Goal: Contribute content: Contribute content

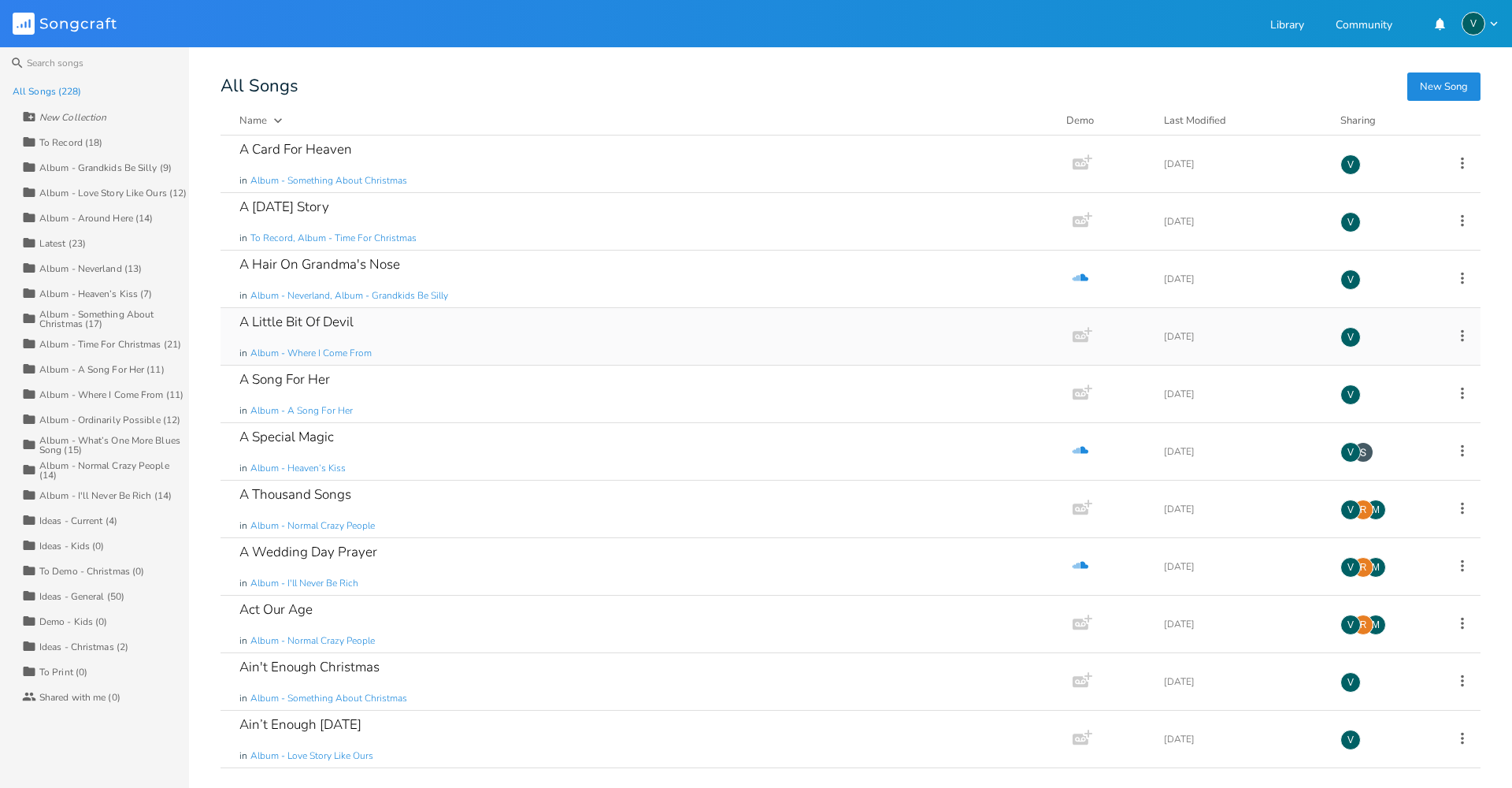
click at [595, 357] on div "A Little Bit Of Devil in Album - Where I Come From" at bounding box center [643, 337] width 808 height 57
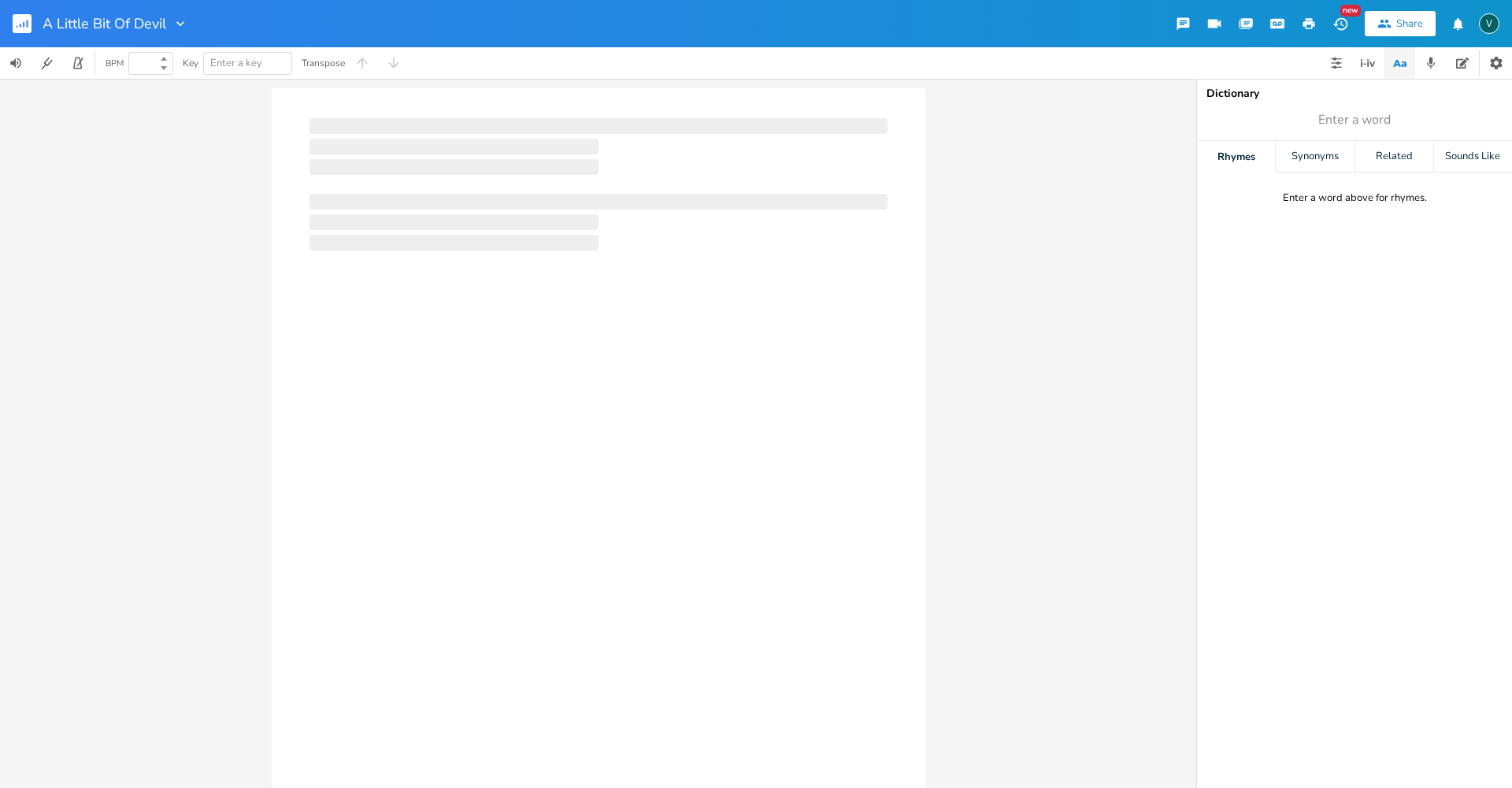
type input "100"
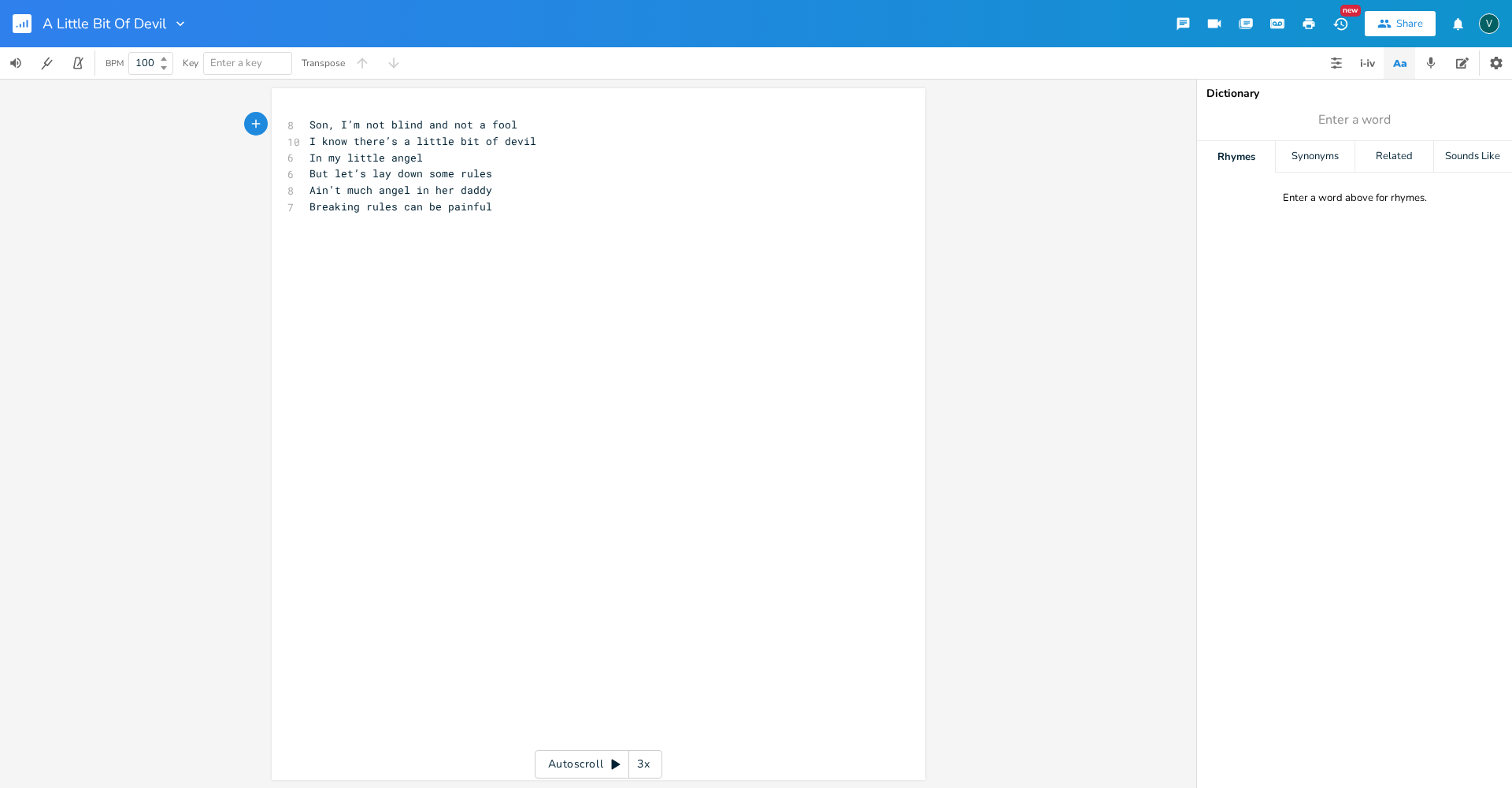
click at [23, 26] on icon "button" at bounding box center [23, 24] width 2 height 6
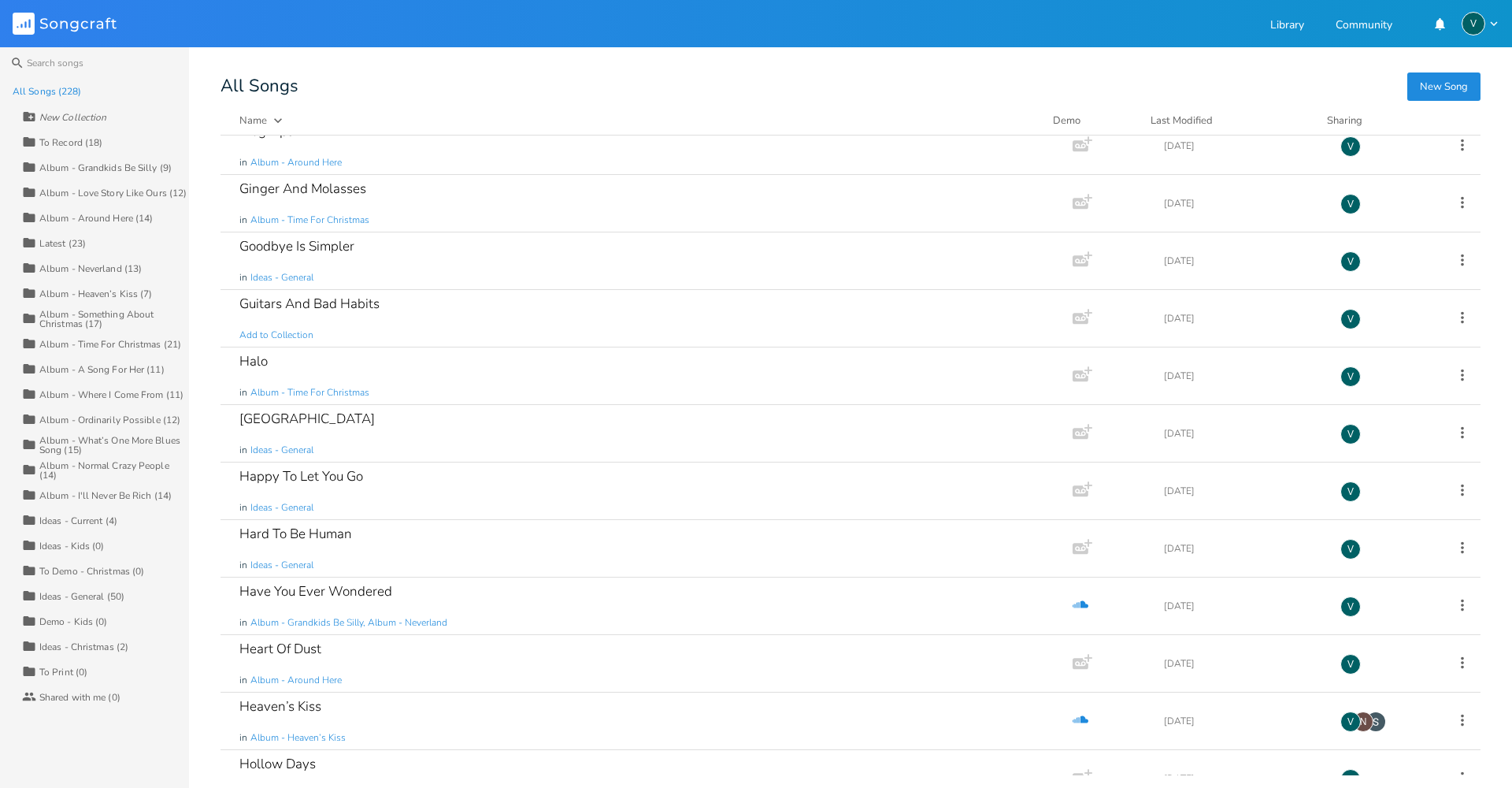
scroll to position [2915, 0]
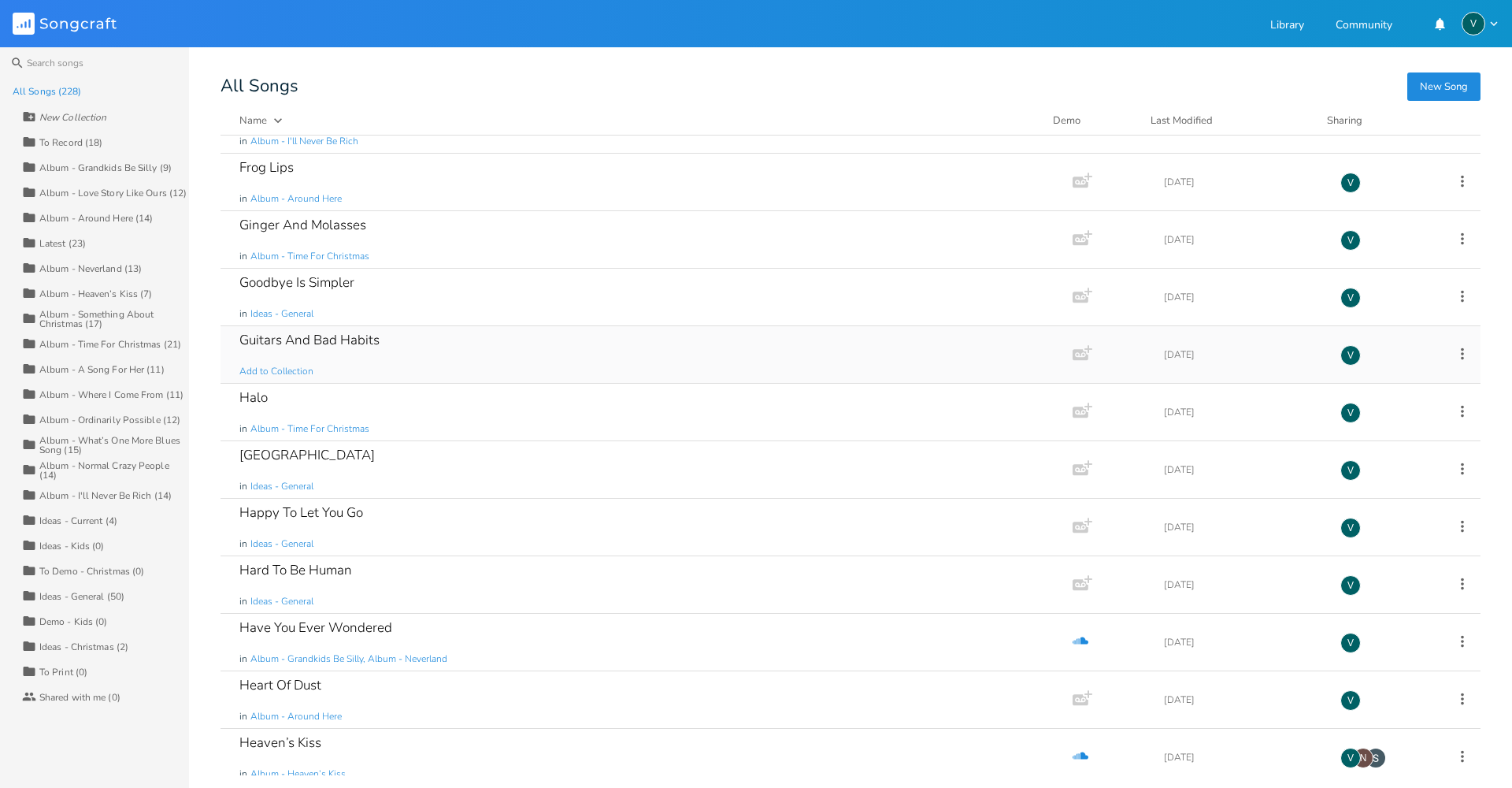
click at [336, 337] on div "Guitars And Bad Habits" at bounding box center [309, 340] width 140 height 13
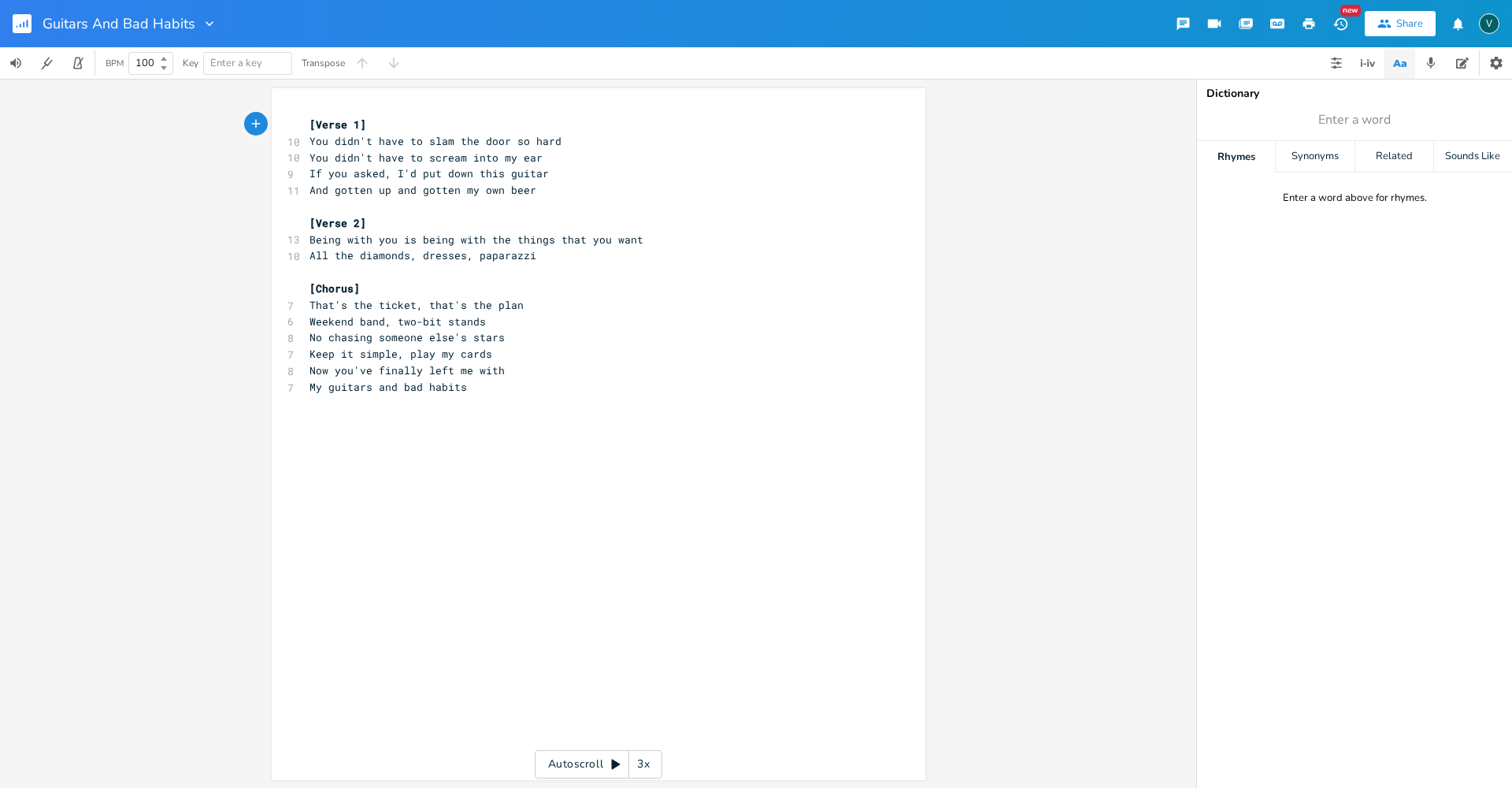
click at [470, 367] on span "Now you've finally left me with" at bounding box center [407, 370] width 195 height 14
click at [310, 126] on span "[Verse 1]" at bounding box center [338, 124] width 57 height 14
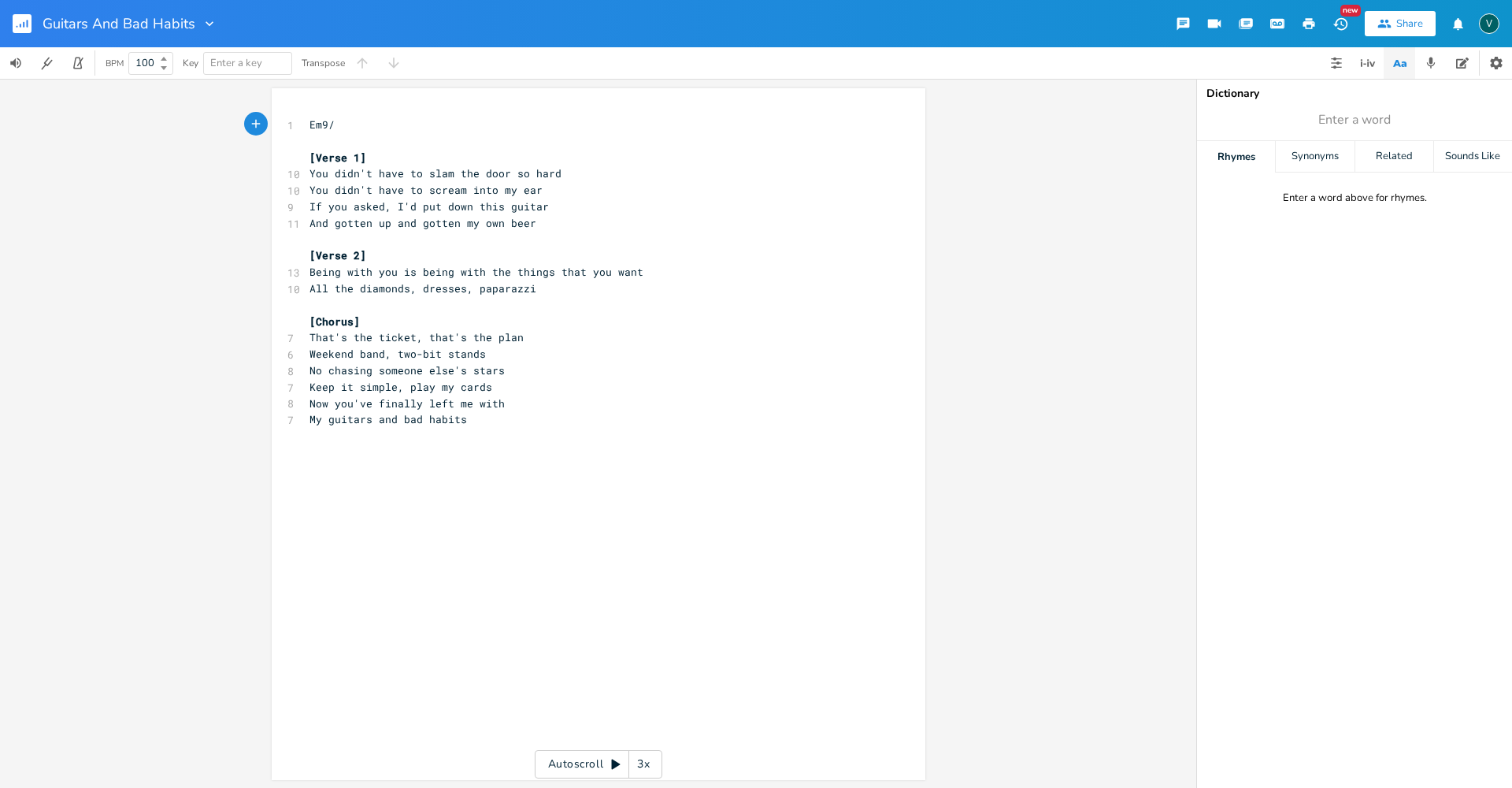
scroll to position [0, 31]
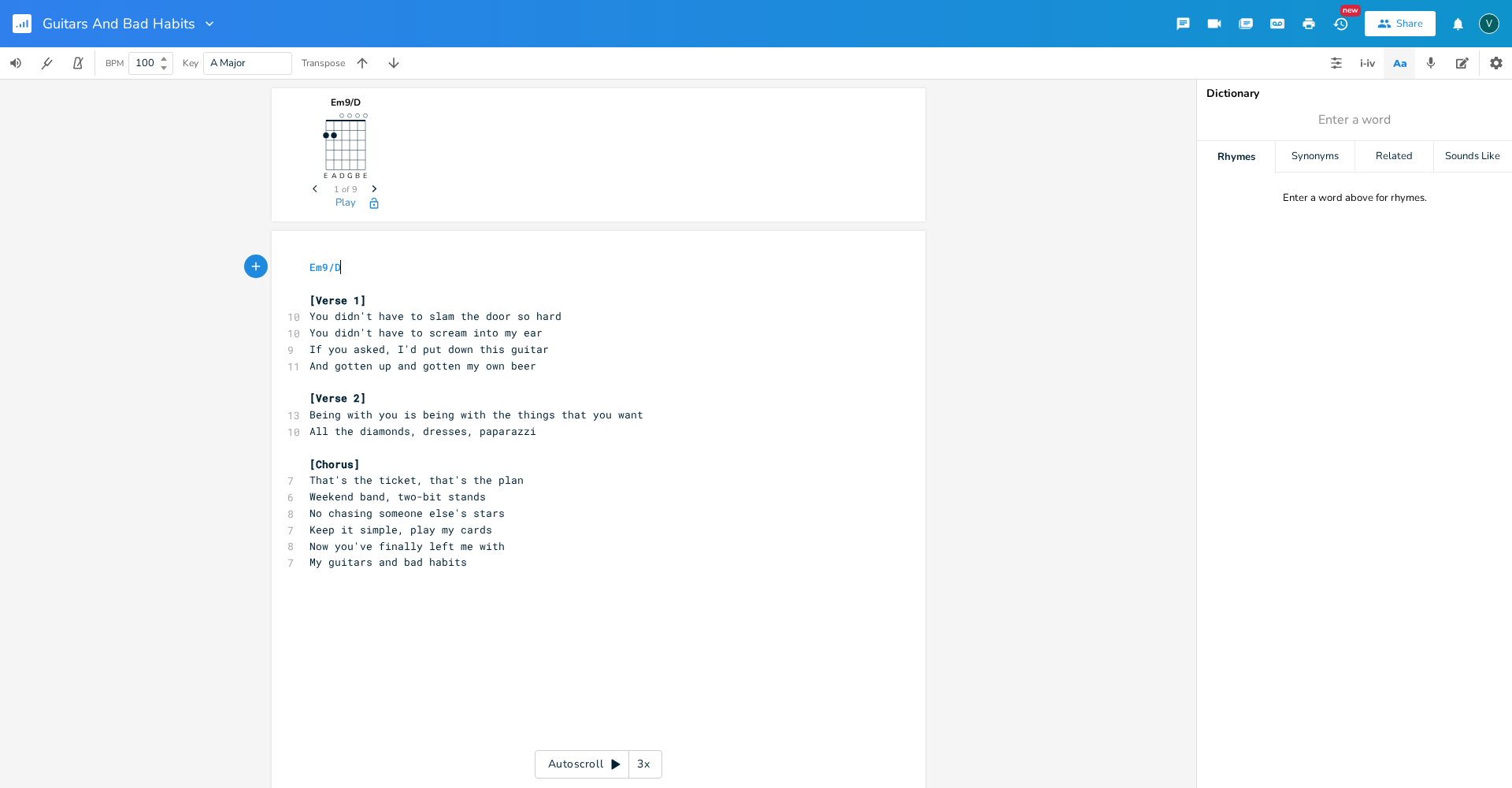
type textarea "Em9/D"
click at [370, 186] on icon "Next" at bounding box center [374, 188] width 8 height 8
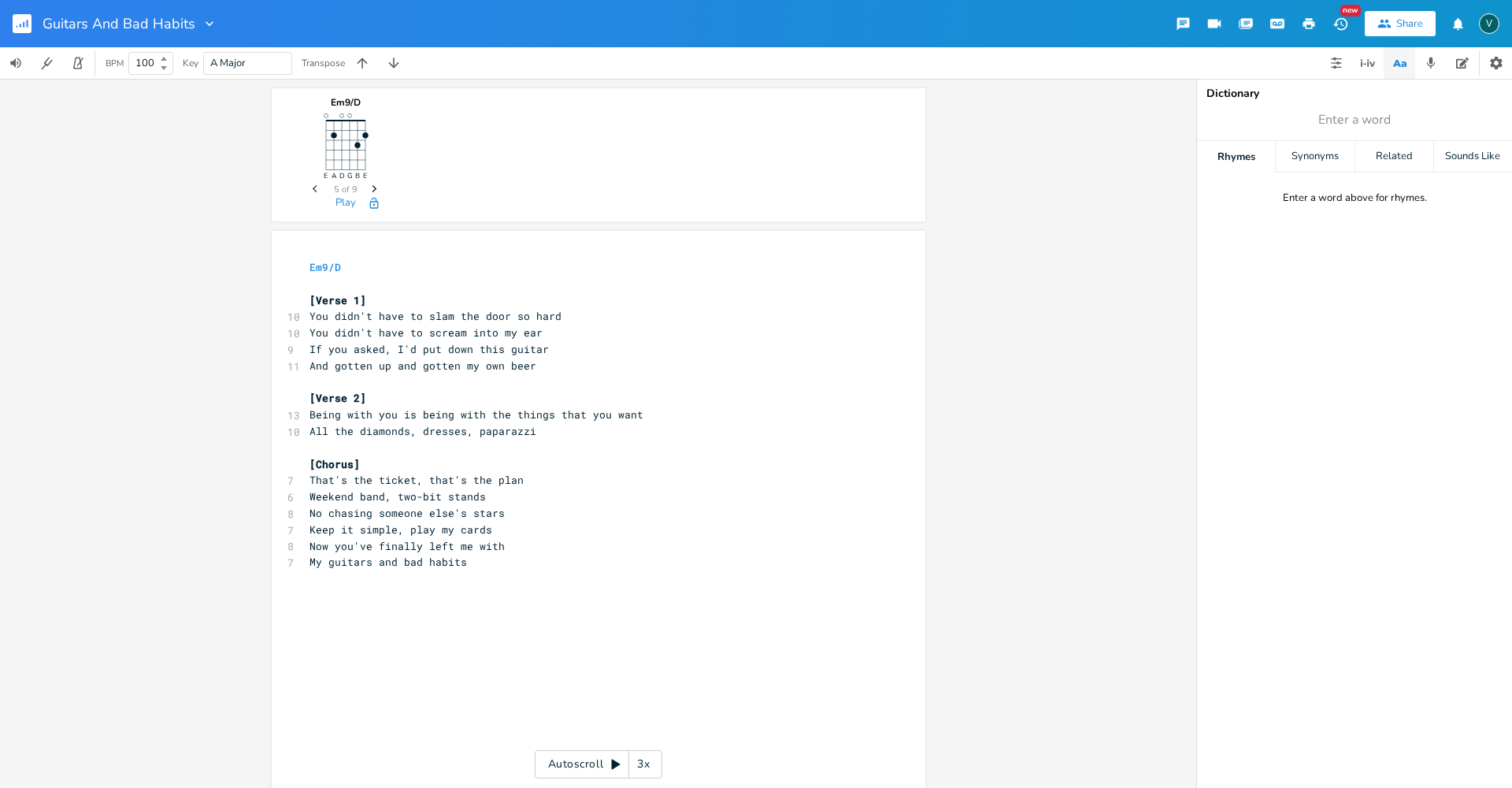
click at [370, 186] on icon "Next" at bounding box center [374, 188] width 8 height 8
click at [371, 190] on icon "Next" at bounding box center [374, 188] width 8 height 8
click at [312, 189] on icon "Previous" at bounding box center [316, 188] width 8 height 8
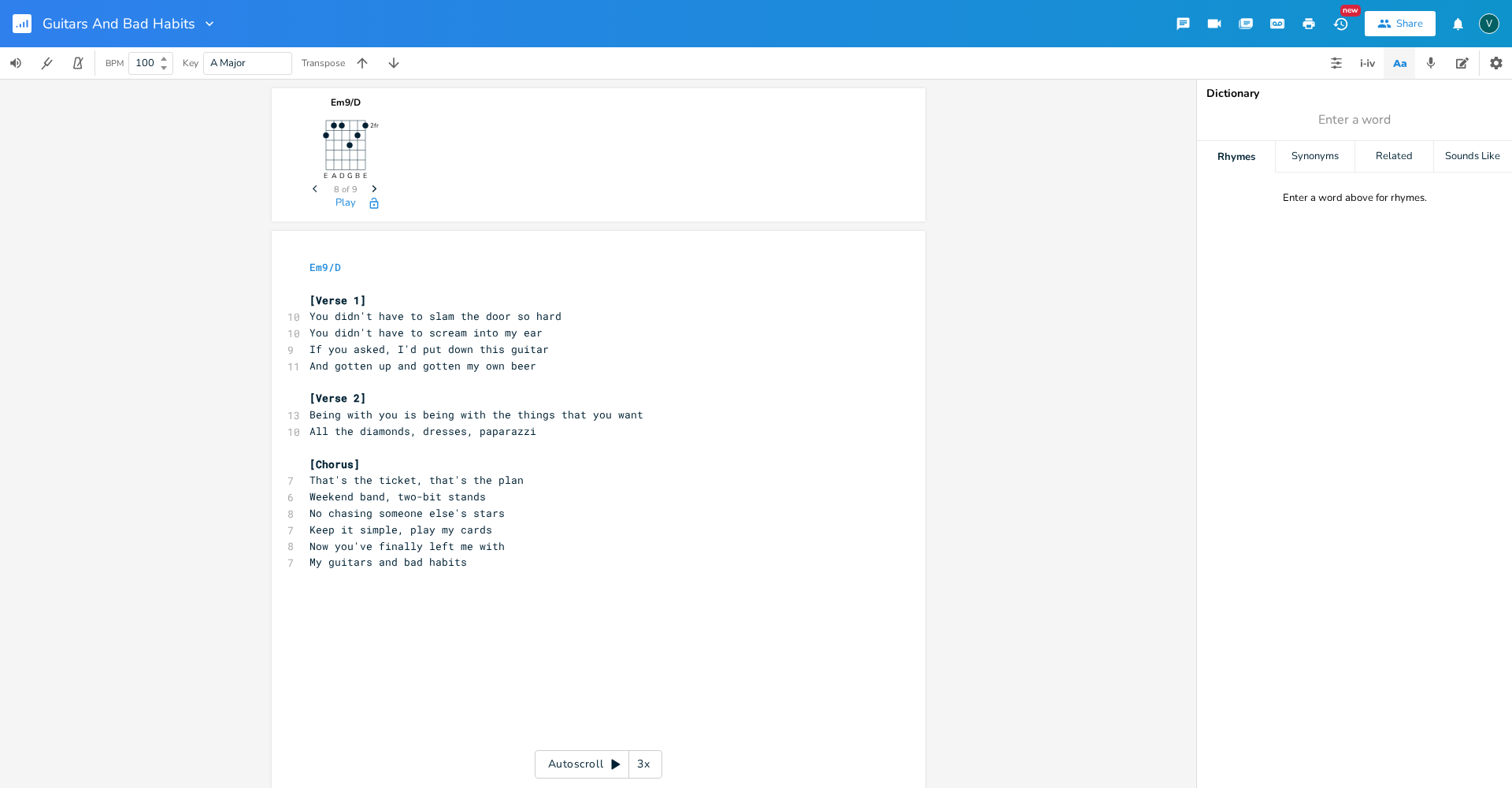
click at [312, 189] on icon "Previous" at bounding box center [316, 188] width 8 height 8
click at [347, 270] on pre "Em9/D" at bounding box center [590, 267] width 568 height 17
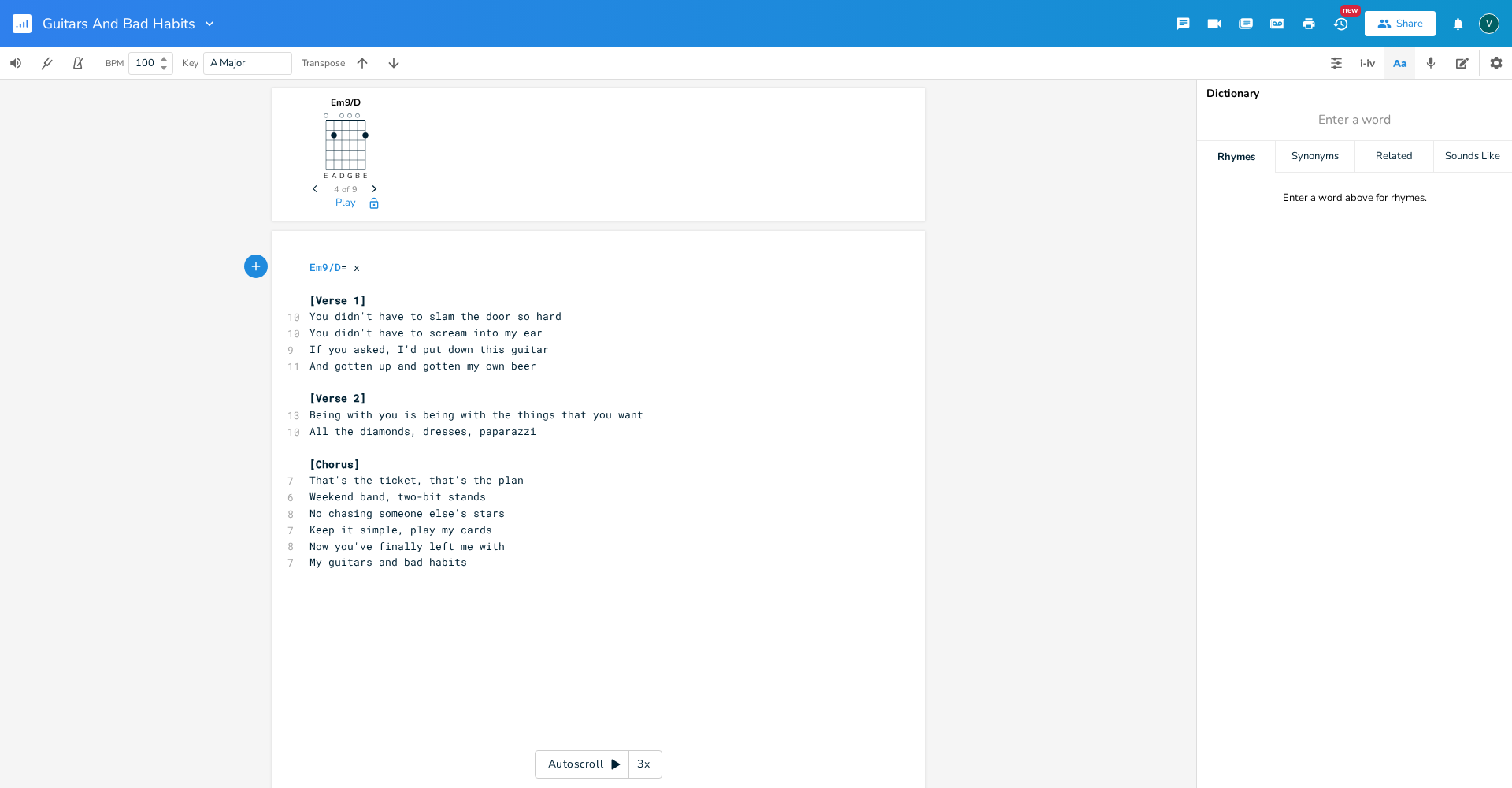
scroll to position [0, 19]
type textarea "= x 5"
type textarea "4"
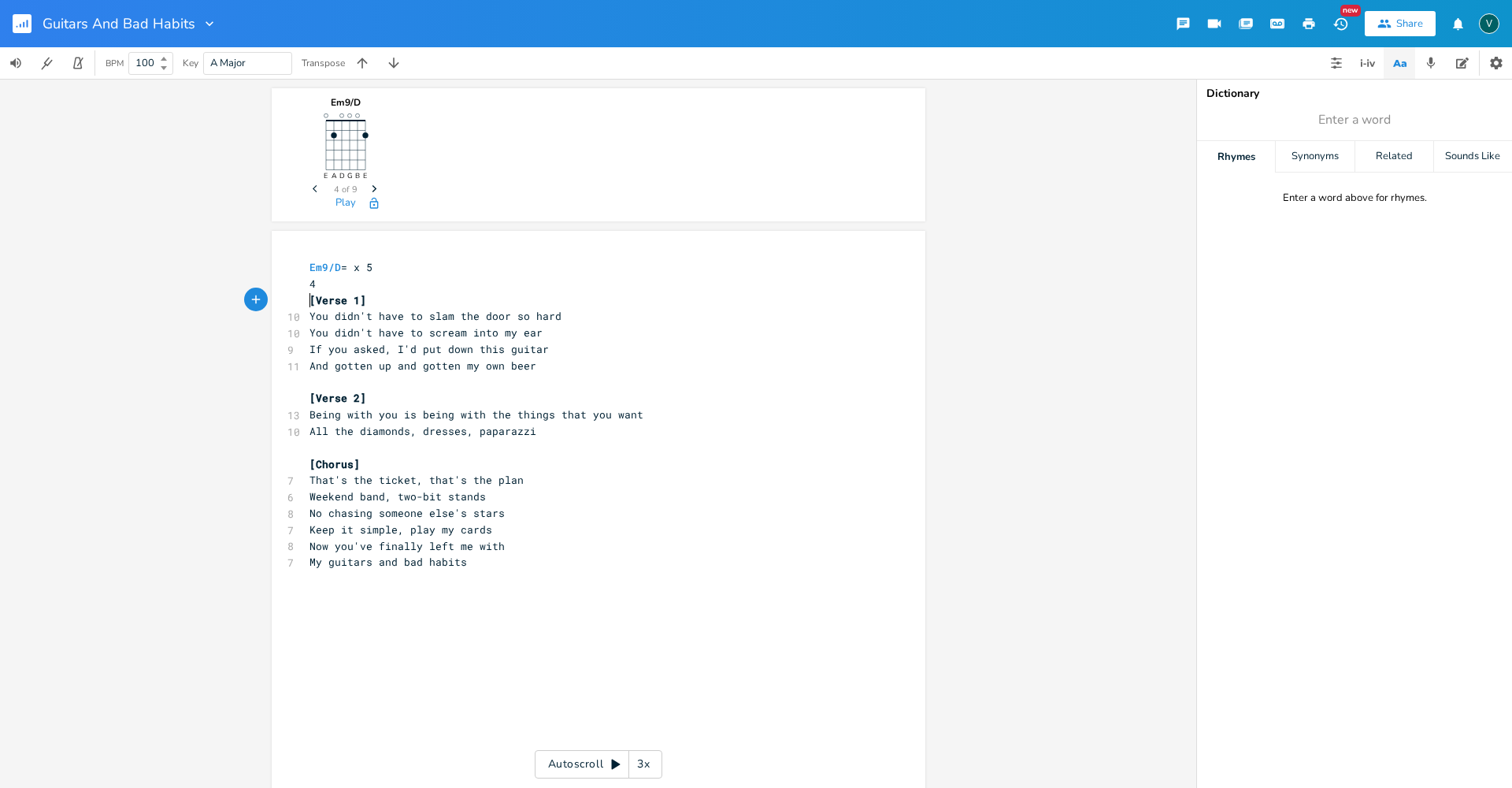
type textarea "0"
type textarea "3"
type textarea "0"
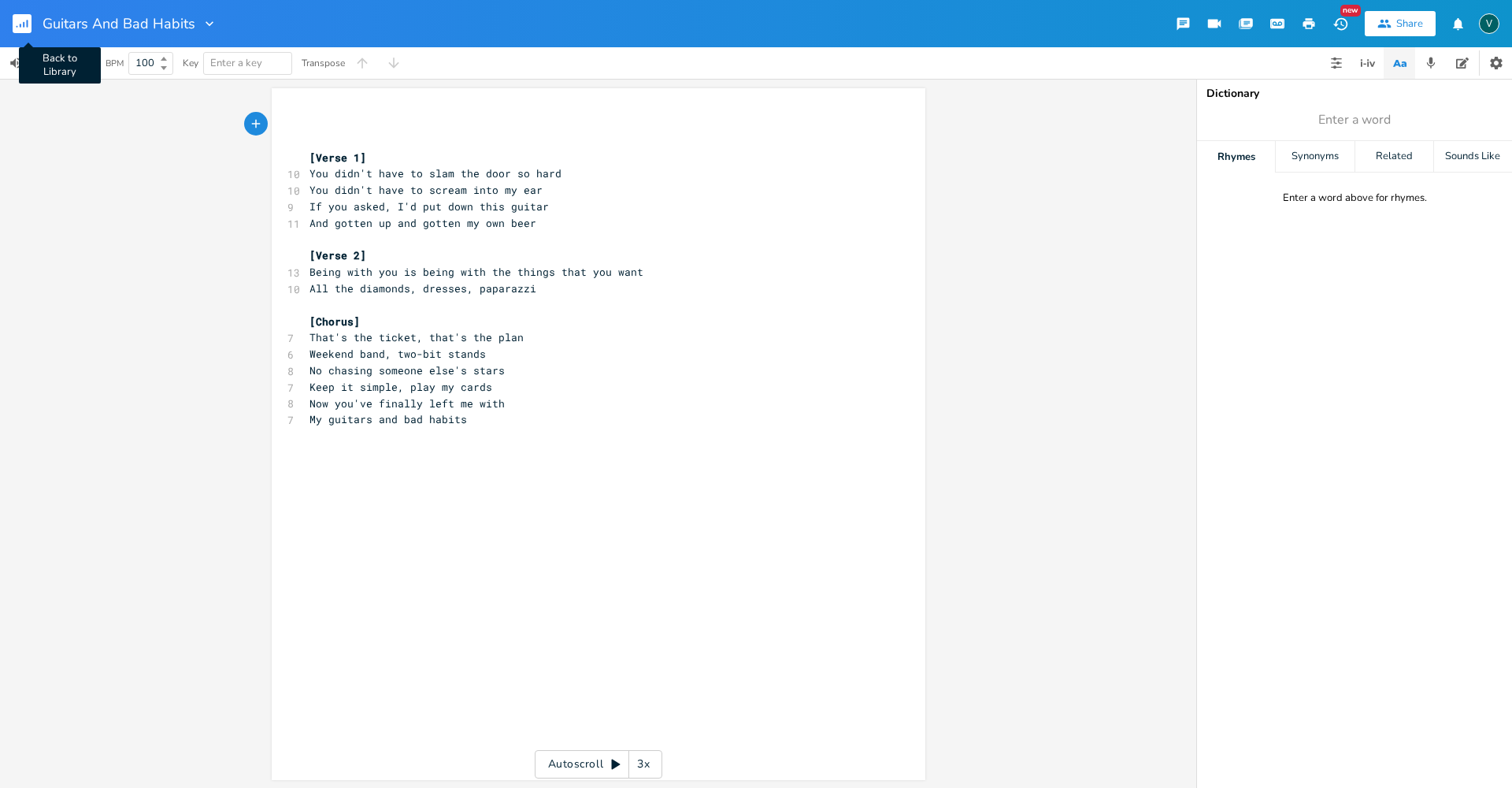
click at [16, 29] on rect "button" at bounding box center [22, 23] width 19 height 19
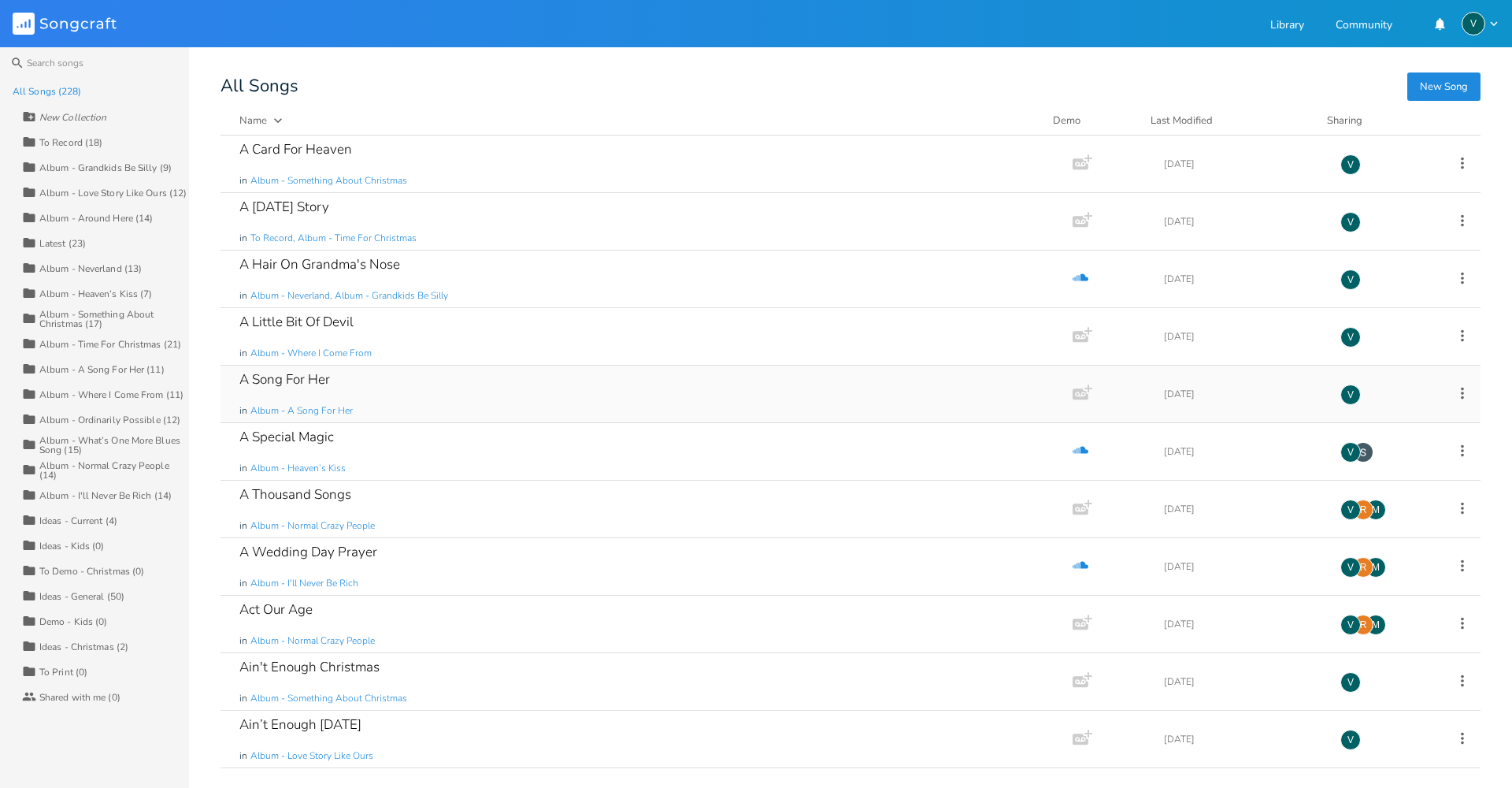
click at [285, 379] on div "A Song For Her" at bounding box center [285, 379] width 90 height 13
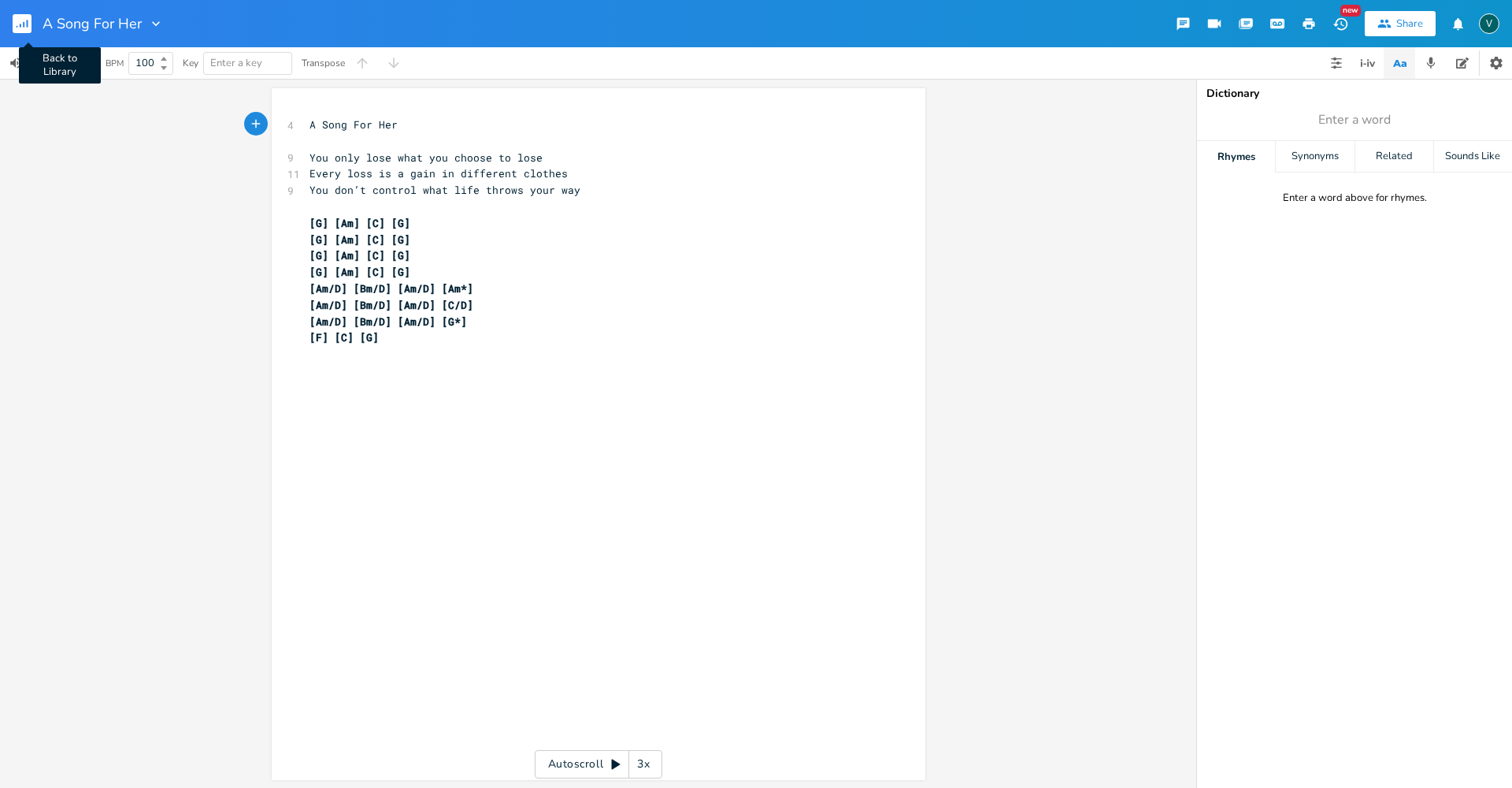
click at [20, 28] on rect "button" at bounding box center [22, 23] width 19 height 19
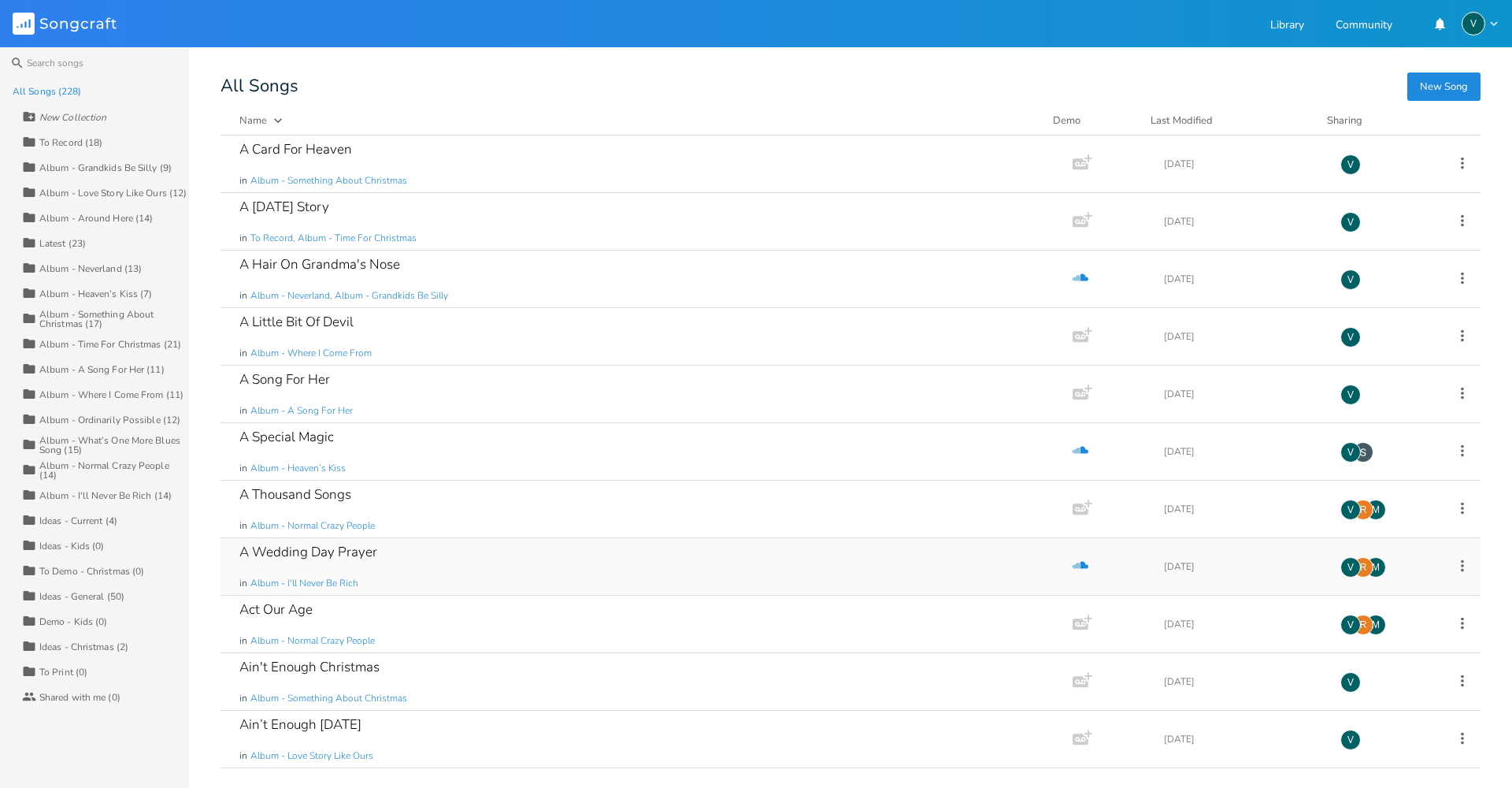
click at [315, 545] on div "A Wedding Day Prayer" at bounding box center [308, 552] width 138 height 13
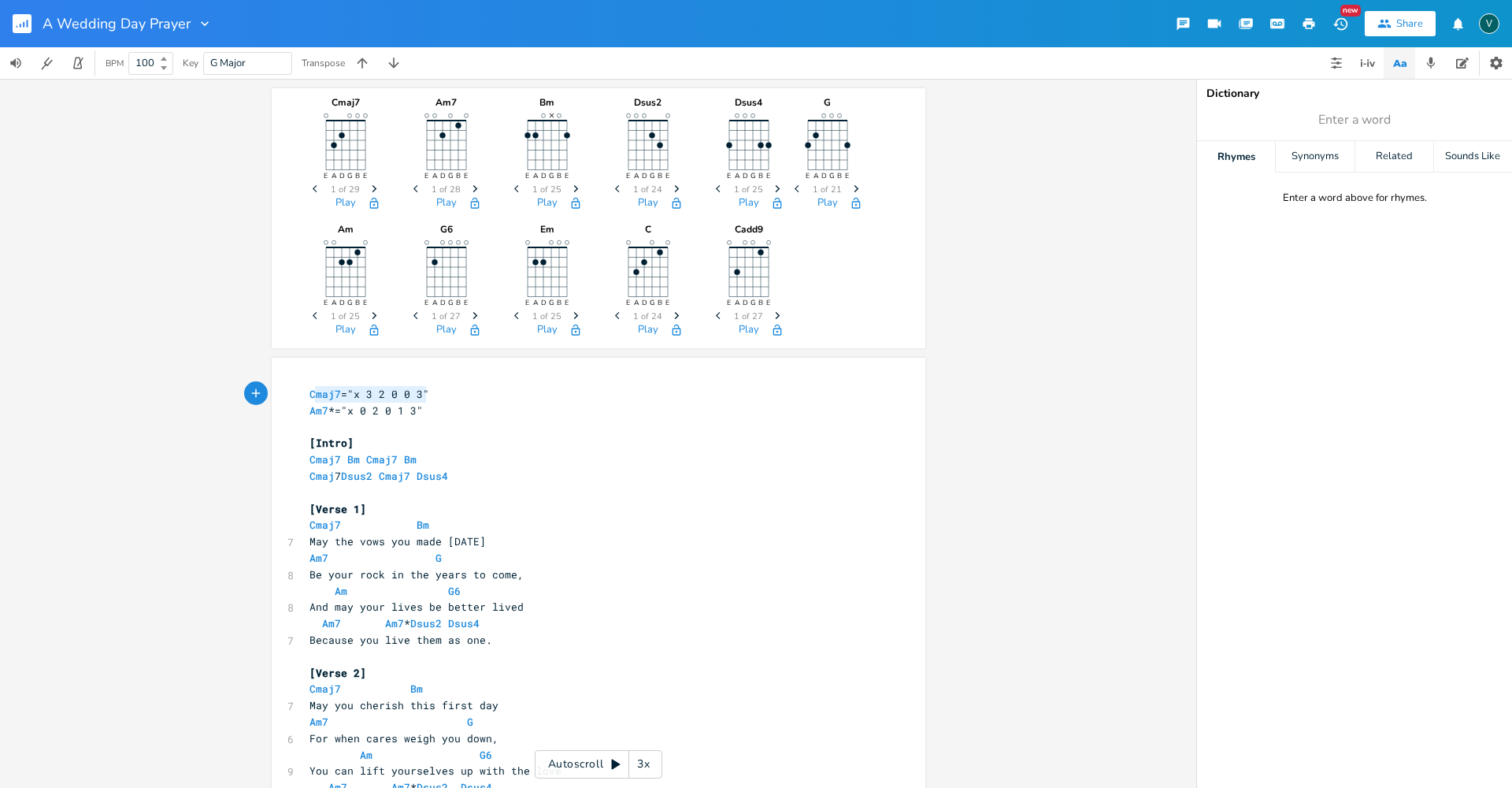
type textarea "Cmaj7="x 3 2 0 0 3""
drag, startPoint x: 424, startPoint y: 391, endPoint x: 286, endPoint y: 390, distance: 138.0
drag, startPoint x: 15, startPoint y: 20, endPoint x: 15, endPoint y: 47, distance: 27.0
click at [15, 21] on rect "button" at bounding box center [22, 23] width 19 height 19
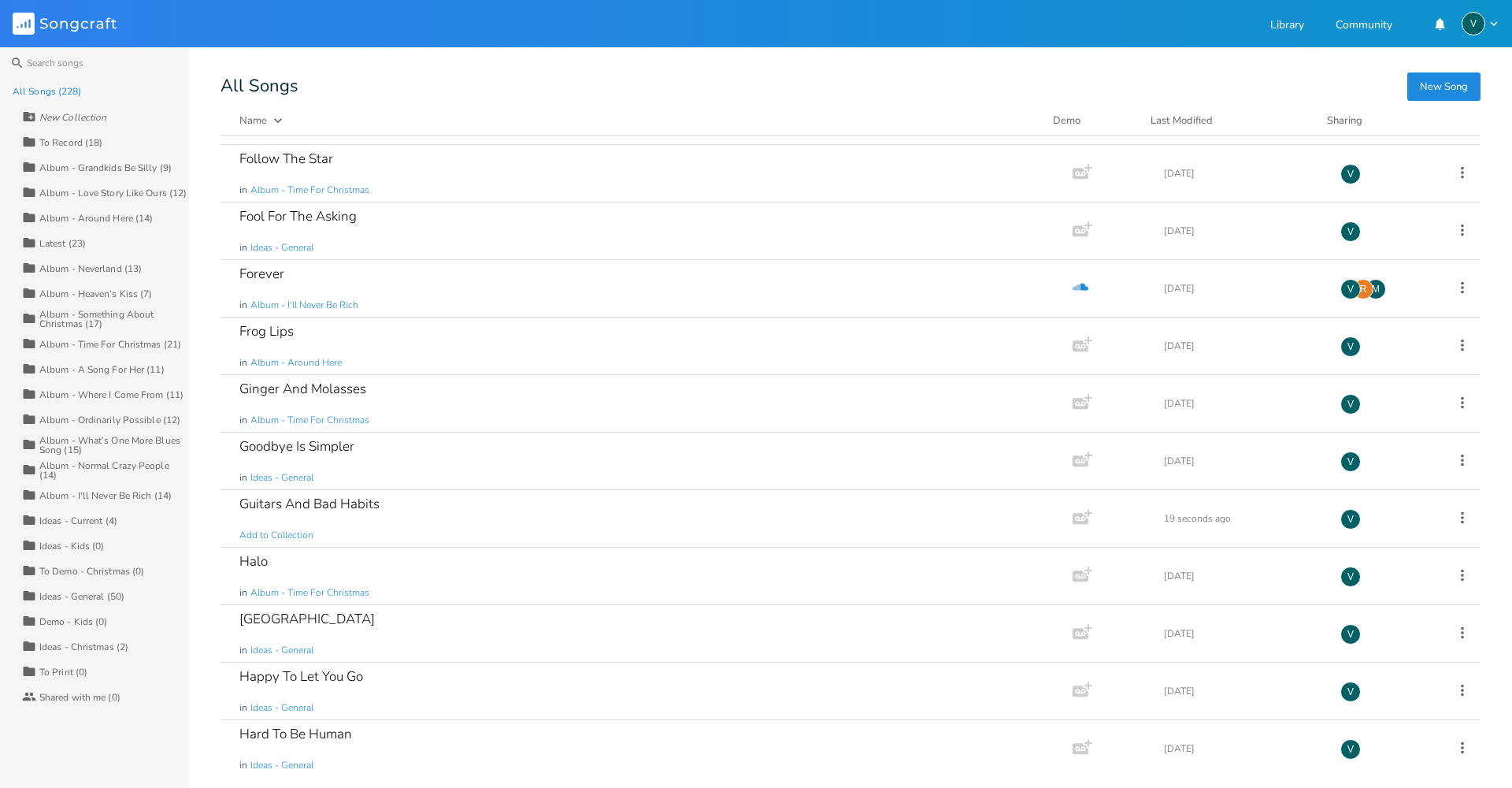
scroll to position [2757, 0]
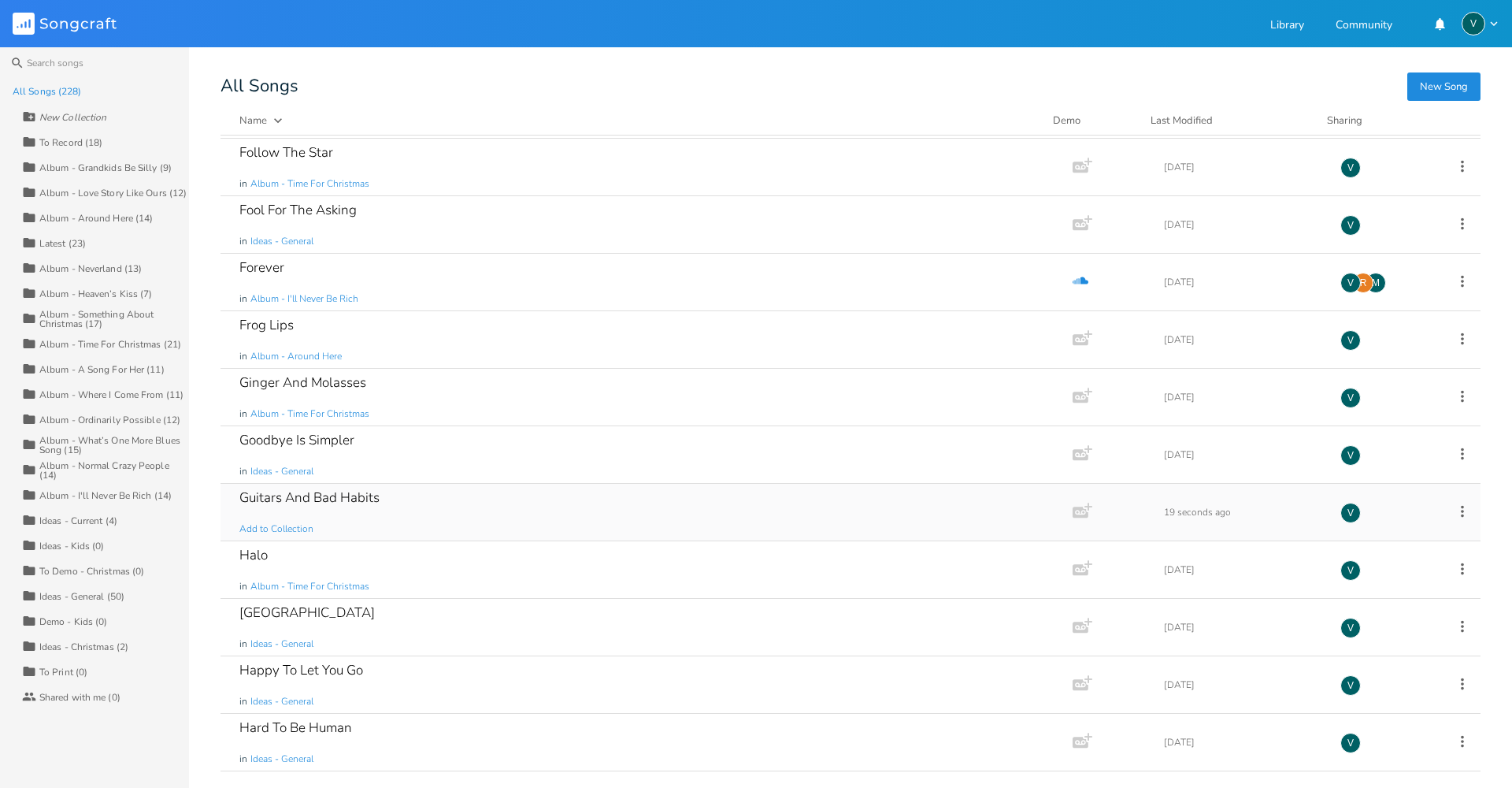
click at [341, 499] on div "Guitars And Bad Habits" at bounding box center [309, 497] width 140 height 13
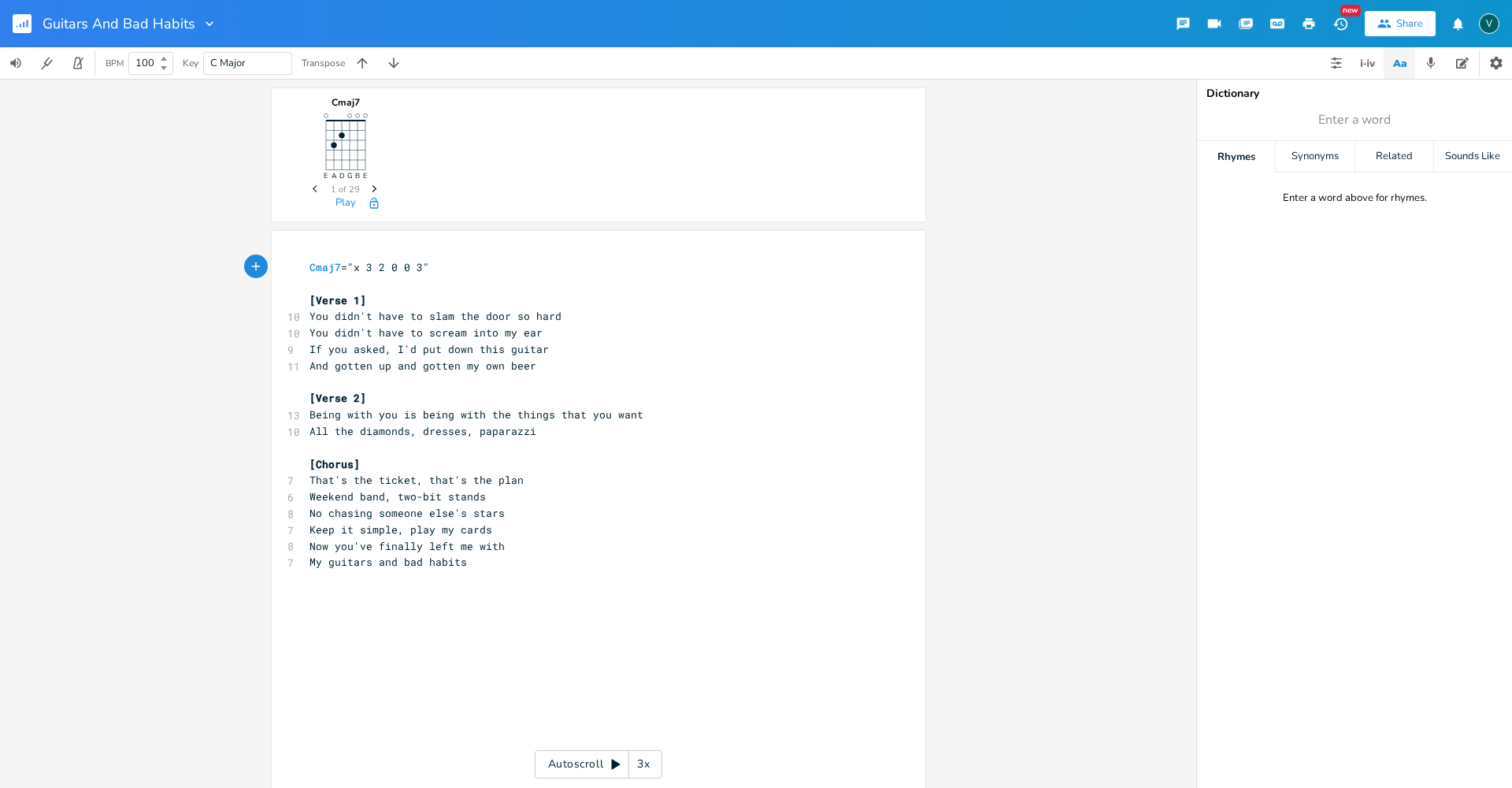
click at [459, 178] on div "Cmaj7 E A D G B E Previous 1 of 29 Next Play" at bounding box center [599, 151] width 584 height 126
drag, startPoint x: 337, startPoint y: 266, endPoint x: 301, endPoint y: 271, distance: 36.3
click at [306, 271] on pre "Cmaj7 ="x 3 2 0 0 3"" at bounding box center [590, 267] width 568 height 17
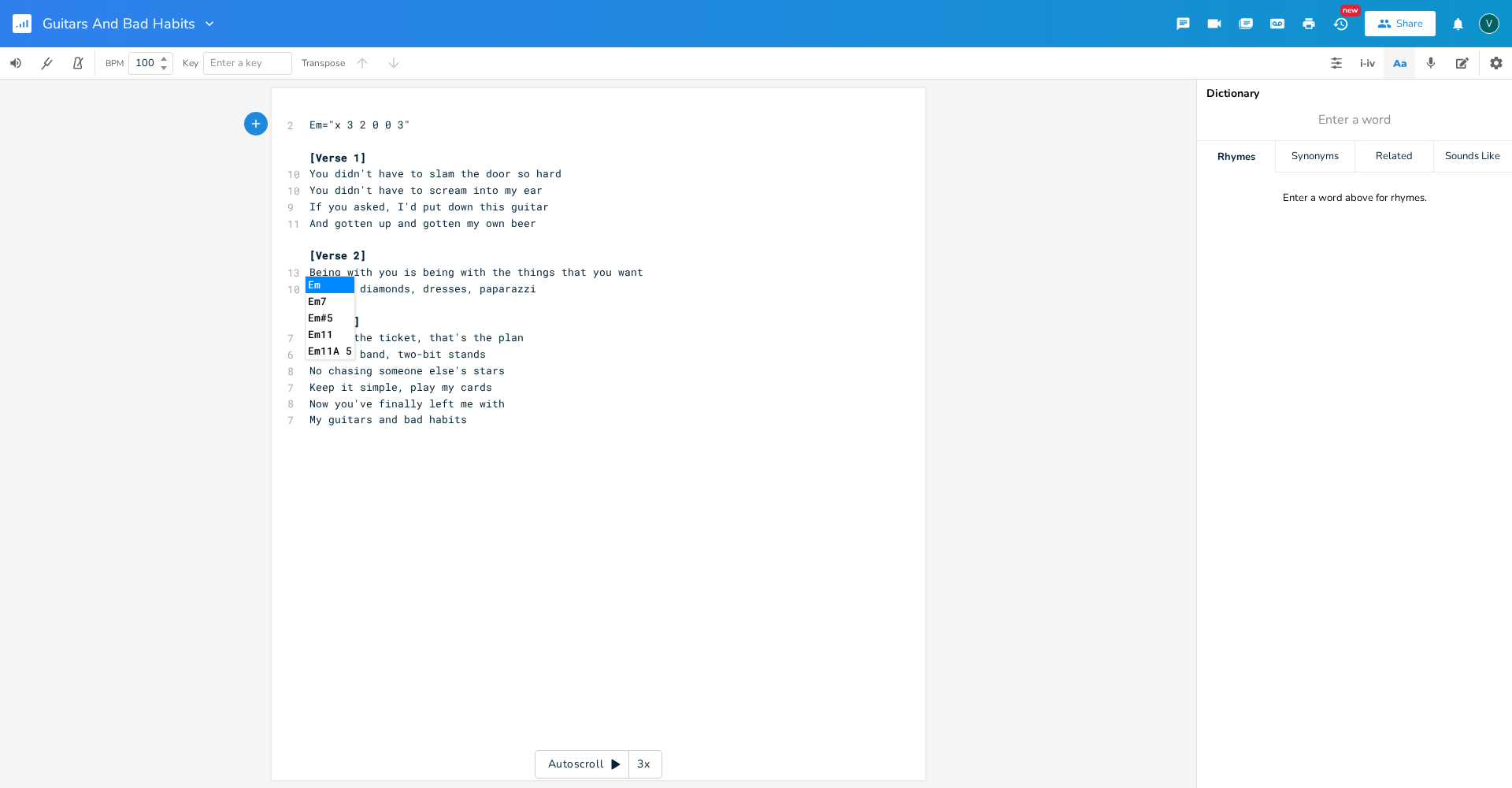
type textarea "Em9"
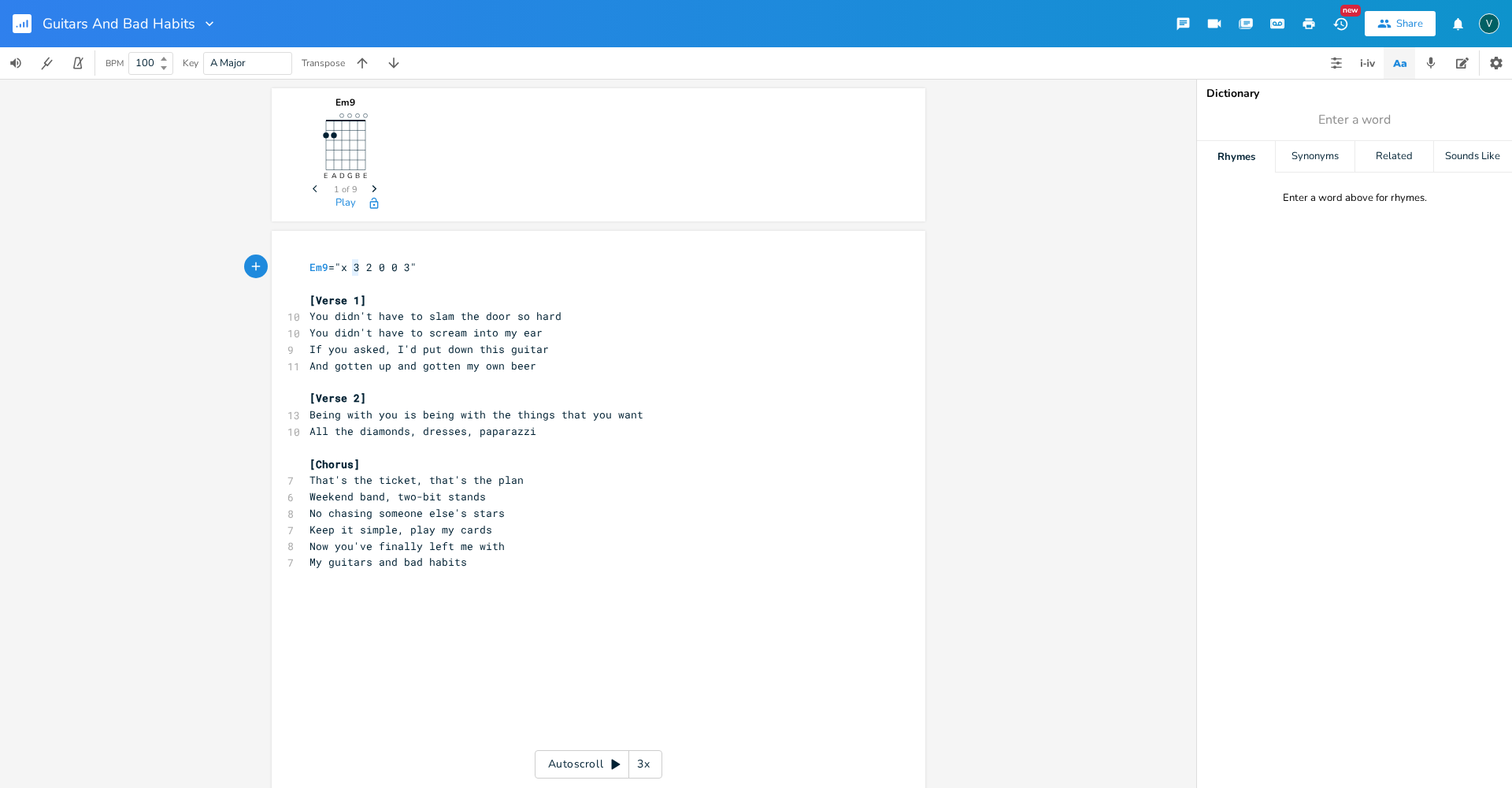
click at [347, 267] on span "Em9 ="x 3 2 0 0 3"" at bounding box center [363, 266] width 107 height 14
type textarea "5"
click at [358, 265] on span "Em9 ="x 5 2 0 0 3"" at bounding box center [363, 266] width 107 height 14
type textarea "4"
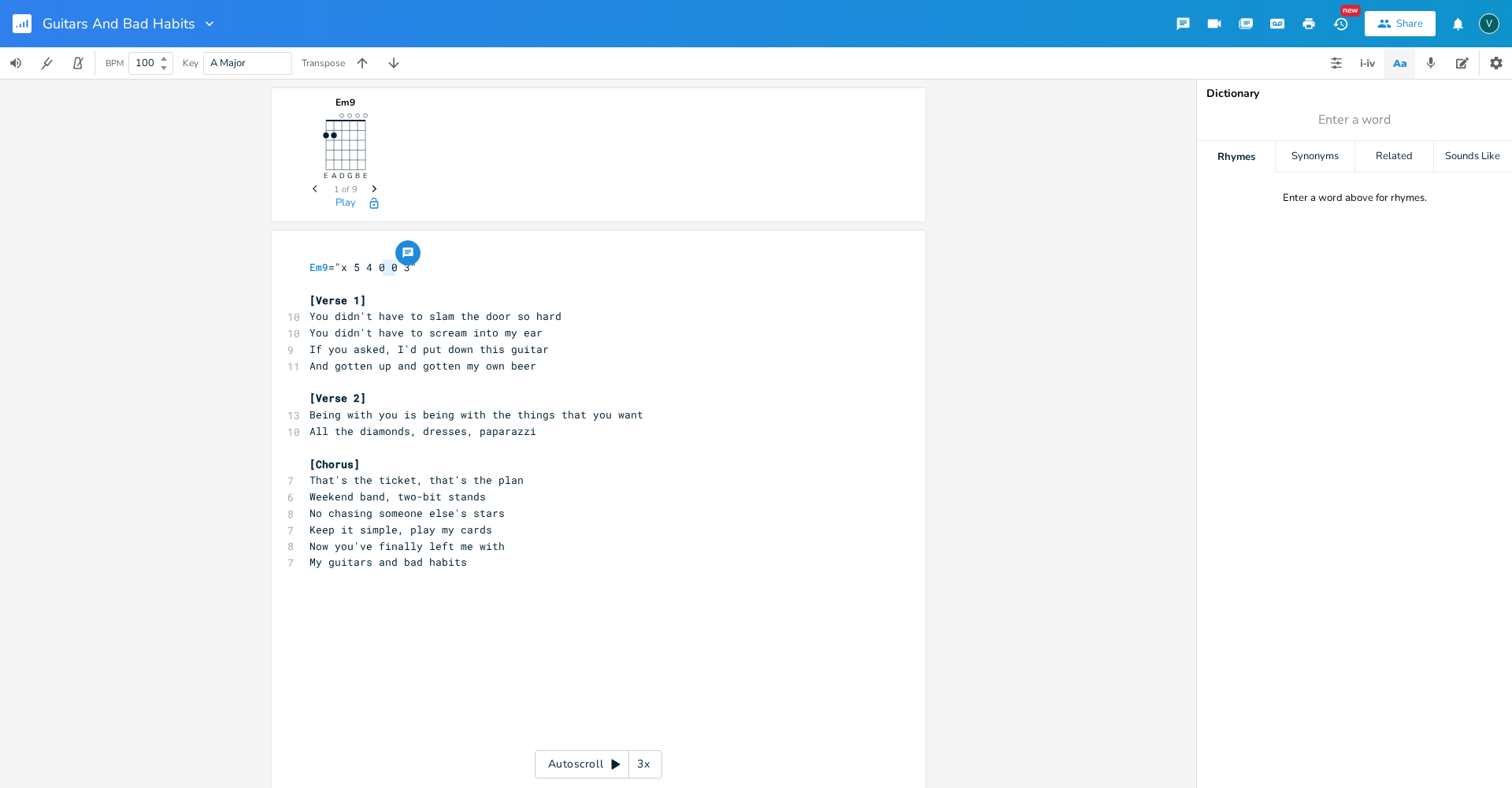
drag, startPoint x: 391, startPoint y: 265, endPoint x: 380, endPoint y: 268, distance: 11.4
click at [380, 268] on span "Em9 ="x 5 4 0 0 3"" at bounding box center [363, 266] width 107 height 14
type textarea "0"
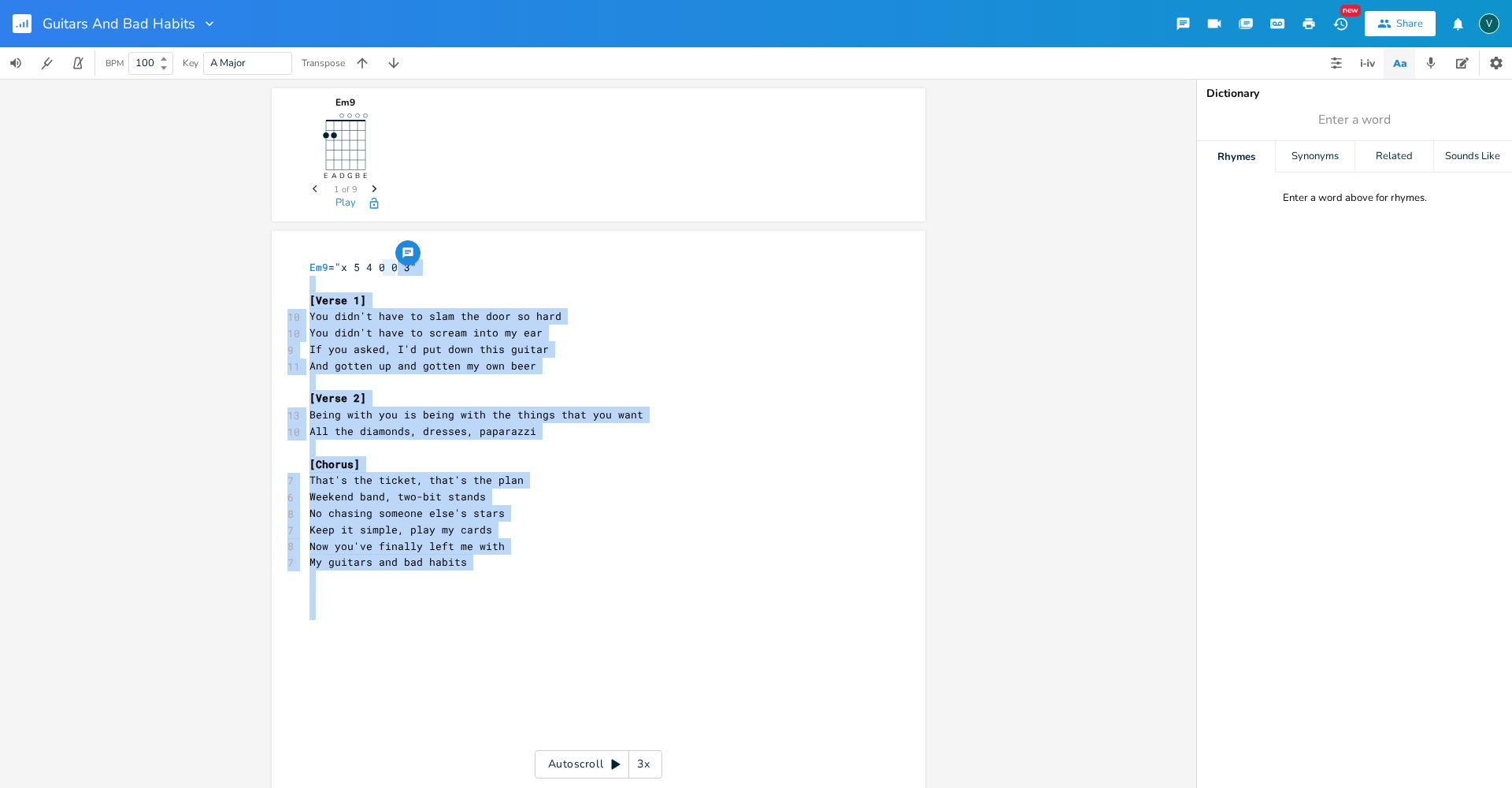
click at [391, 267] on div "0 x Em9 ="x 5 4 0 0 3" ​ [Verse 1] 10 You didn't have to slam the door so hard …" at bounding box center [599, 577] width 654 height 692
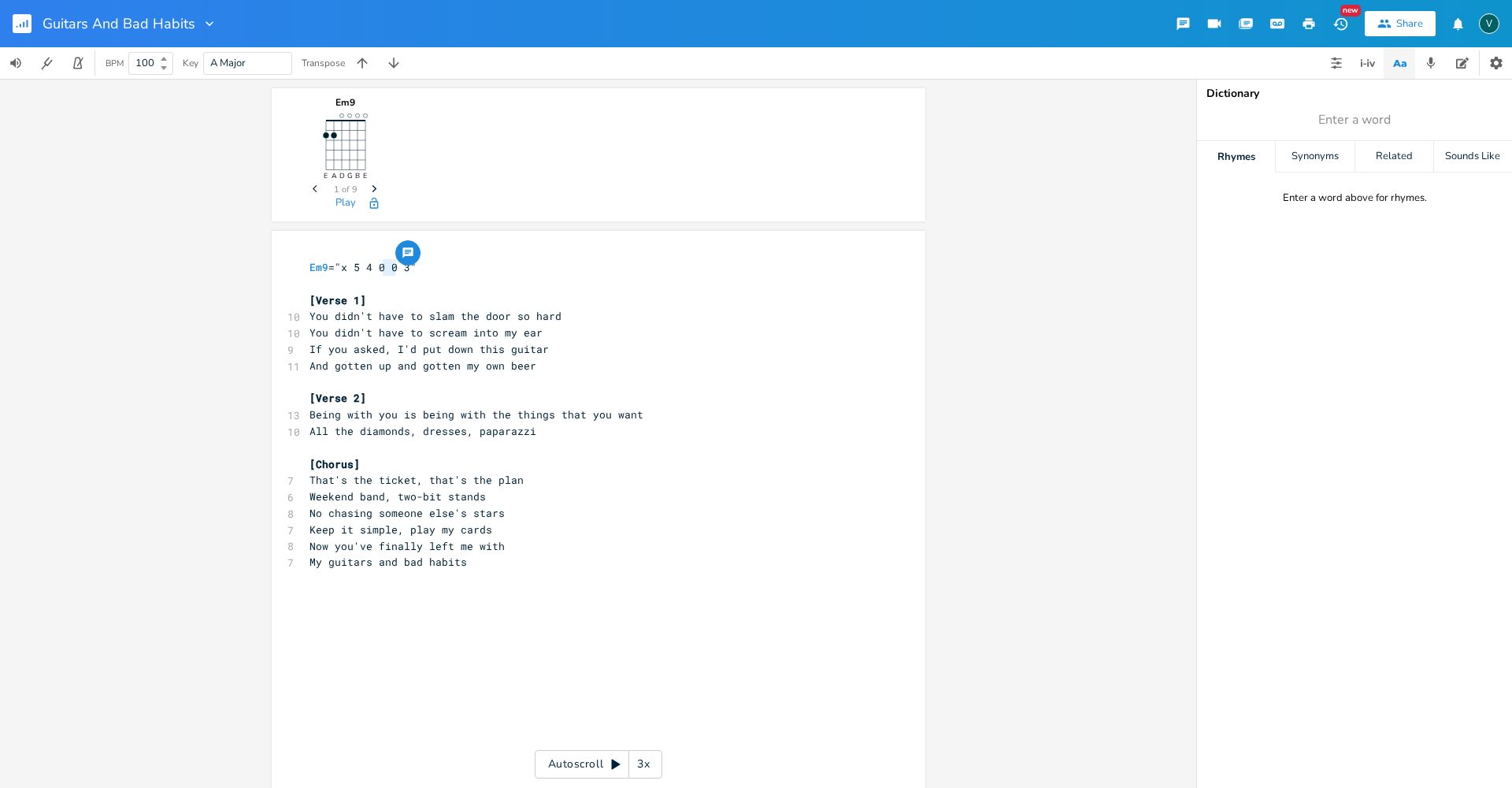
click at [388, 268] on span "Em9 ="x 5 4 0 0 3"" at bounding box center [363, 266] width 107 height 14
type textarea "3"
click at [401, 271] on span "Em9 ="x 5 4 0 3 3"" at bounding box center [363, 266] width 107 height 14
type textarea "0"
click at [517, 329] on span "You didn't have to scream into my ear" at bounding box center [426, 332] width 233 height 14
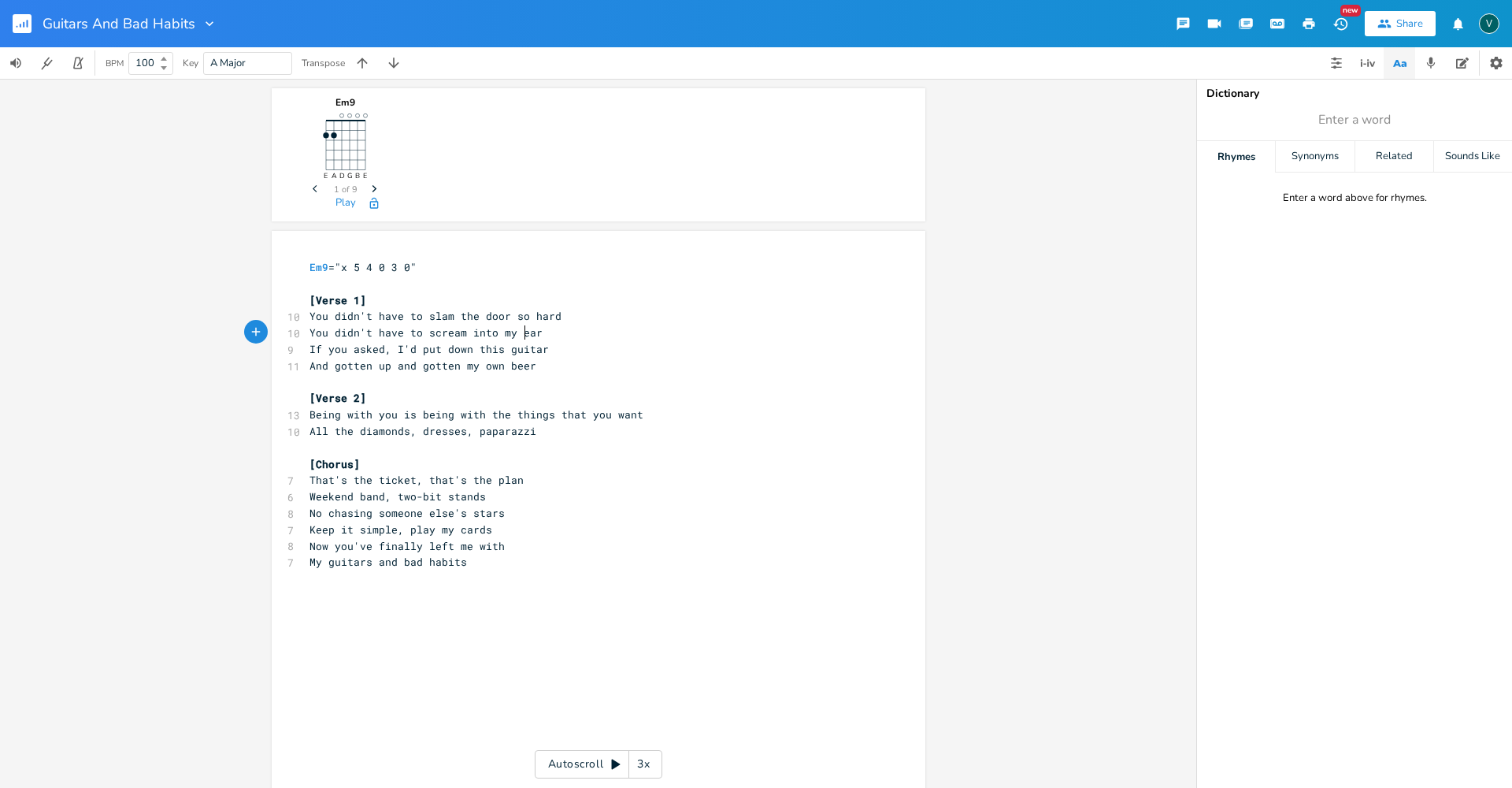
click at [362, 302] on pre "[Verse 1]" at bounding box center [590, 301] width 568 height 17
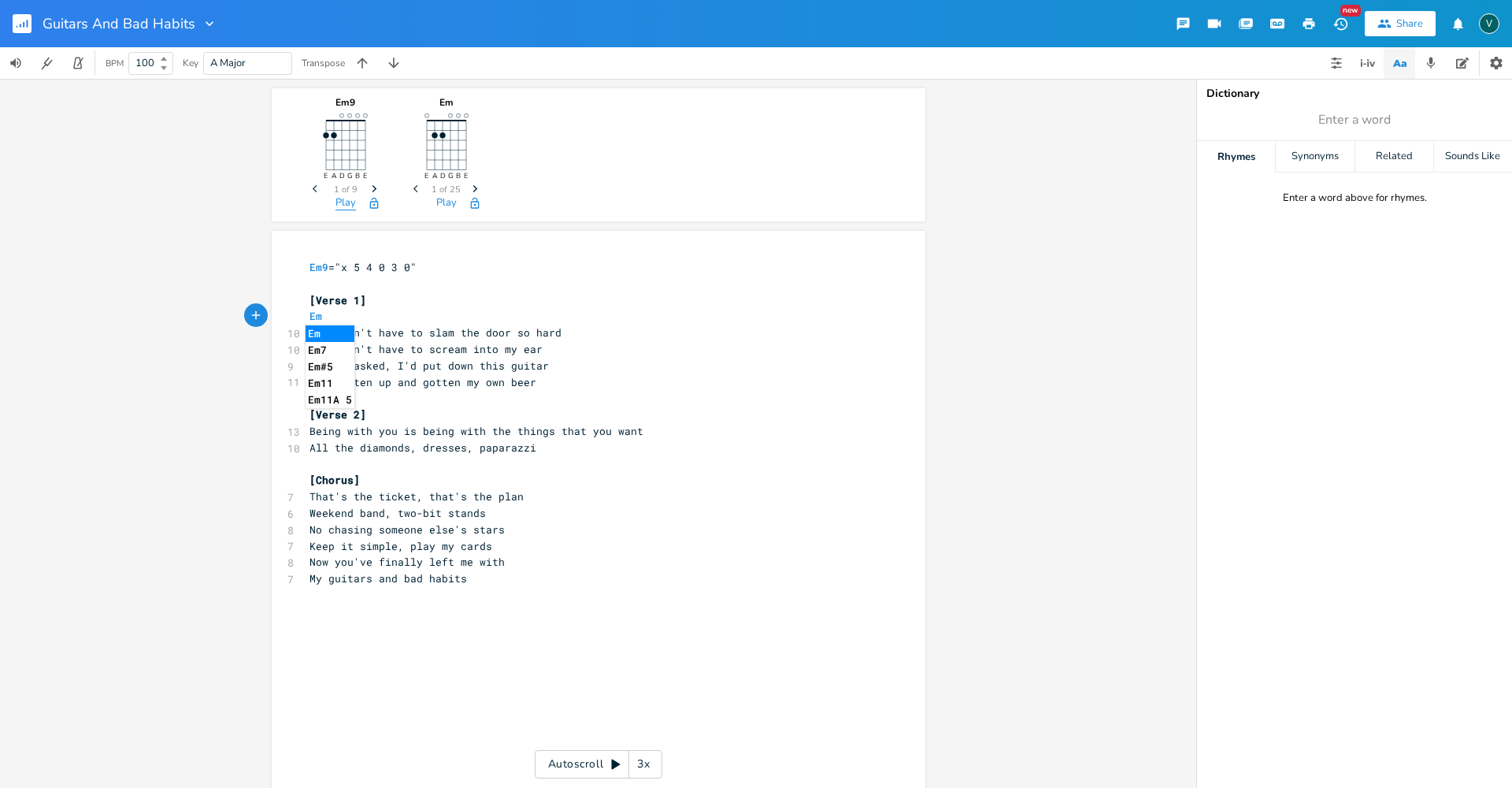
scroll to position [0, 20]
type textarea "Em9/D"
click at [323, 267] on span "Em9 ="x 5 4 0 3 0"" at bounding box center [363, 266] width 107 height 14
type textarea "/D"
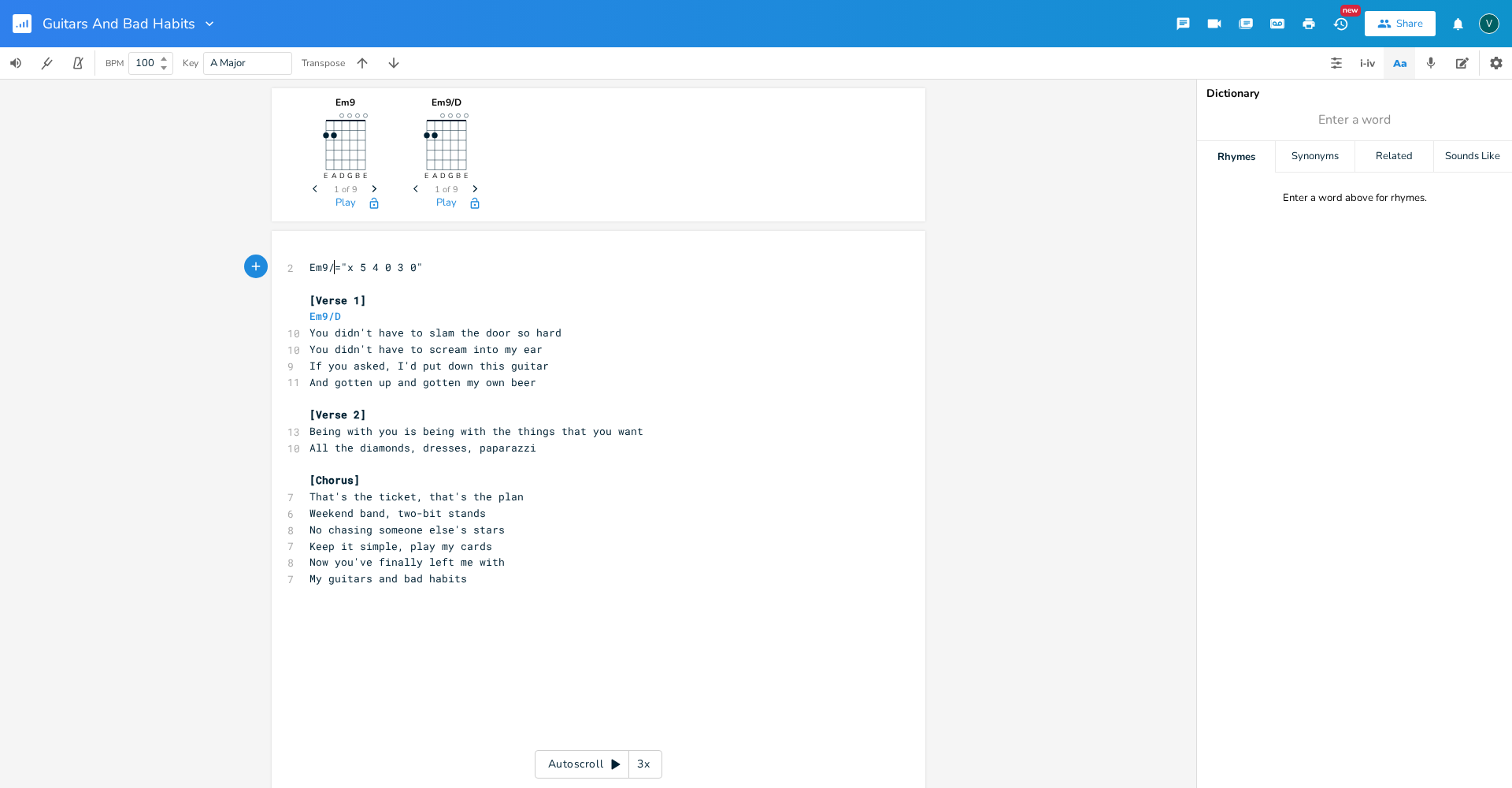
scroll to position [0, 9]
click at [382, 347] on span "You didn't have to scream into my ear" at bounding box center [426, 348] width 233 height 14
click at [426, 315] on pre "Em9/D" at bounding box center [590, 317] width 568 height 17
type textarea "C D"
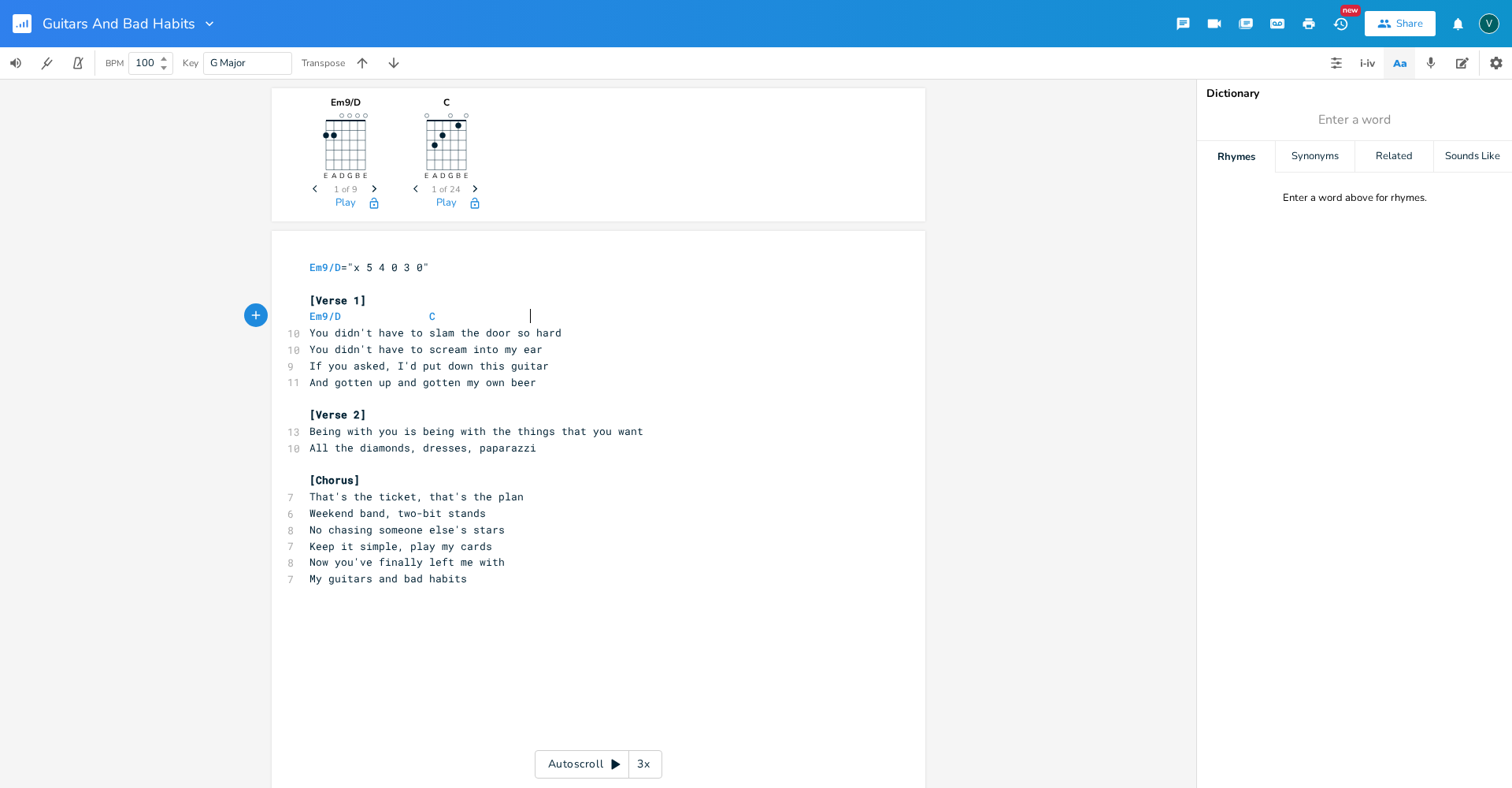
scroll to position [0, 96]
click at [616, 317] on pre "Em9/D C D" at bounding box center [590, 317] width 568 height 17
click at [614, 360] on pre "If you asked, I'd put down this guitar" at bounding box center [590, 366] width 568 height 17
click at [558, 334] on pre "You didn't have to slam the door so hard" at bounding box center [590, 333] width 568 height 17
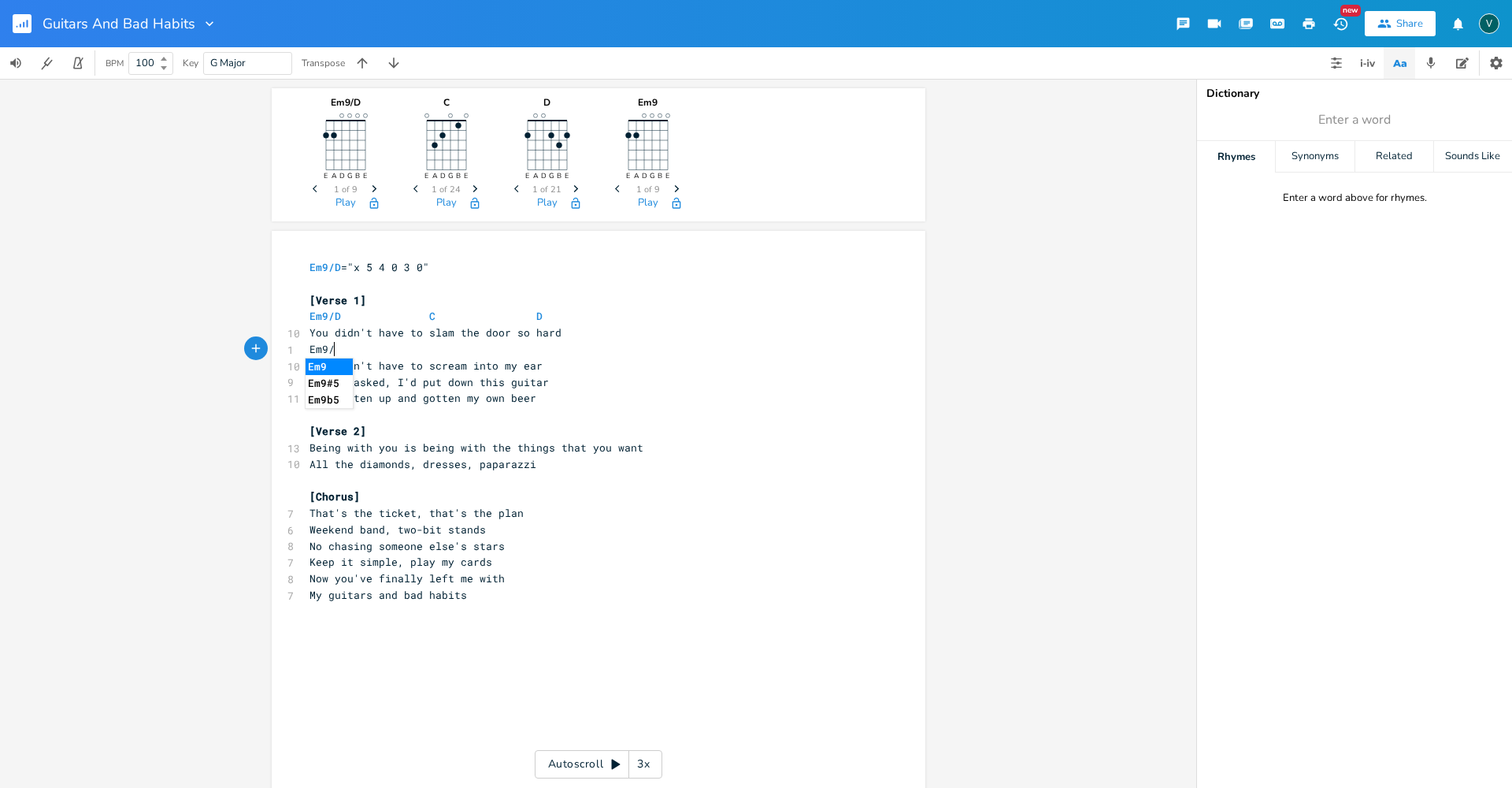
scroll to position [0, 23]
type textarea "Em9/D"
click at [421, 352] on pre "Em9/D" at bounding box center [590, 349] width 568 height 17
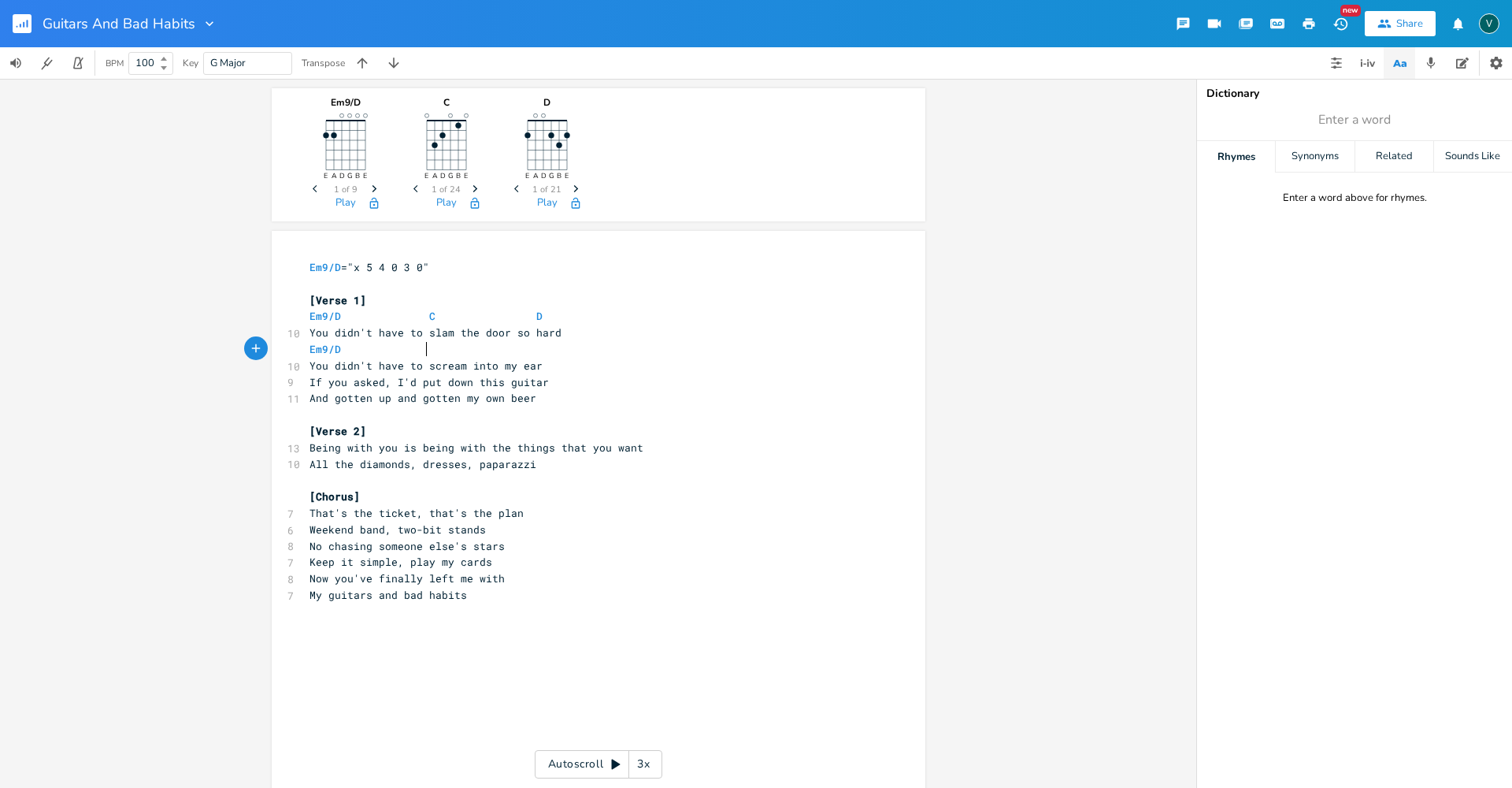
type textarea "C"
click at [530, 363] on span "You didn't have to scream into my ear" at bounding box center [426, 365] width 233 height 14
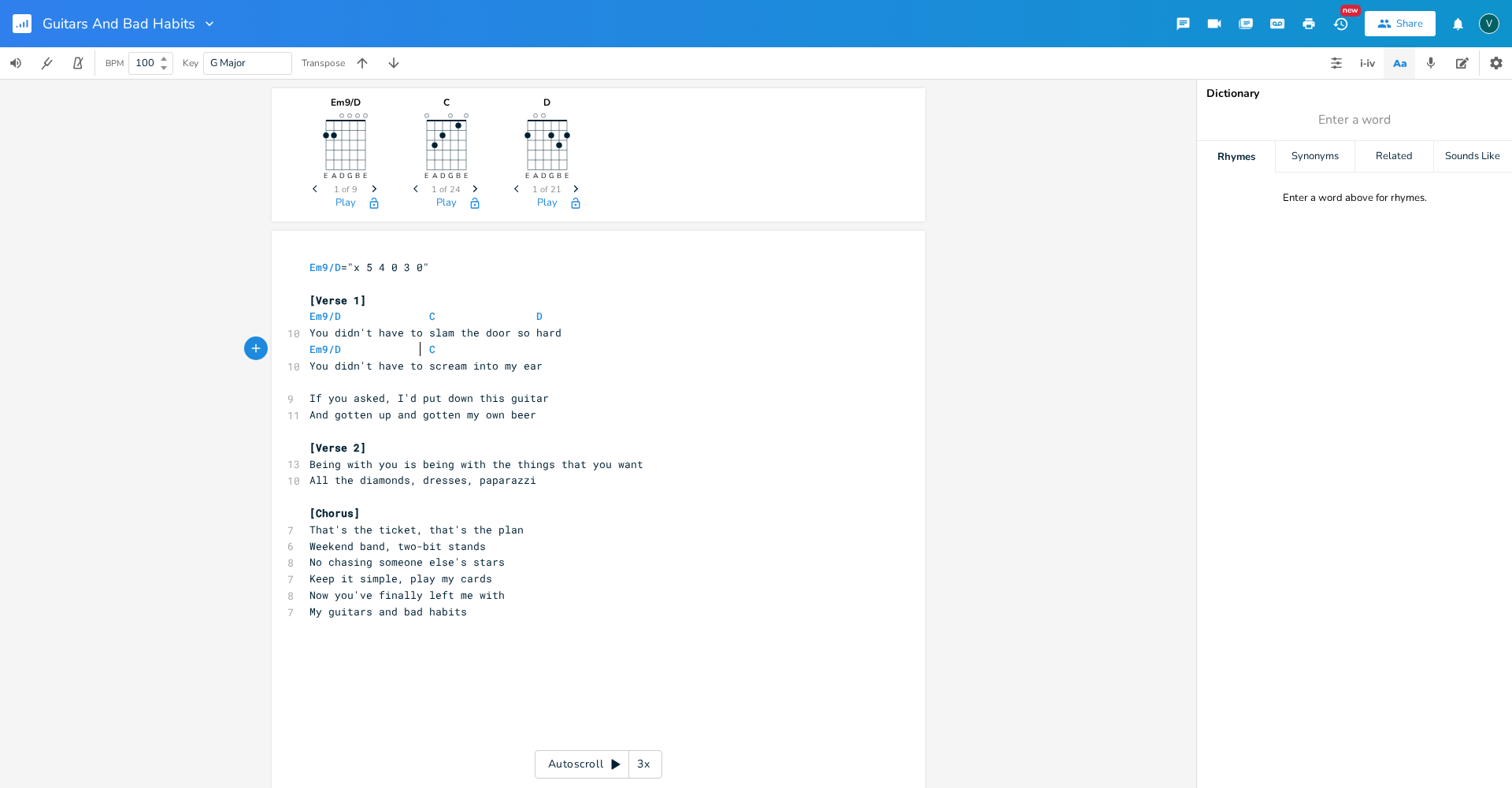
click at [416, 342] on span "Em9/D C" at bounding box center [373, 348] width 126 height 14
click at [420, 317] on span "Em9/D C D" at bounding box center [426, 316] width 233 height 14
click at [579, 312] on span "Em9/D C D" at bounding box center [455, 316] width 290 height 14
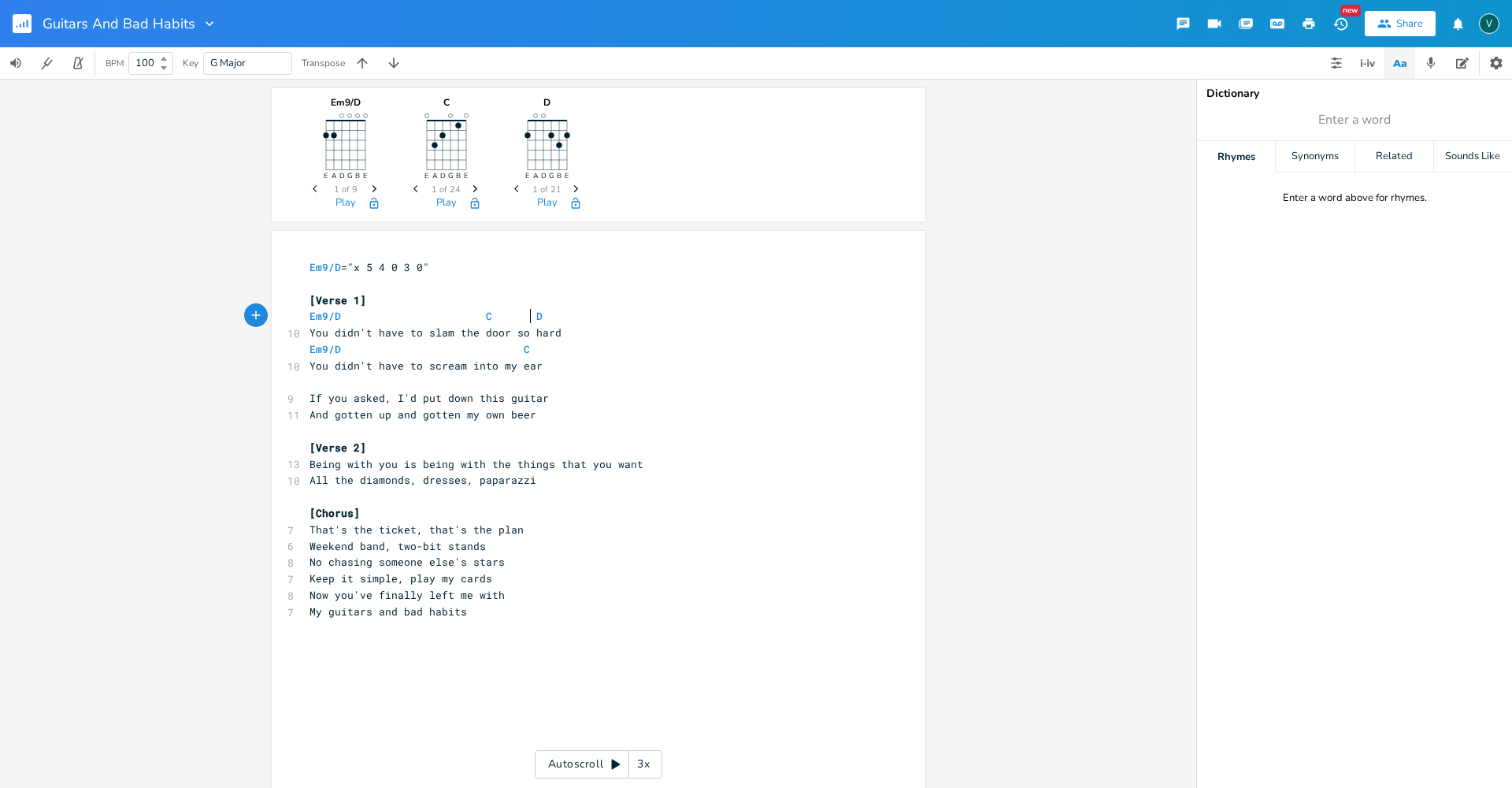
click at [309, 380] on pre "​" at bounding box center [590, 383] width 568 height 17
type textarea "Em9/D C D"
drag, startPoint x: 570, startPoint y: 359, endPoint x: 562, endPoint y: 389, distance: 31.0
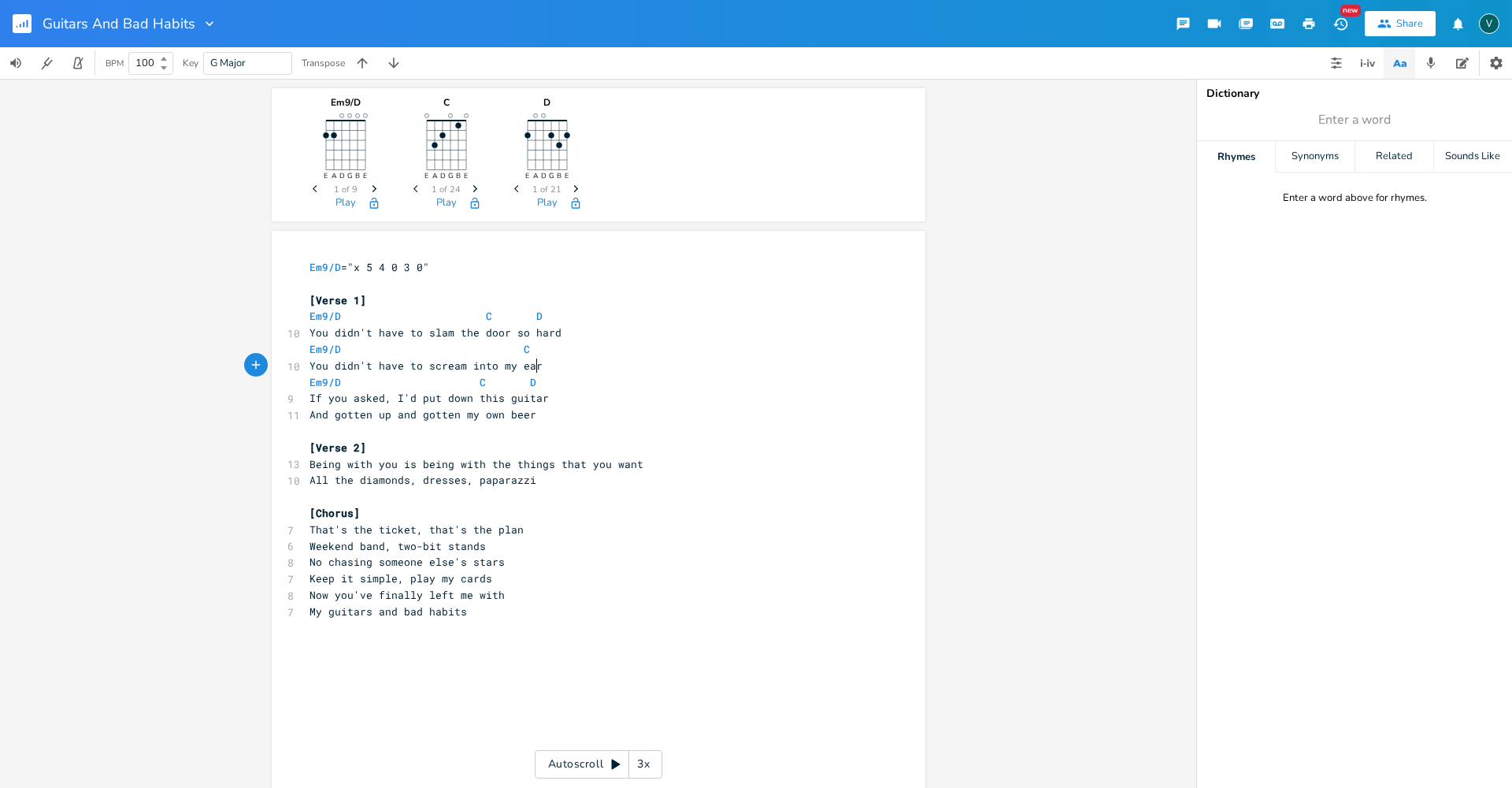
click at [570, 363] on pre "You didn't have to scream into my ear" at bounding box center [590, 366] width 568 height 17
click at [549, 400] on pre "If you asked, I'd put down this guitar" at bounding box center [590, 399] width 568 height 17
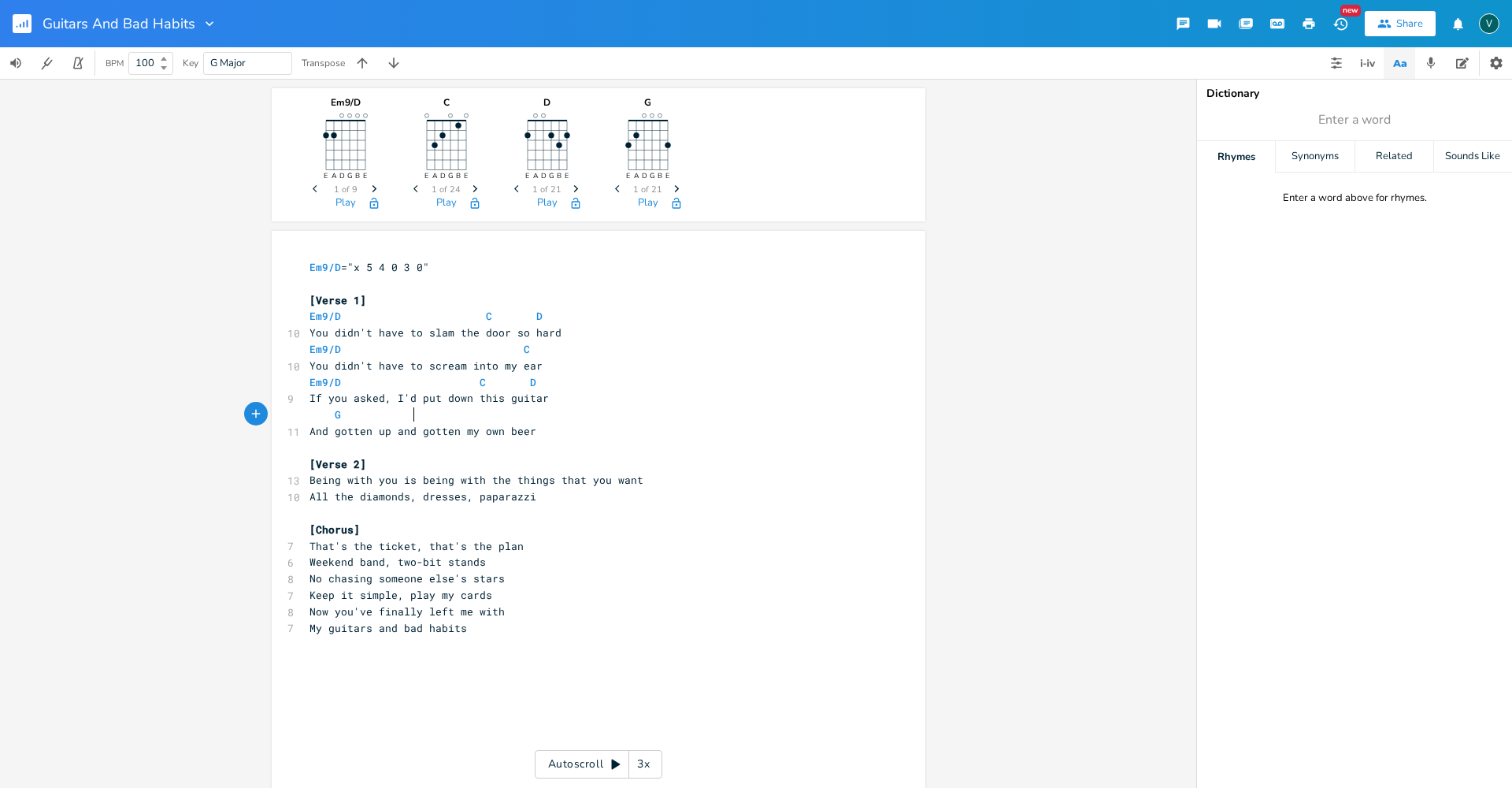
scroll to position [0, 53]
type textarea "G Am"
click at [486, 419] on pre "G Am" at bounding box center [590, 415] width 568 height 17
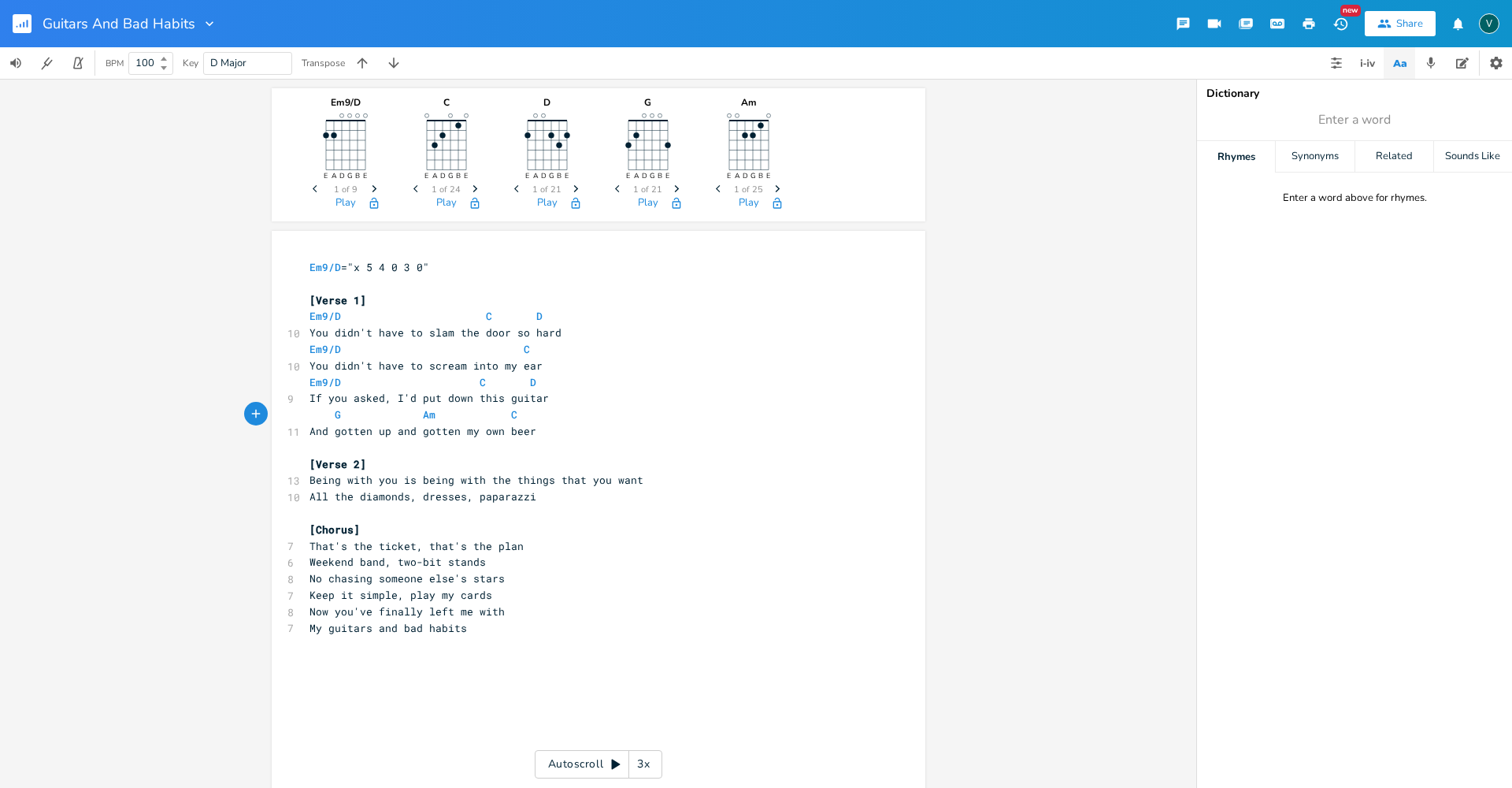
type textarea "C D"
click at [645, 509] on pre "​" at bounding box center [590, 513] width 568 height 17
click at [374, 530] on pre "[Chorus]" at bounding box center [590, 530] width 568 height 17
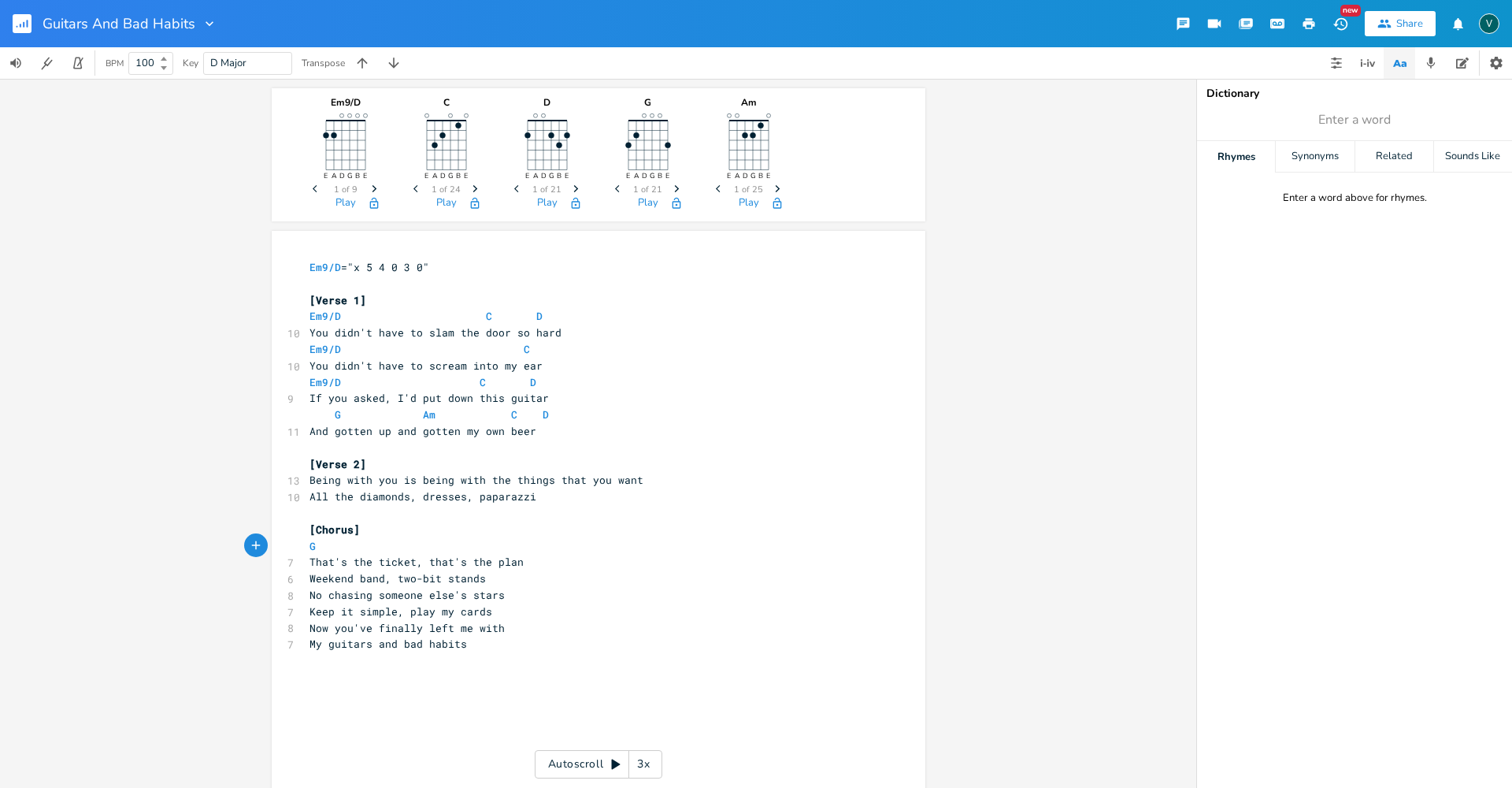
type textarea "G D"
click at [517, 562] on pre "That's the ticket, that's the plan" at bounding box center [590, 562] width 568 height 17
click at [429, 544] on pre "G D" at bounding box center [590, 546] width 568 height 17
click at [527, 566] on pre "That's the ticket, that's the plan" at bounding box center [590, 562] width 568 height 17
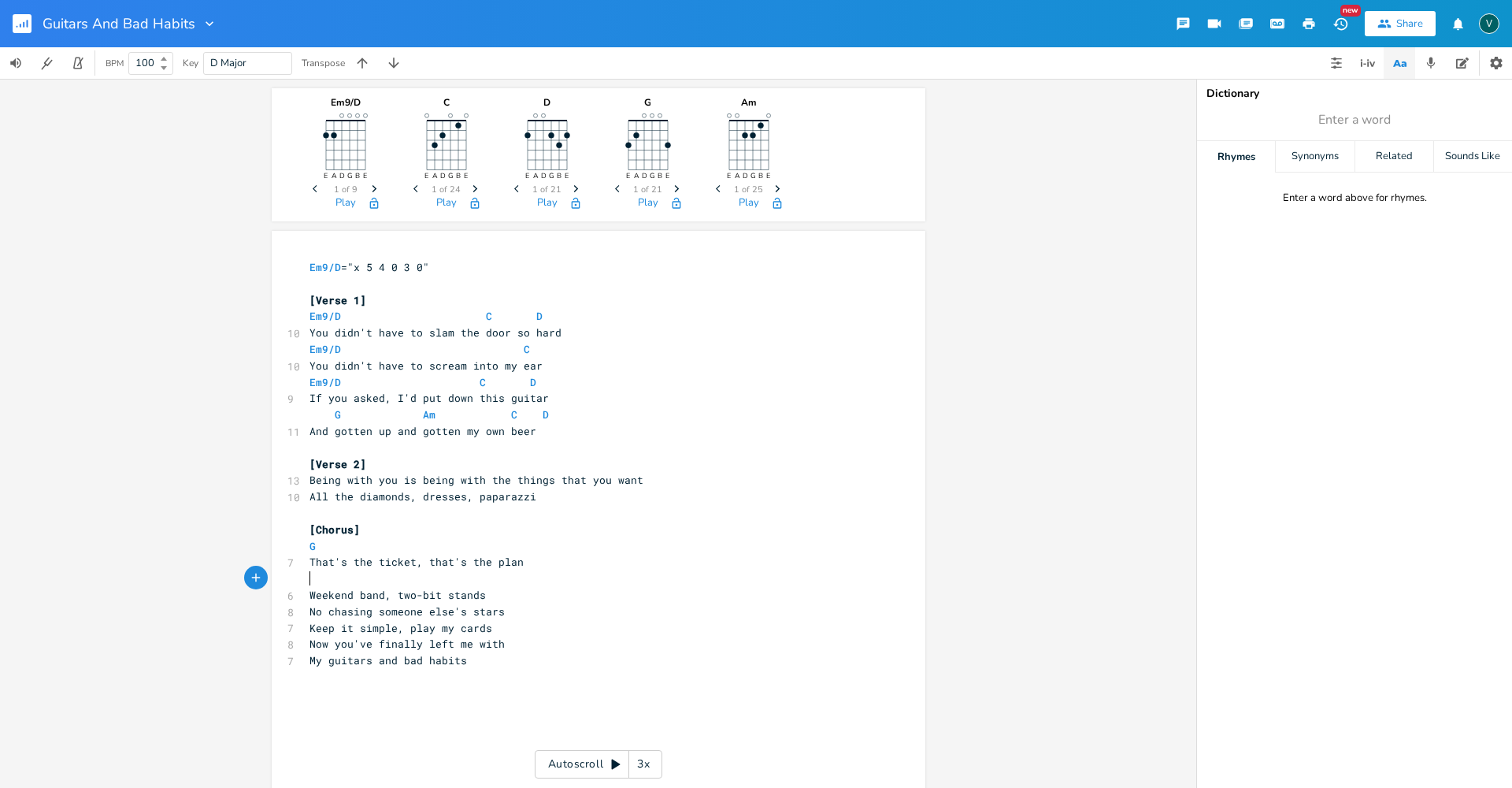
type textarea "D"
click at [491, 595] on pre "Weekend band, two-bit stands" at bounding box center [590, 595] width 568 height 17
type textarea "C D"
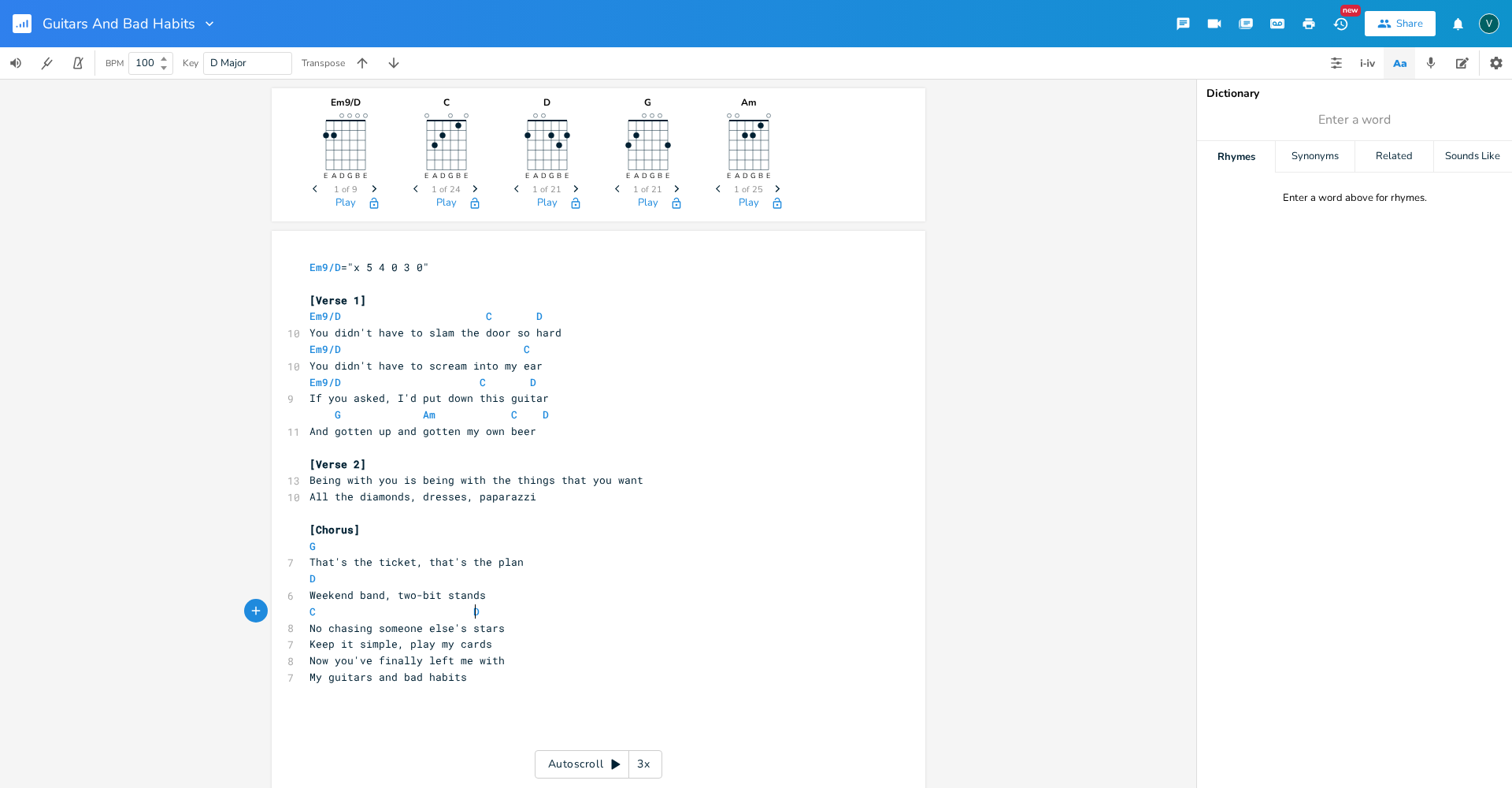
scroll to position [0, 82]
click at [617, 562] on pre "That's the ticket, that's the plan" at bounding box center [590, 562] width 568 height 17
click at [519, 629] on pre "No chasing someone else's stars" at bounding box center [590, 628] width 568 height 17
type textarea "G"
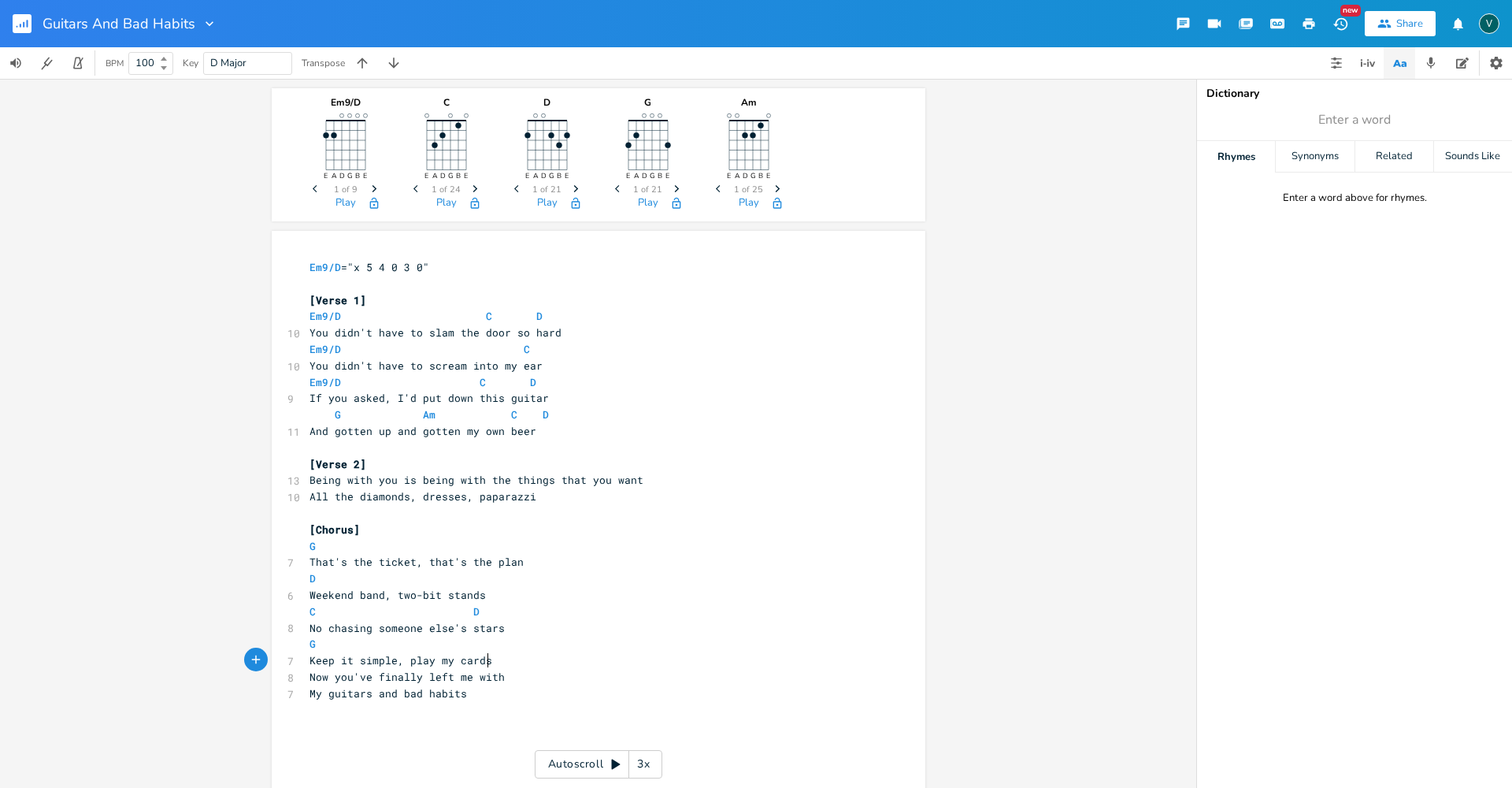
click at [499, 662] on pre "Keep it simple, play my cards" at bounding box center [590, 661] width 568 height 17
type textarea "D"
click at [505, 689] on pre "Now you've finally left me with" at bounding box center [590, 693] width 568 height 17
type textarea "D"
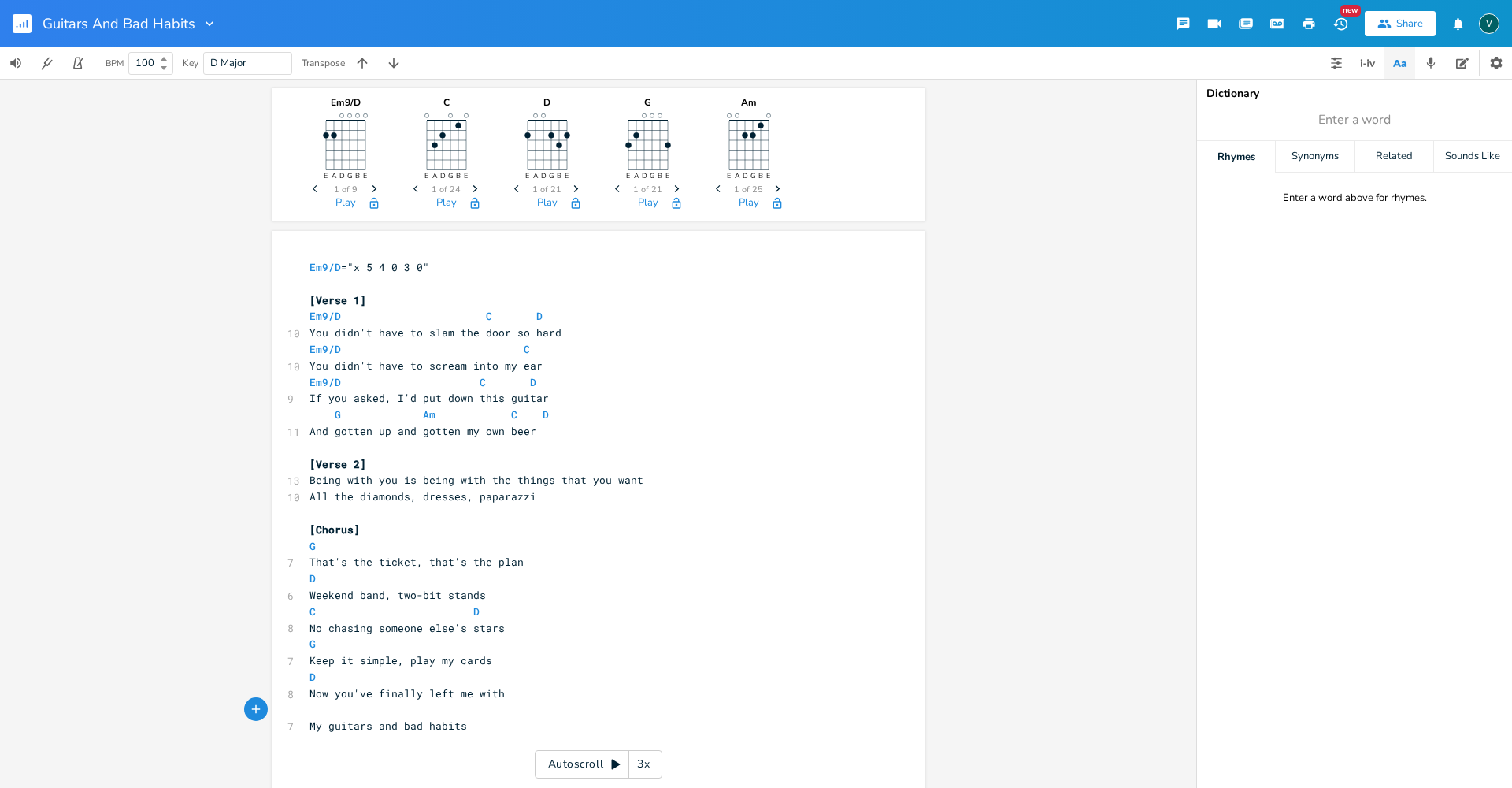
scroll to position [0, 15]
type textarea "C"
type textarea "D"
click at [1062, 405] on div "Em9/D E A D G B E Previous 1 of 9 Next Play C E A D G B E Previous 1 of 24 Next…" at bounding box center [598, 433] width 1196 height 709
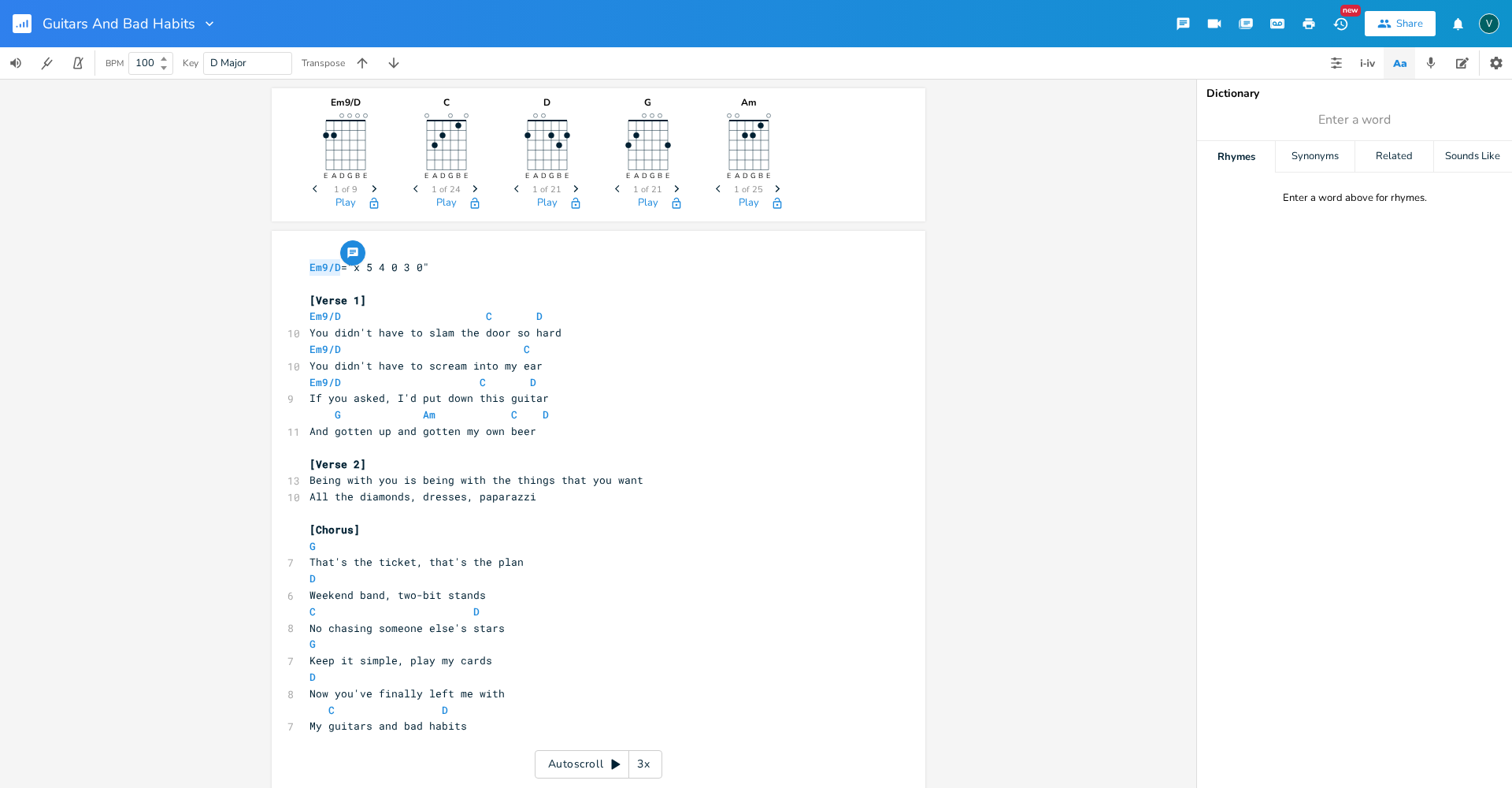
drag, startPoint x: 337, startPoint y: 265, endPoint x: 285, endPoint y: 259, distance: 52.3
click at [285, 259] on div "Em9/D x Em9/D ="x 5 4 0 3 0" ​ [Verse 1] Em9/D C D 10 You didn't have to slam t…" at bounding box center [599, 577] width 654 height 692
type textarea "G/F#"
click at [357, 265] on span "G/F# ="x 5 4 0 3 0"" at bounding box center [366, 266] width 113 height 14
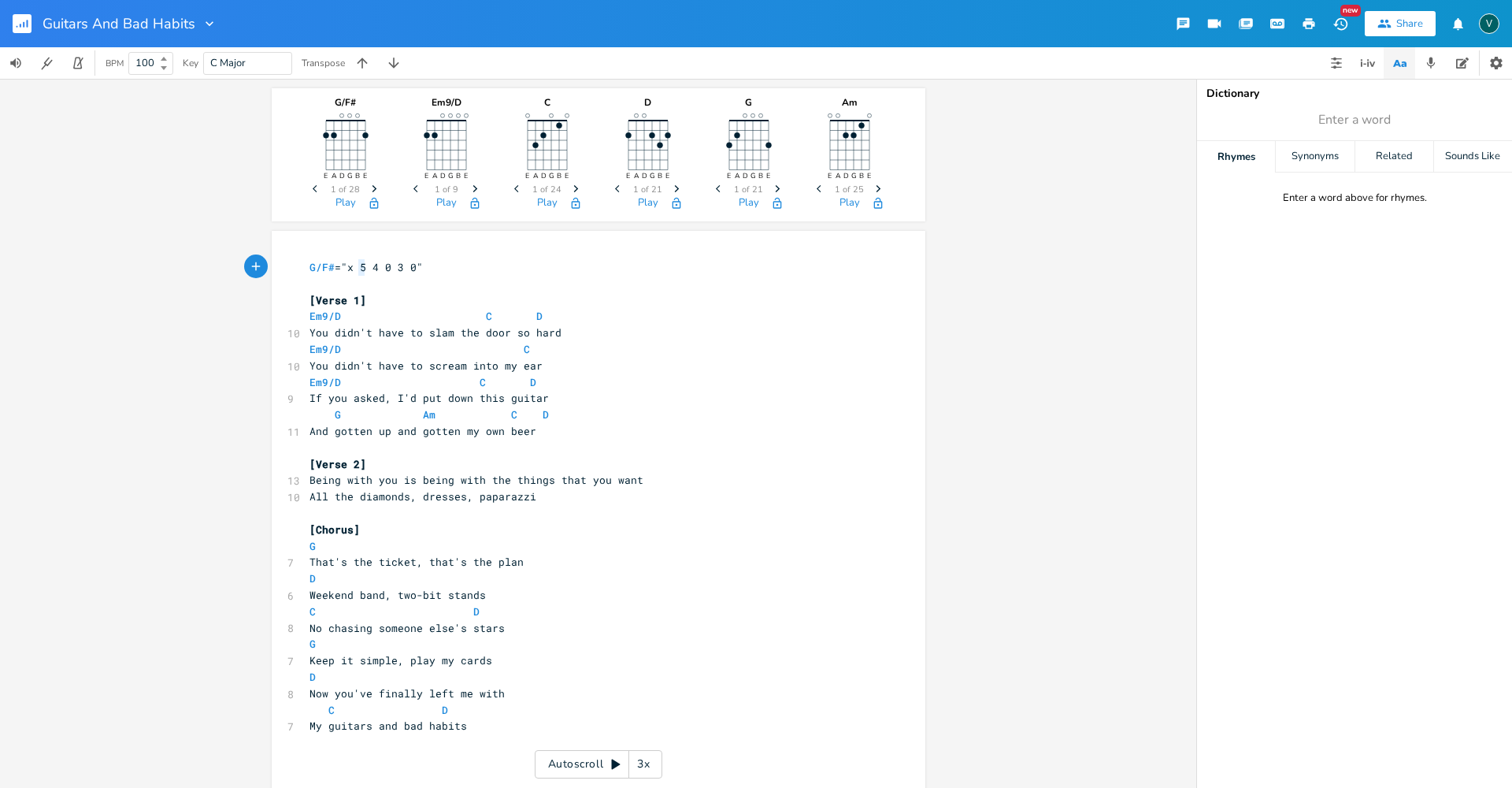
click at [357, 265] on span "G/F# ="x 5 4 0 3 0"" at bounding box center [366, 266] width 113 height 14
type textarea "x"
click at [379, 266] on span "G/F# ="x x 4 0 3 0"" at bounding box center [366, 266] width 113 height 14
type textarea "4"
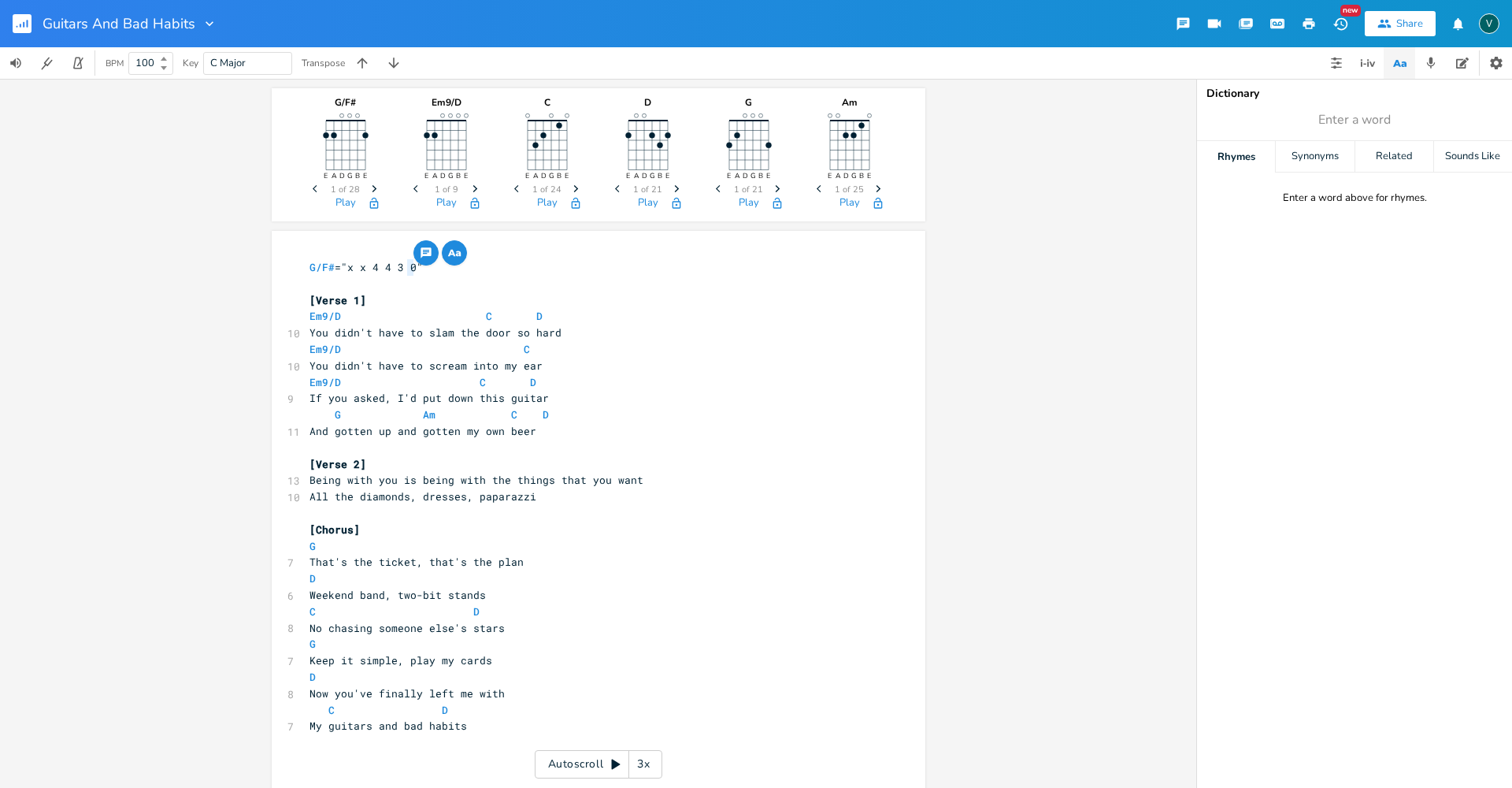
click at [405, 270] on span "G/F# ="x x 4 4 3 0"" at bounding box center [366, 266] width 113 height 14
type textarea "3"
click at [432, 342] on pre "Em9/D C" at bounding box center [590, 349] width 568 height 17
click at [372, 186] on icon "button" at bounding box center [374, 188] width 5 height 7
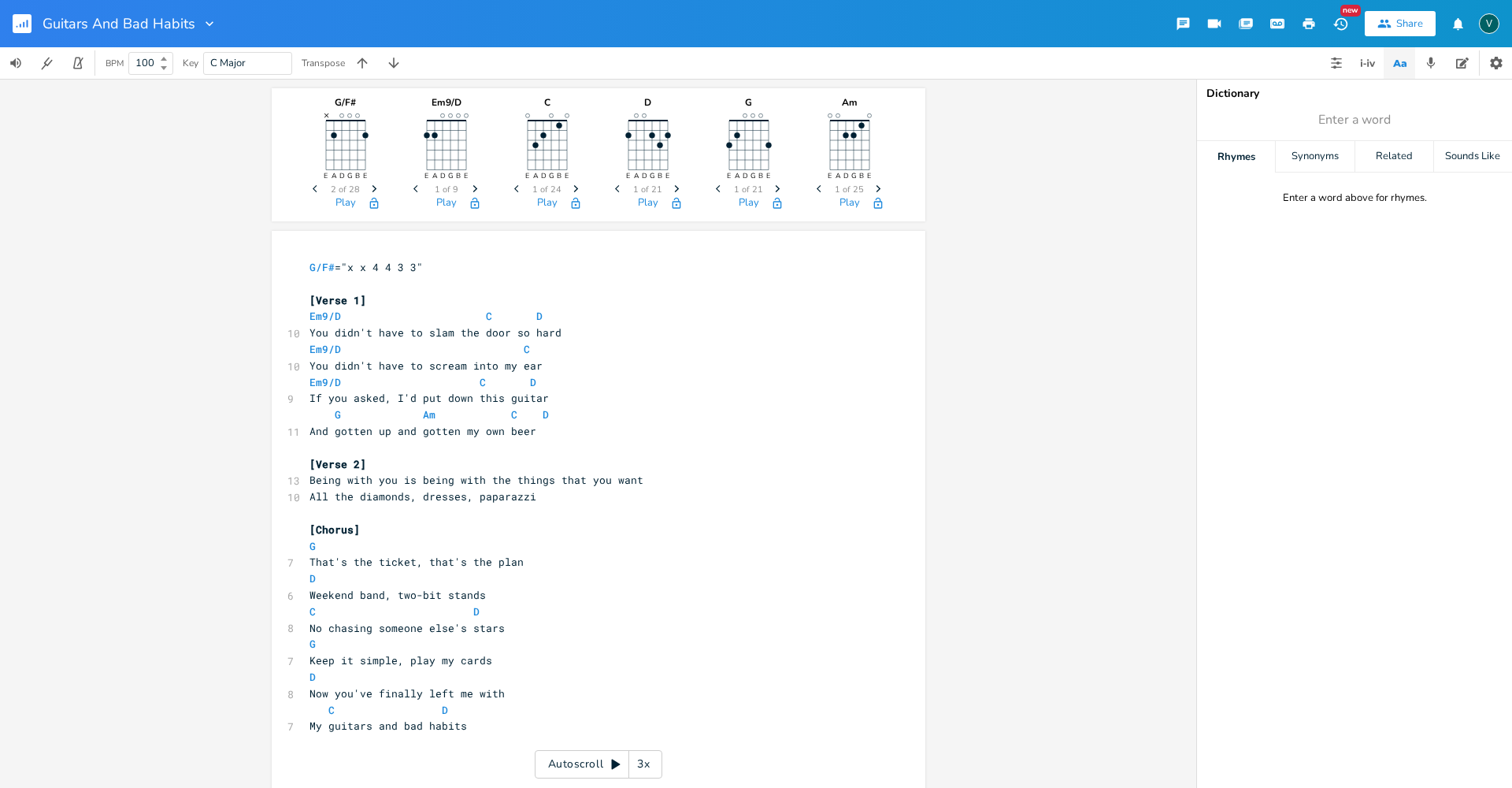
click at [372, 186] on icon "button" at bounding box center [374, 188] width 5 height 7
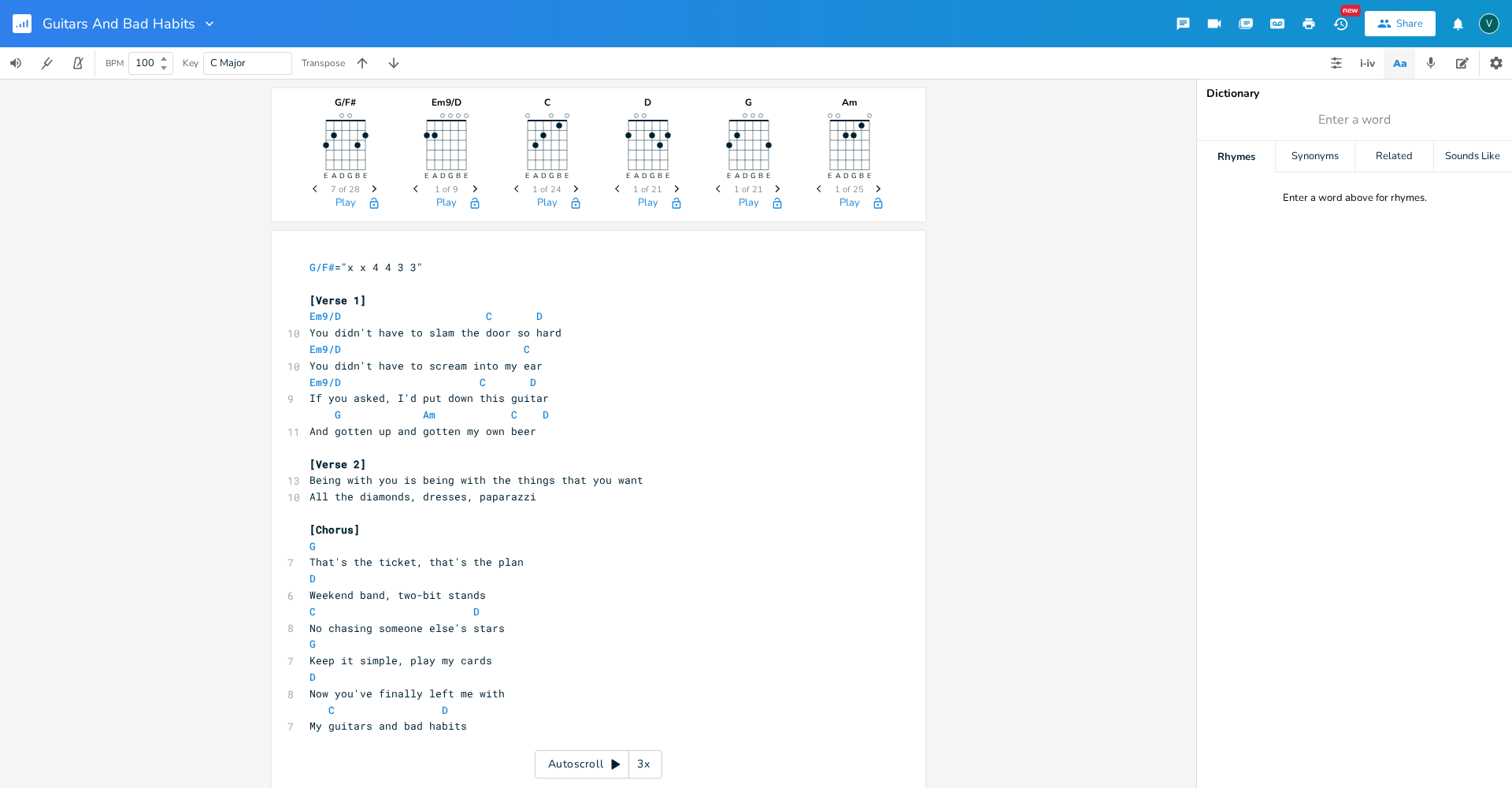
click at [372, 186] on icon "button" at bounding box center [374, 188] width 5 height 7
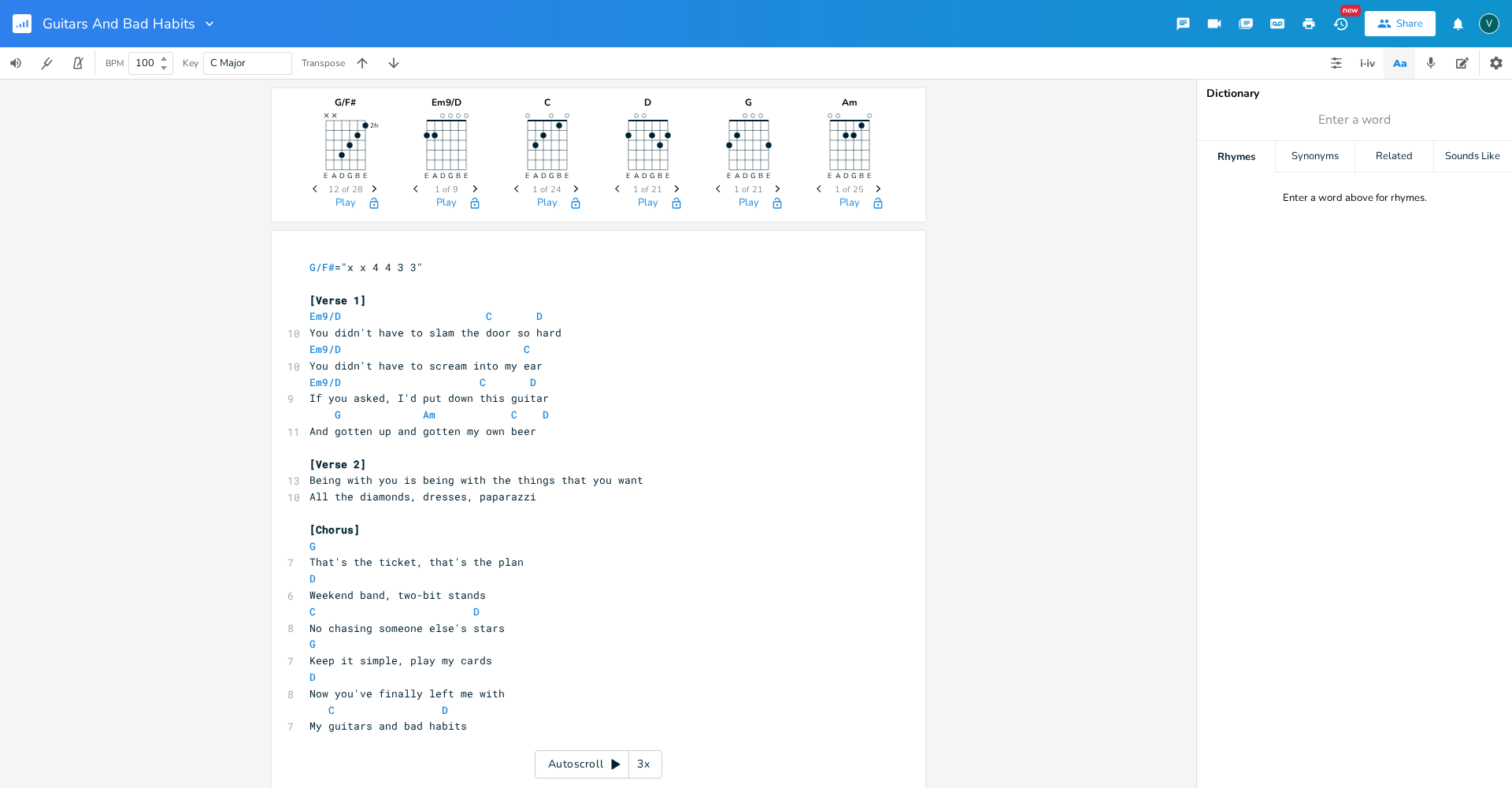
click at [372, 186] on icon "button" at bounding box center [374, 188] width 5 height 7
click at [370, 190] on icon "Next" at bounding box center [374, 188] width 8 height 8
type textarea "G/F#"
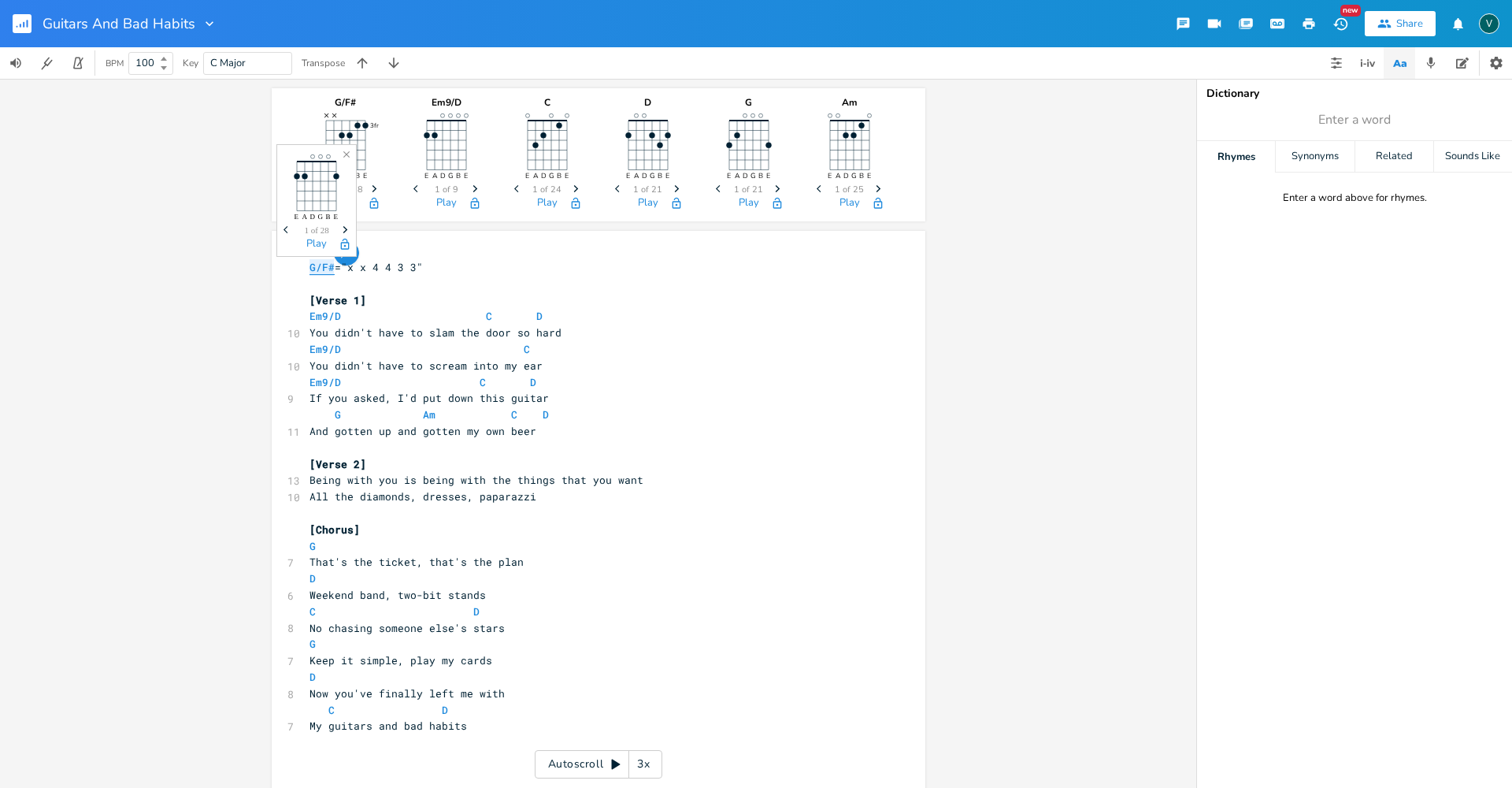
drag, startPoint x: 330, startPoint y: 265, endPoint x: 306, endPoint y: 268, distance: 24.2
click at [310, 268] on span "G/F# ="x x 4 4 3 3"" at bounding box center [366, 266] width 113 height 14
type textarea "Em9/D"
drag, startPoint x: 337, startPoint y: 317, endPoint x: 282, endPoint y: 315, distance: 55.0
click at [282, 315] on div "Em9/D x G/F# ="x x 4 4 3 3" ​ [Verse 1] Em9/D C D 10 You didn't have to slam th…" at bounding box center [599, 577] width 654 height 692
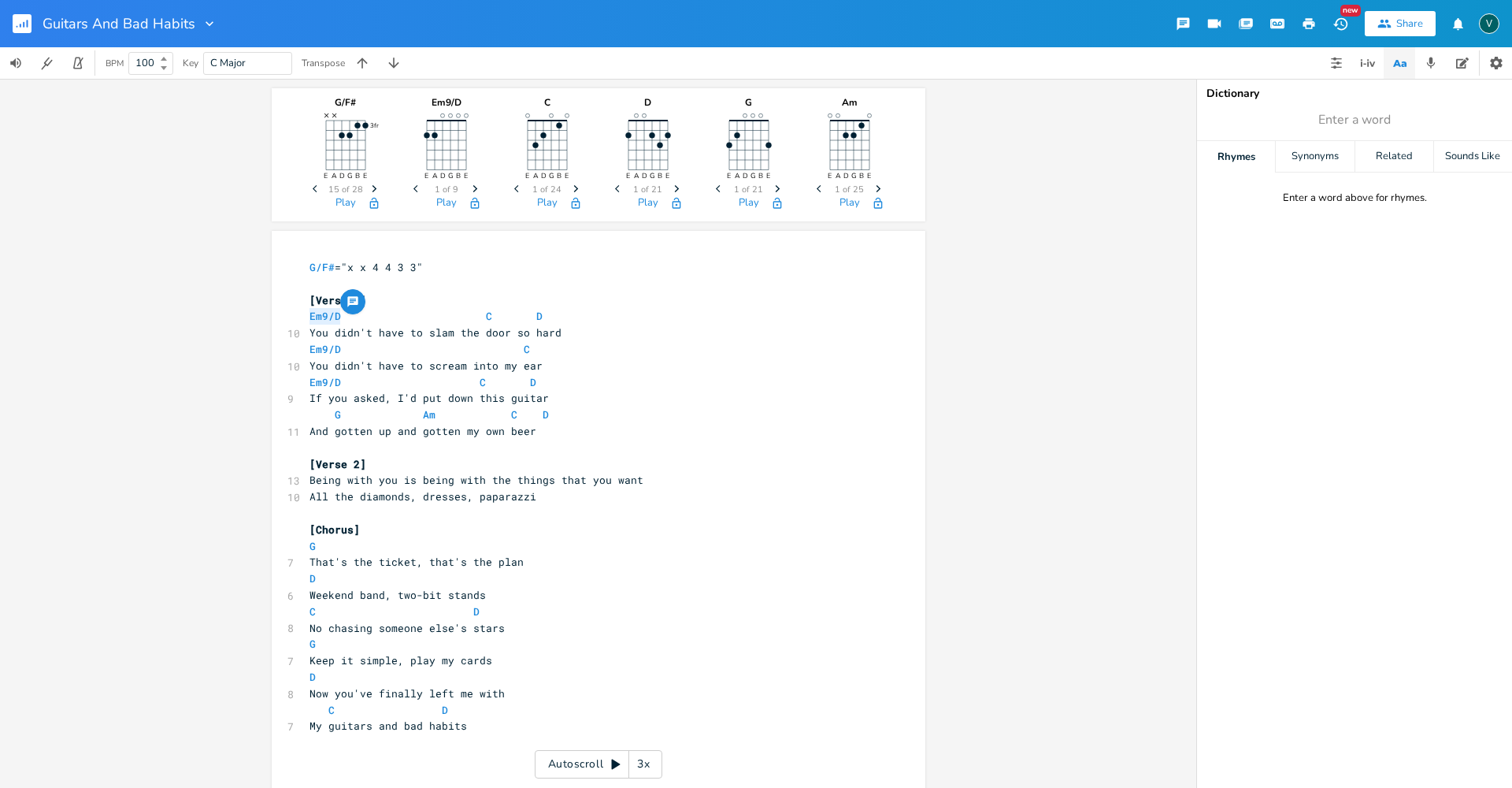
paste textarea
type textarea "Em9/D"
drag, startPoint x: 336, startPoint y: 346, endPoint x: 284, endPoint y: 346, distance: 52.0
click at [284, 346] on div "Em9/D x G/F# ="x x 4 4 3 3" ​ [Verse 1] G/F# C D 10 You didn't have to slam the…" at bounding box center [599, 577] width 654 height 692
paste textarea
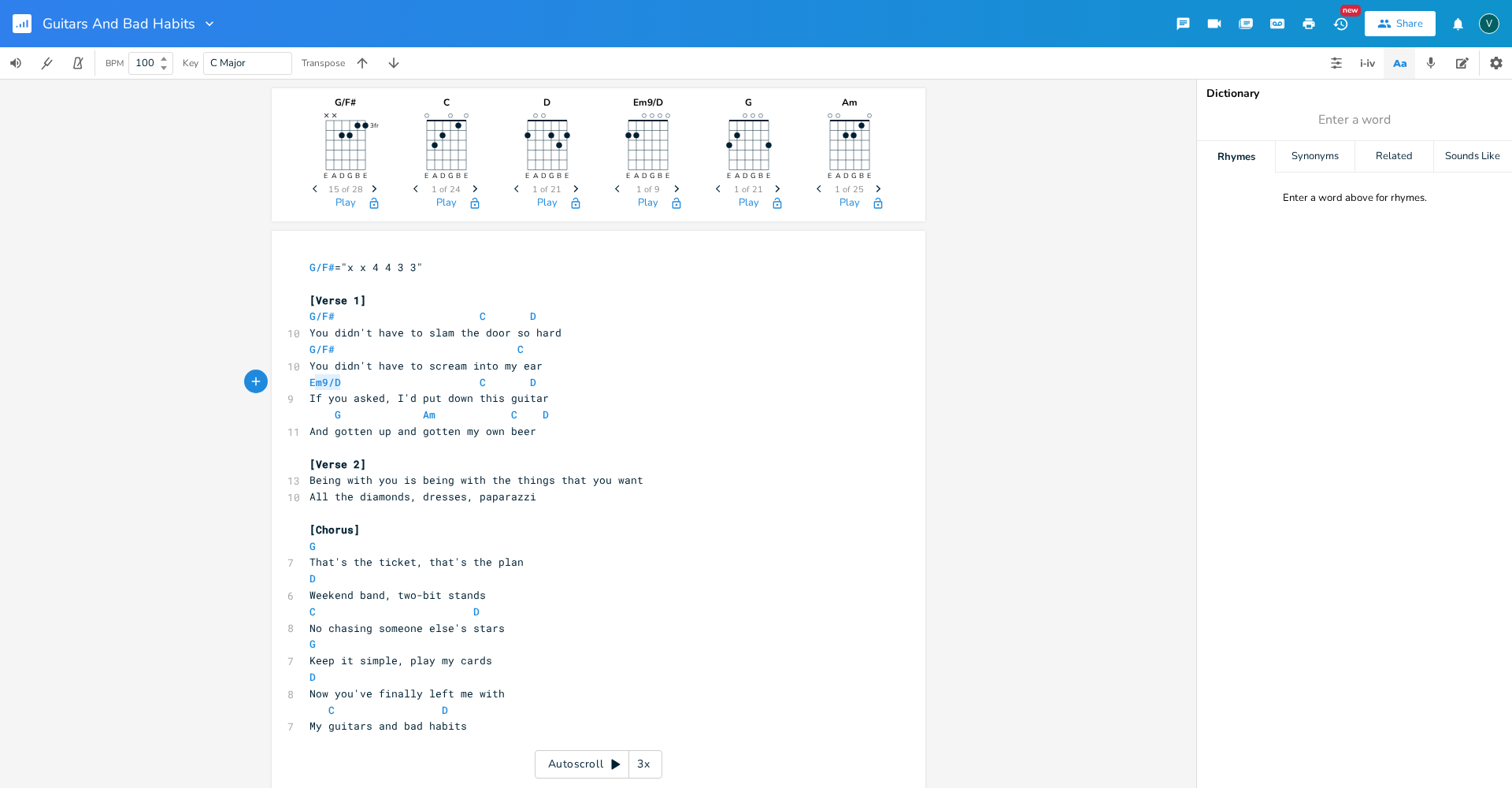
type textarea "Em9/D"
drag, startPoint x: 334, startPoint y: 380, endPoint x: 292, endPoint y: 380, distance: 42.0
click at [292, 380] on div "Em9/D x G/F# ="x x 4 4 3 3" ​ [Verse 1] G/F# C D 10 You didn't have to slam the…" at bounding box center [599, 577] width 654 height 692
paste textarea
click at [471, 400] on span "If you asked, I'd put down this guitar" at bounding box center [429, 398] width 239 height 14
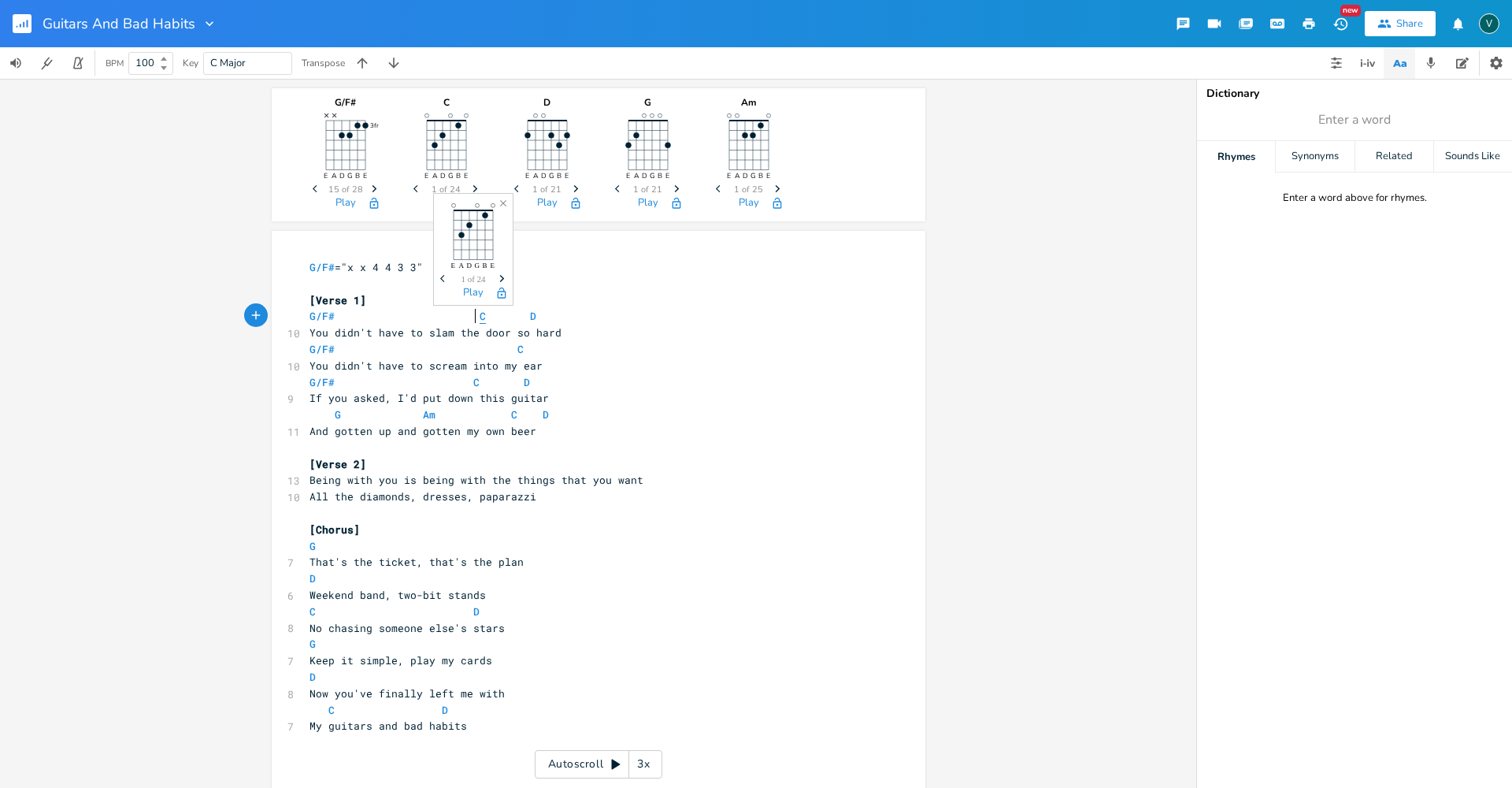
click at [480, 314] on span "C" at bounding box center [483, 317] width 7 height 15
click at [450, 711] on pre "C D" at bounding box center [590, 710] width 568 height 17
type textarea "G"
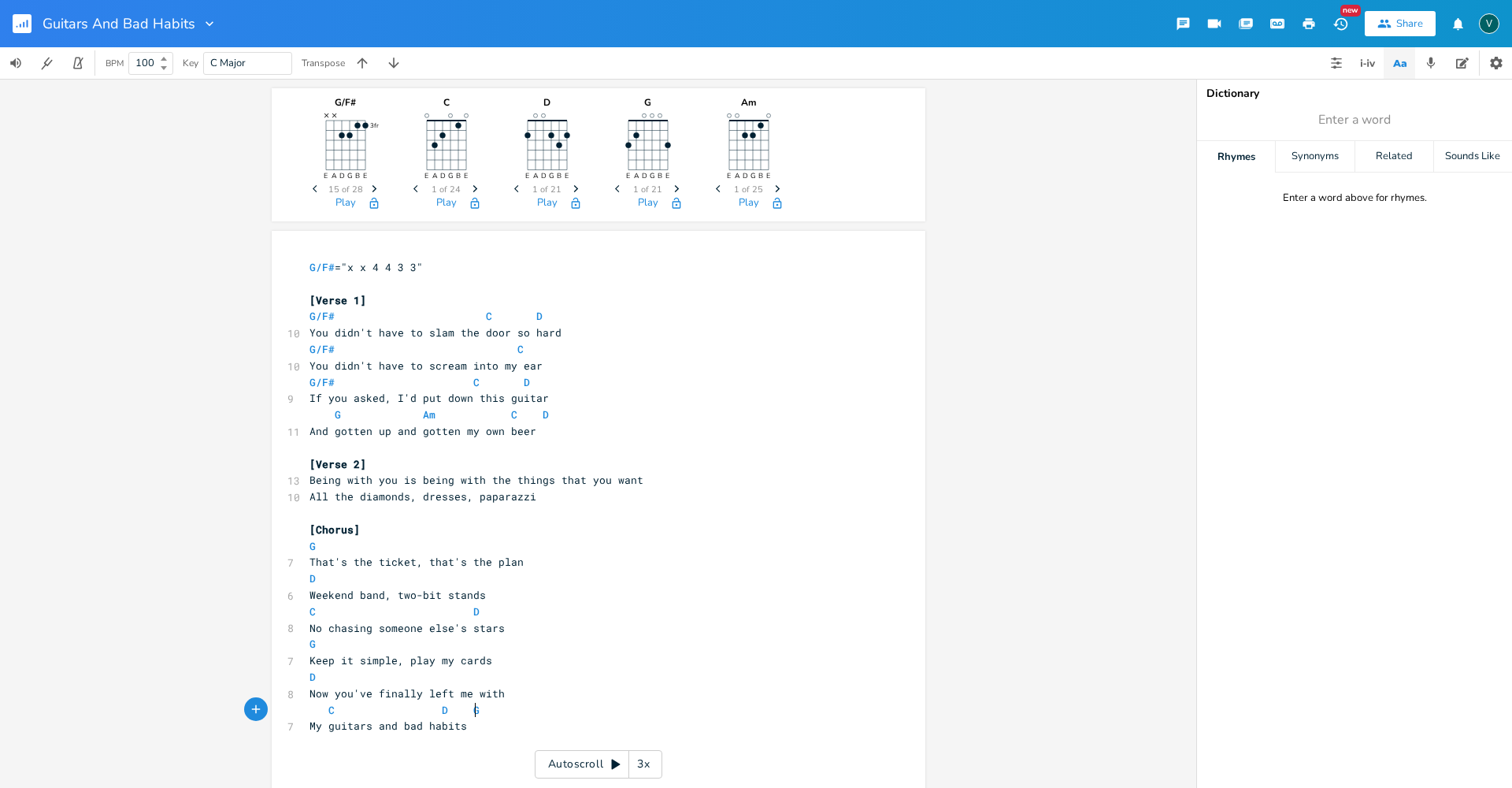
scroll to position [0, 18]
click at [503, 349] on span "G/F# C" at bounding box center [417, 348] width 214 height 14
click at [460, 379] on span "G/F# C D" at bounding box center [419, 382] width 220 height 14
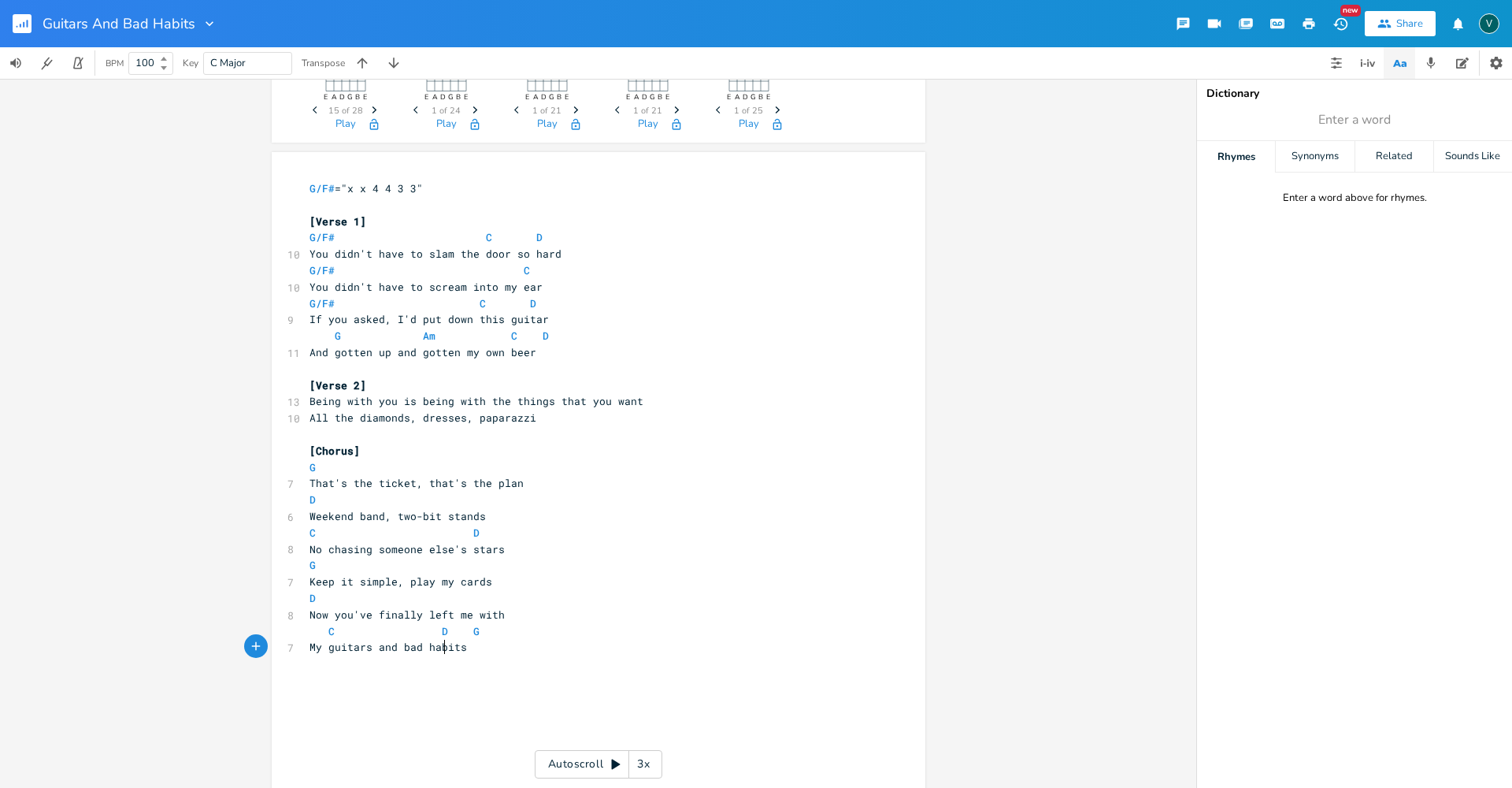
click at [437, 645] on span "My guitars and bad habits" at bounding box center [388, 646] width 157 height 14
type input "habits"
click at [1241, 161] on div "Rhymes" at bounding box center [1236, 157] width 78 height 32
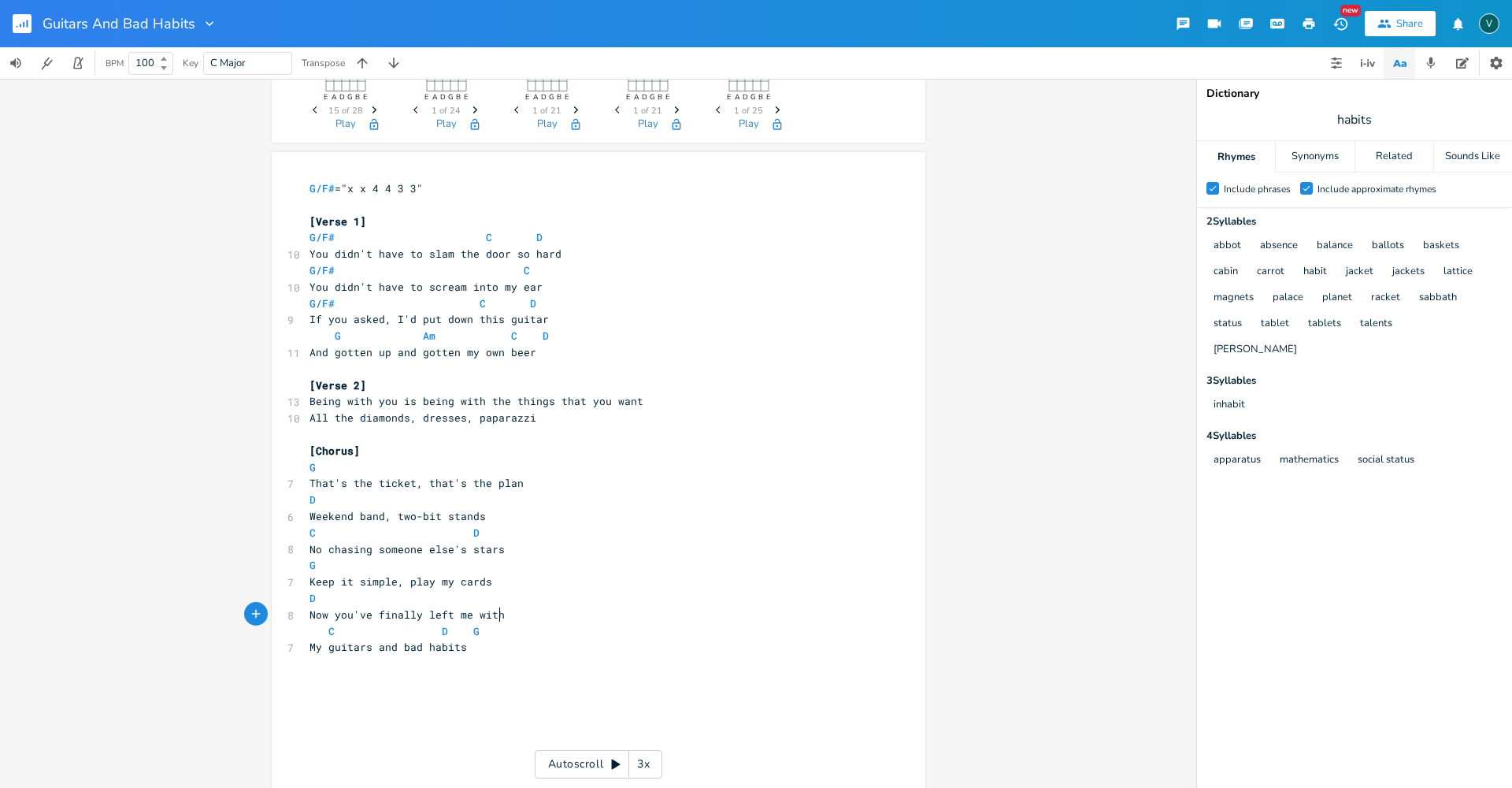
scroll to position [0, 0]
drag, startPoint x: 496, startPoint y: 613, endPoint x: 302, endPoint y: 615, distance: 194.0
click at [306, 615] on pre "Now you've finally left me with" at bounding box center [590, 615] width 568 height 17
type textarea "I don't needthe"
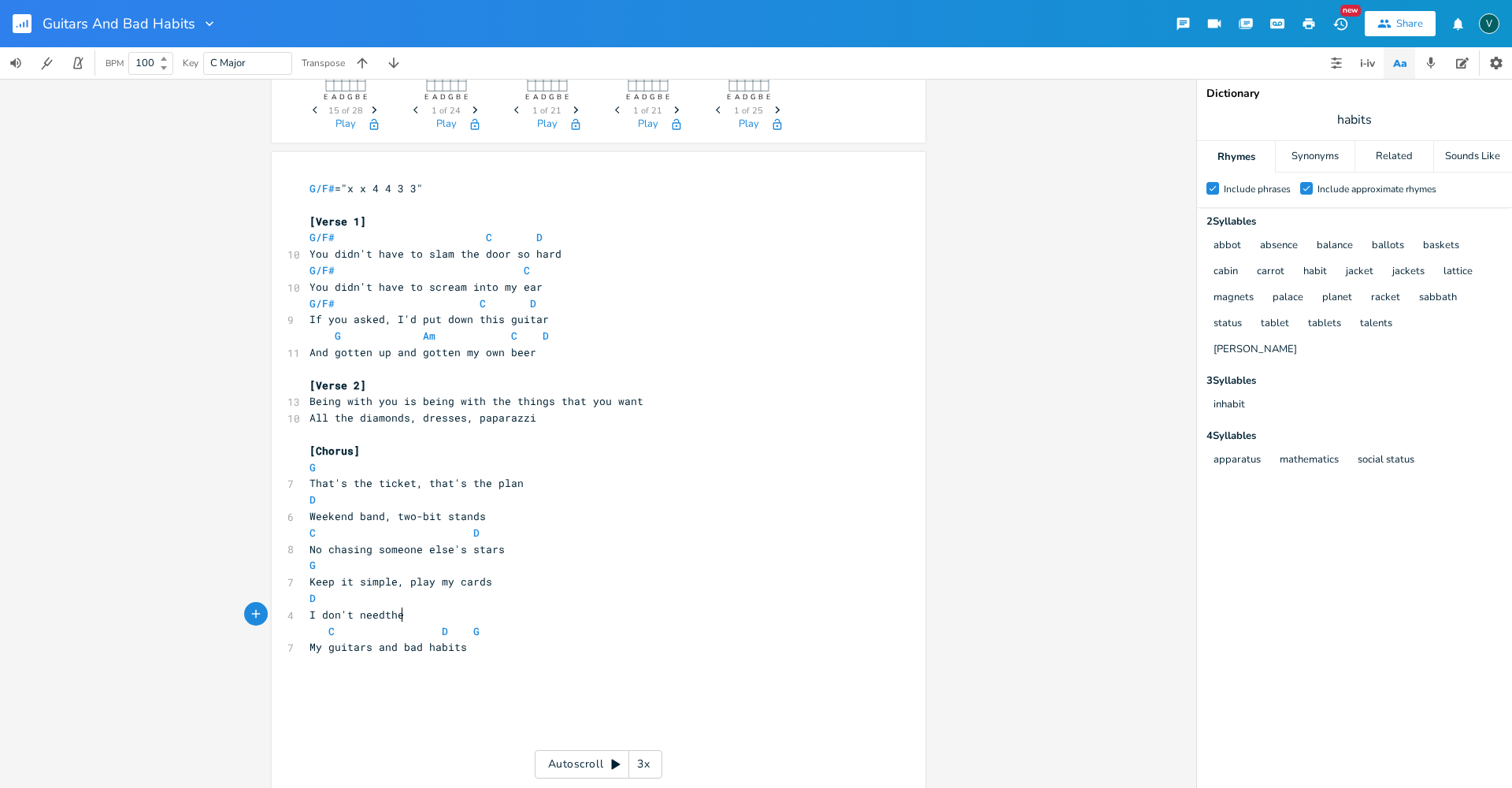
scroll to position [0, 69]
type textarea "the hab"
type textarea "rackit"
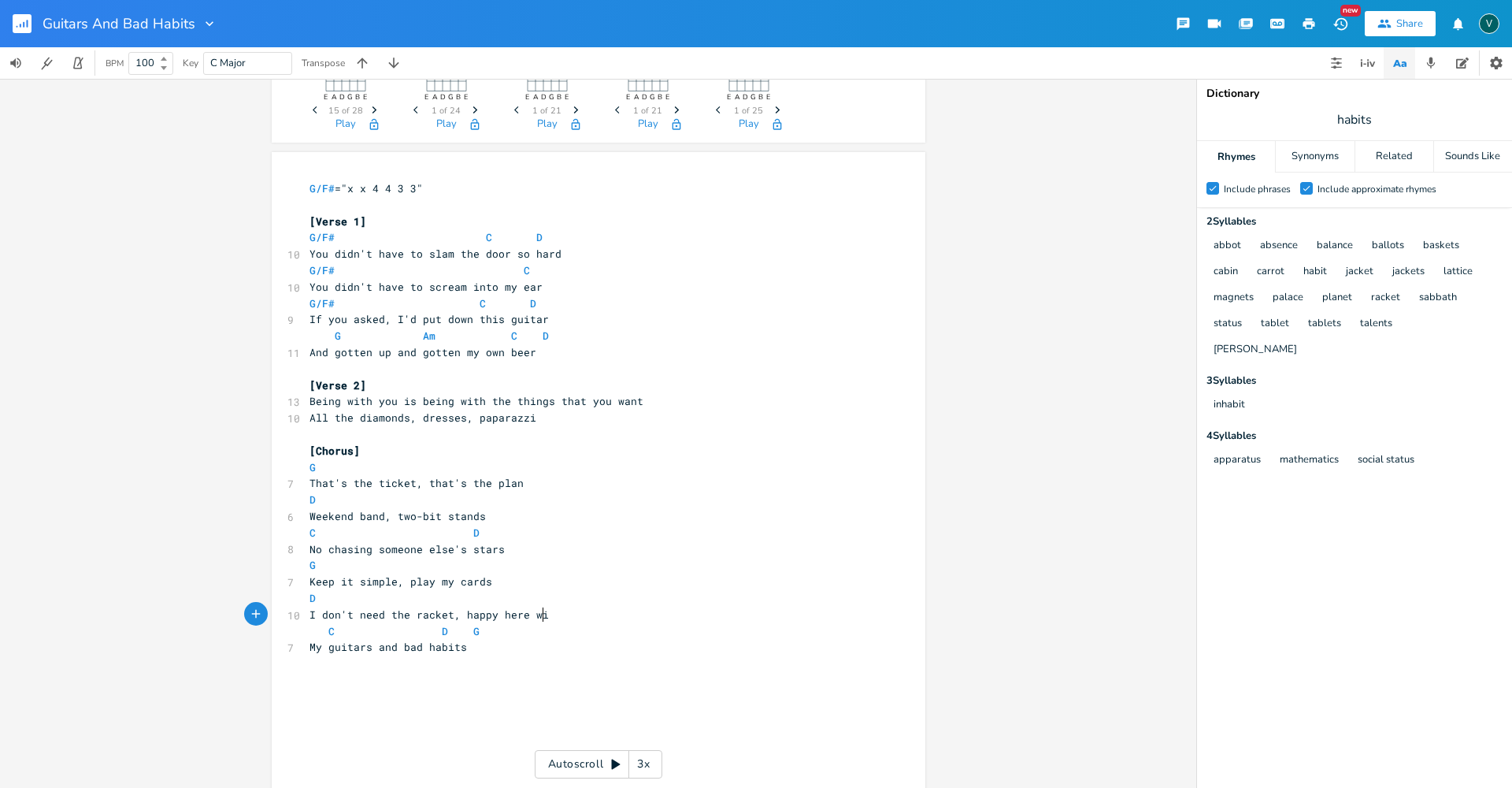
type textarea "et, happy here with"
click at [458, 611] on span "I don't need the racket, happy here with" at bounding box center [435, 614] width 252 height 14
type textarea "I'm"
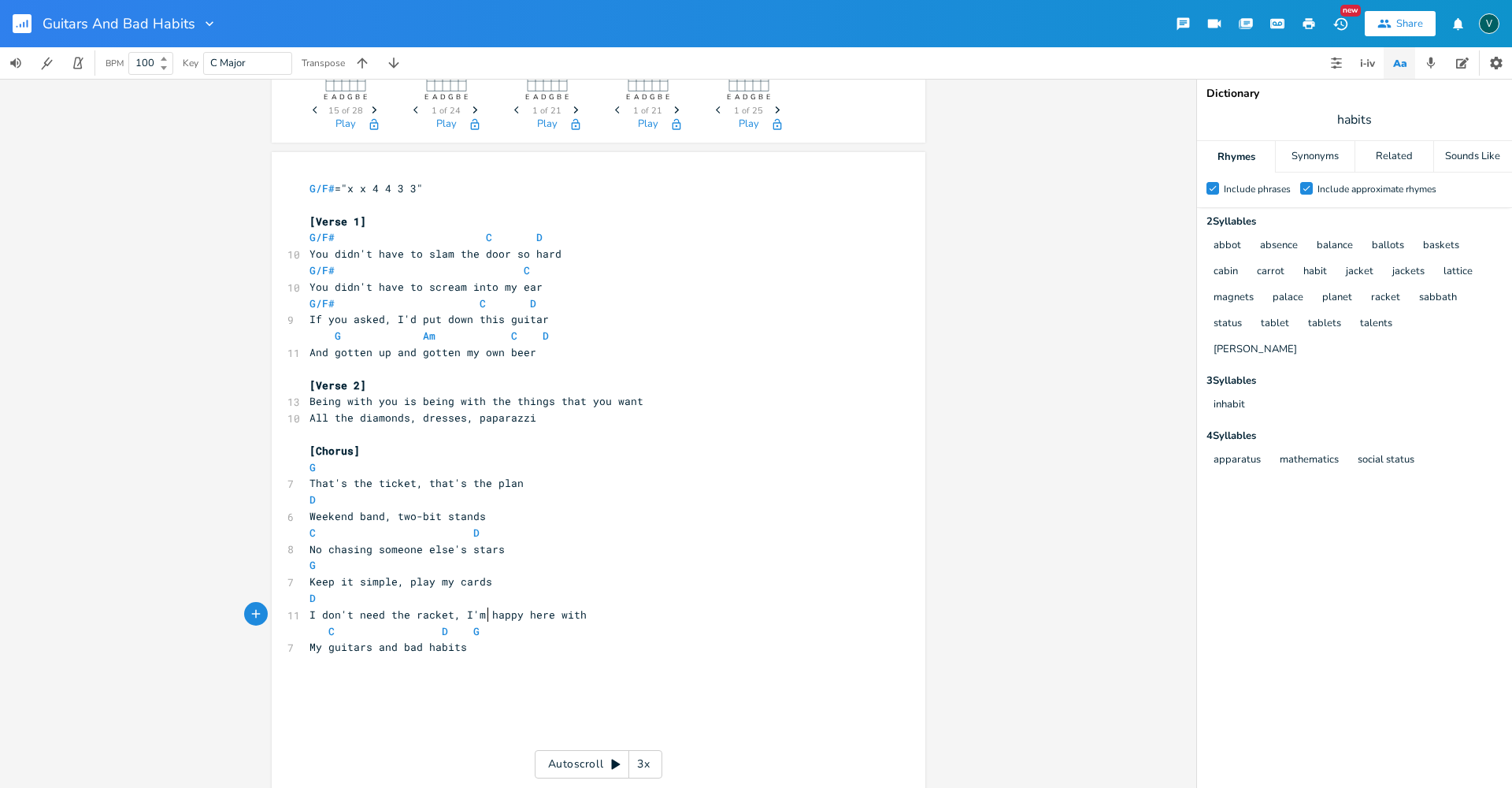
scroll to position [0, 16]
click at [452, 615] on span "I don't need the racket," at bounding box center [385, 614] width 152 height 14
type textarea "C"
click at [411, 610] on span "I don't need the racket," at bounding box center [385, 614] width 152 height 14
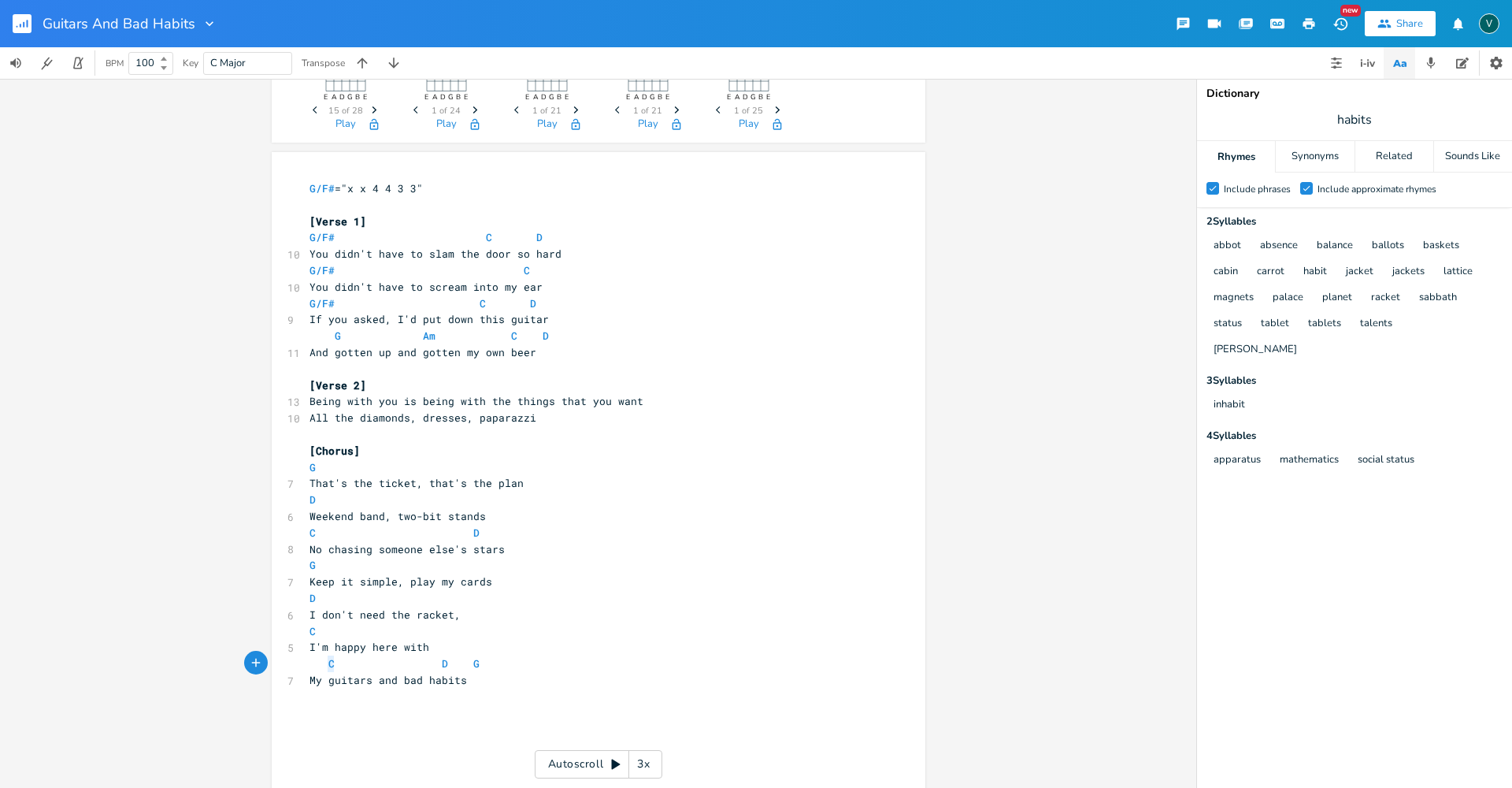
type textarea "C"
drag, startPoint x: 331, startPoint y: 662, endPoint x: 317, endPoint y: 663, distance: 14.0
click at [317, 663] on span "C D G" at bounding box center [394, 663] width 170 height 14
click at [440, 664] on span "D G" at bounding box center [392, 663] width 164 height 14
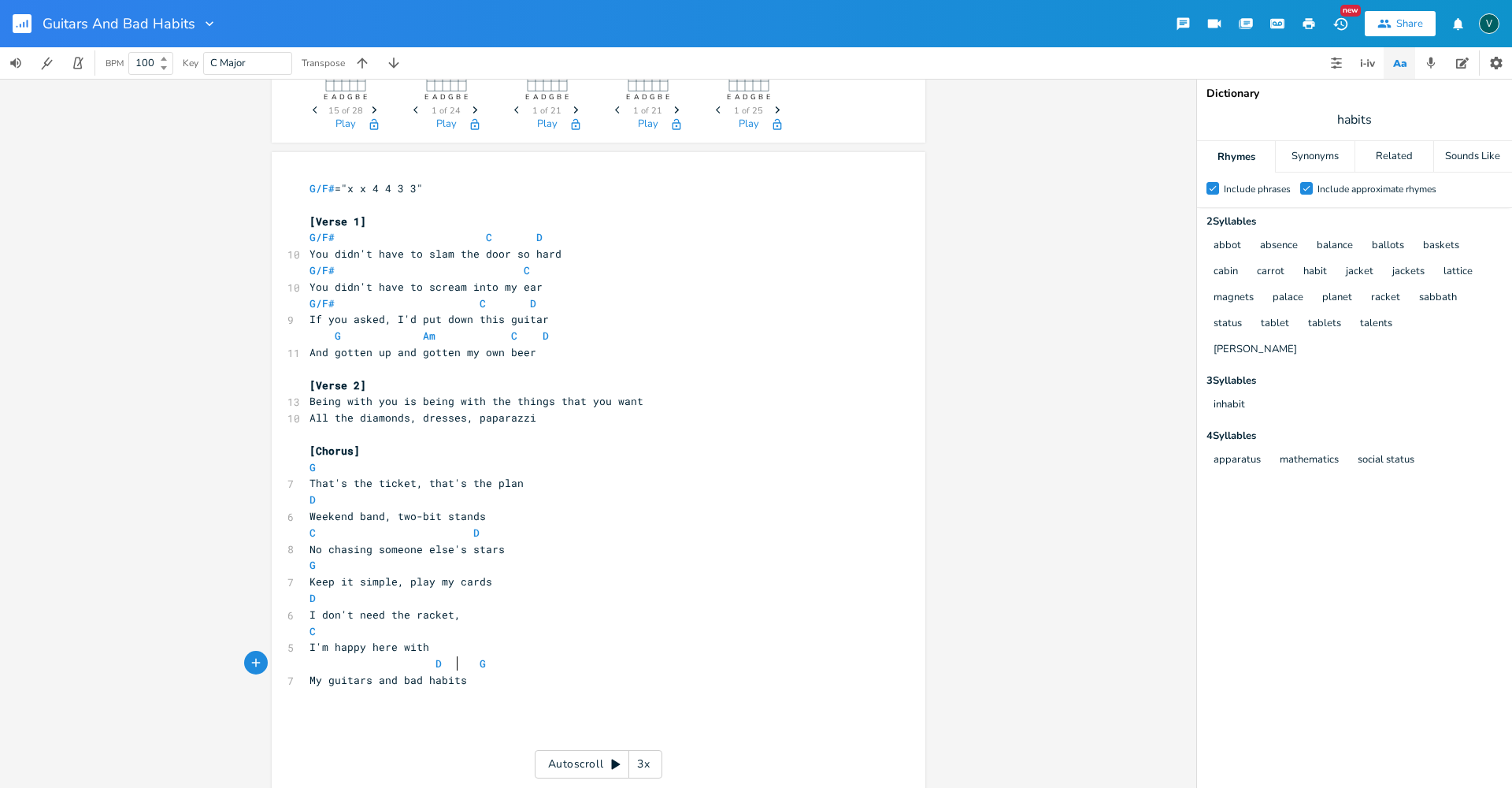
scroll to position [0, 4]
click at [425, 667] on span "D G" at bounding box center [398, 663] width 177 height 14
click at [448, 661] on span "G" at bounding box center [451, 664] width 7 height 15
click at [660, 617] on pre "I don't need the racket," at bounding box center [590, 615] width 568 height 17
type textarea "th"
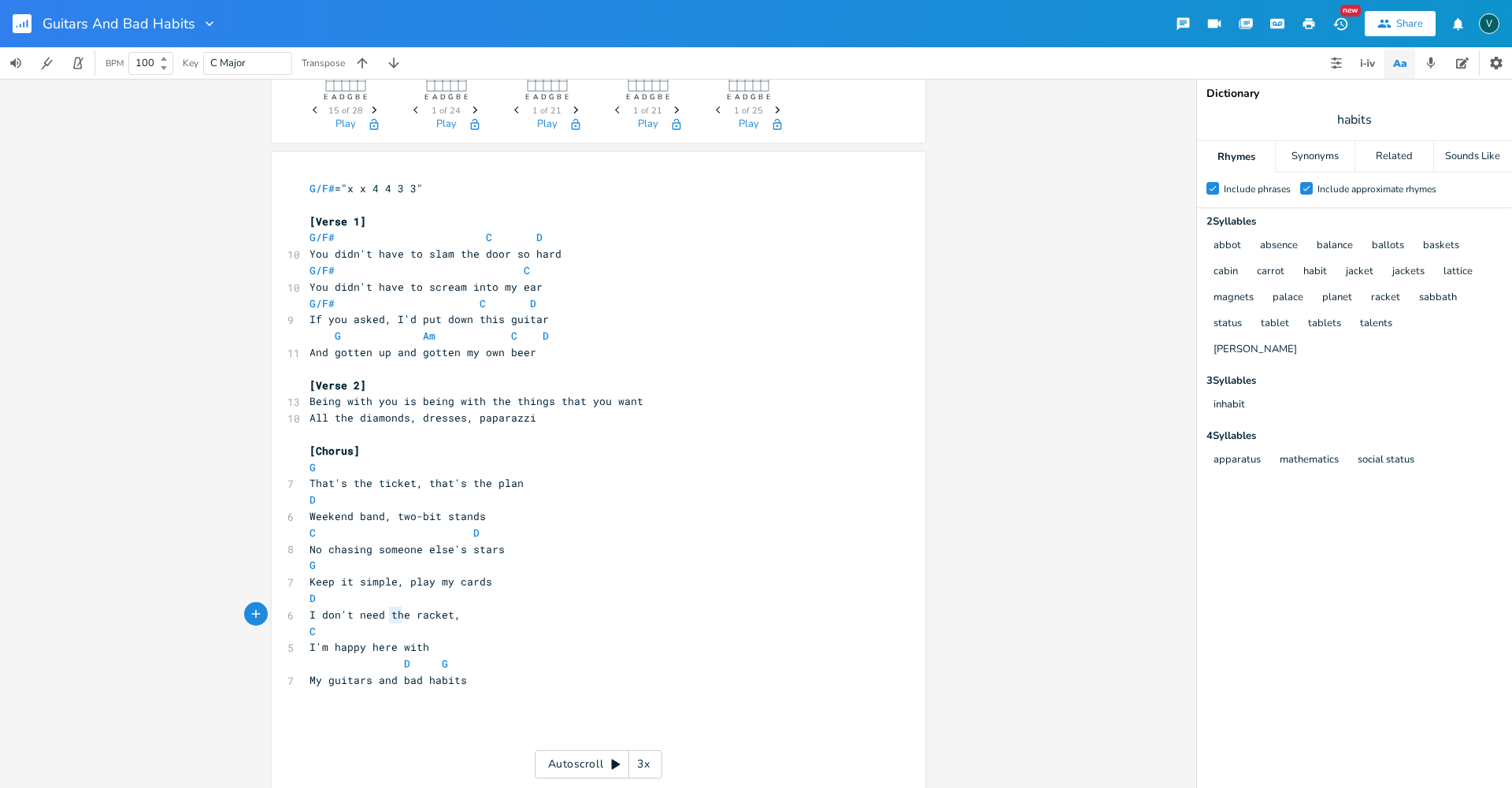
drag, startPoint x: 399, startPoint y: 615, endPoint x: 386, endPoint y: 613, distance: 13.2
click at [386, 613] on span "I don't need the racket," at bounding box center [385, 614] width 152 height 14
click at [403, 631] on pre "C" at bounding box center [590, 631] width 568 height 17
drag, startPoint x: 405, startPoint y: 615, endPoint x: 385, endPoint y: 614, distance: 20.0
click at [385, 614] on span "I don't need the racket," at bounding box center [385, 614] width 152 height 14
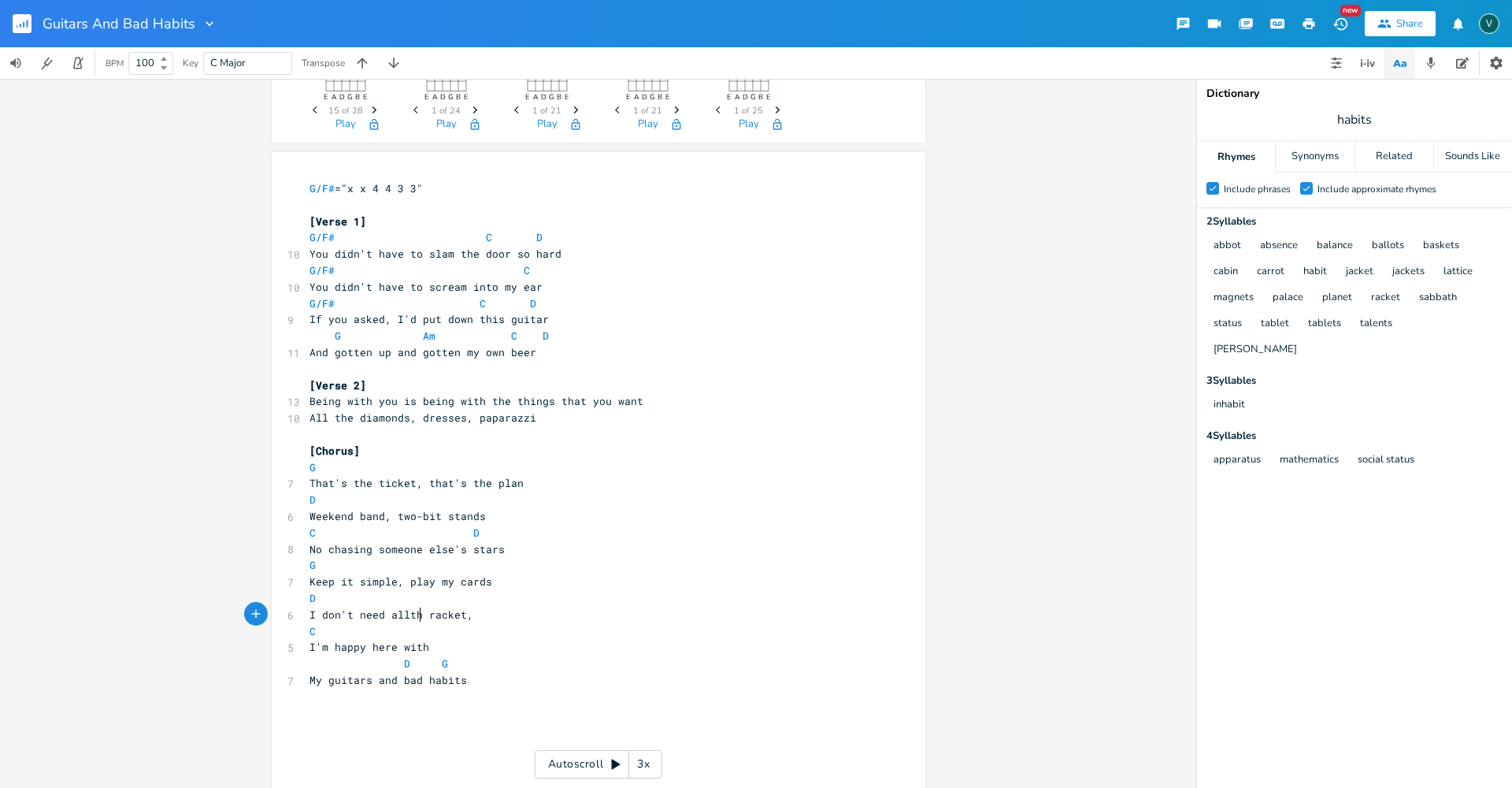
type textarea "alltha"
type textarea "that"
click at [418, 646] on span "I'm happy here with" at bounding box center [369, 646] width 120 height 14
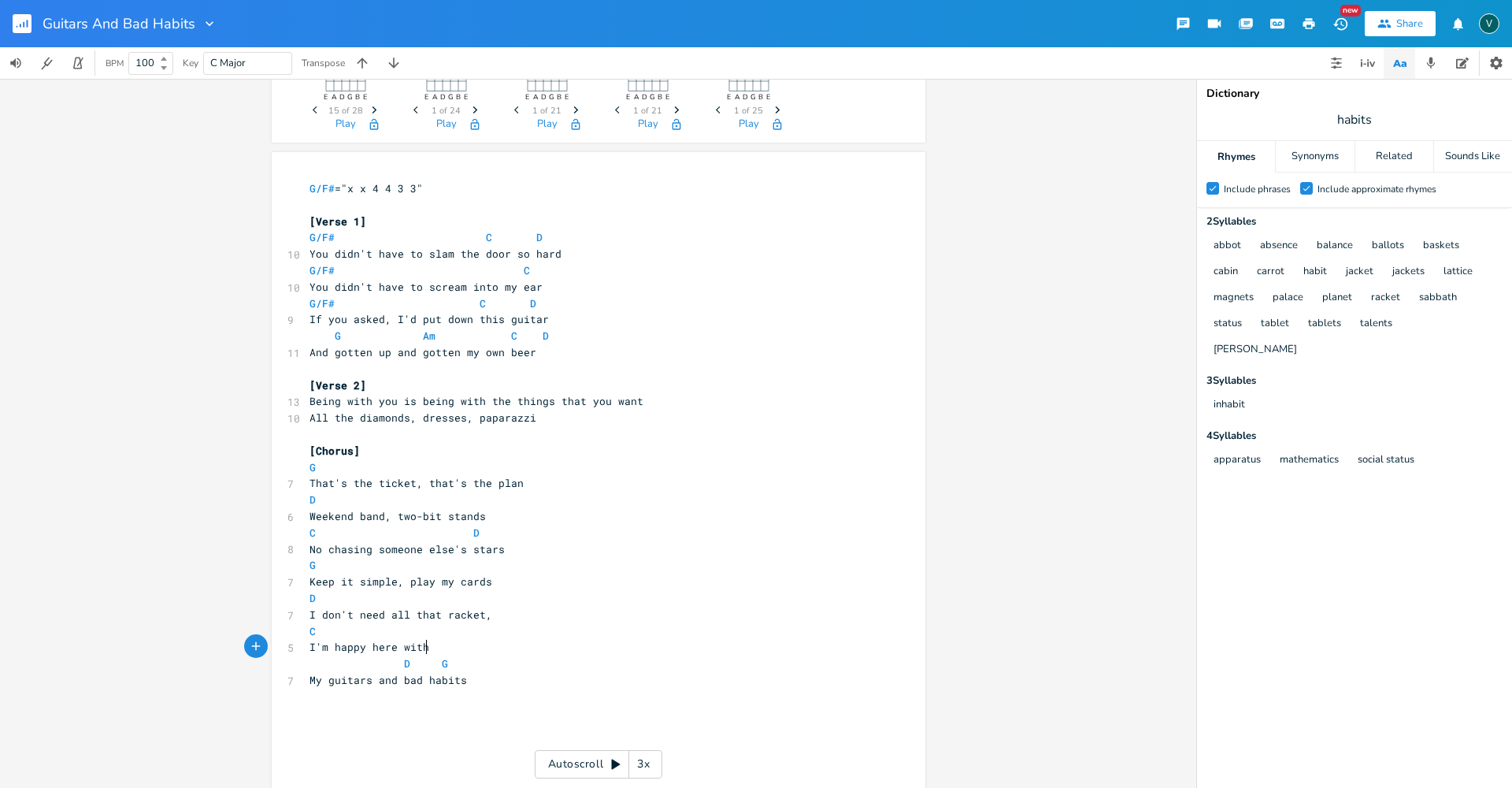
type textarea "with"
drag, startPoint x: 421, startPoint y: 646, endPoint x: 392, endPoint y: 649, distance: 29.2
click at [392, 649] on pre "I'm happy here with" at bounding box center [590, 647] width 568 height 17
type textarea "you left me here with"
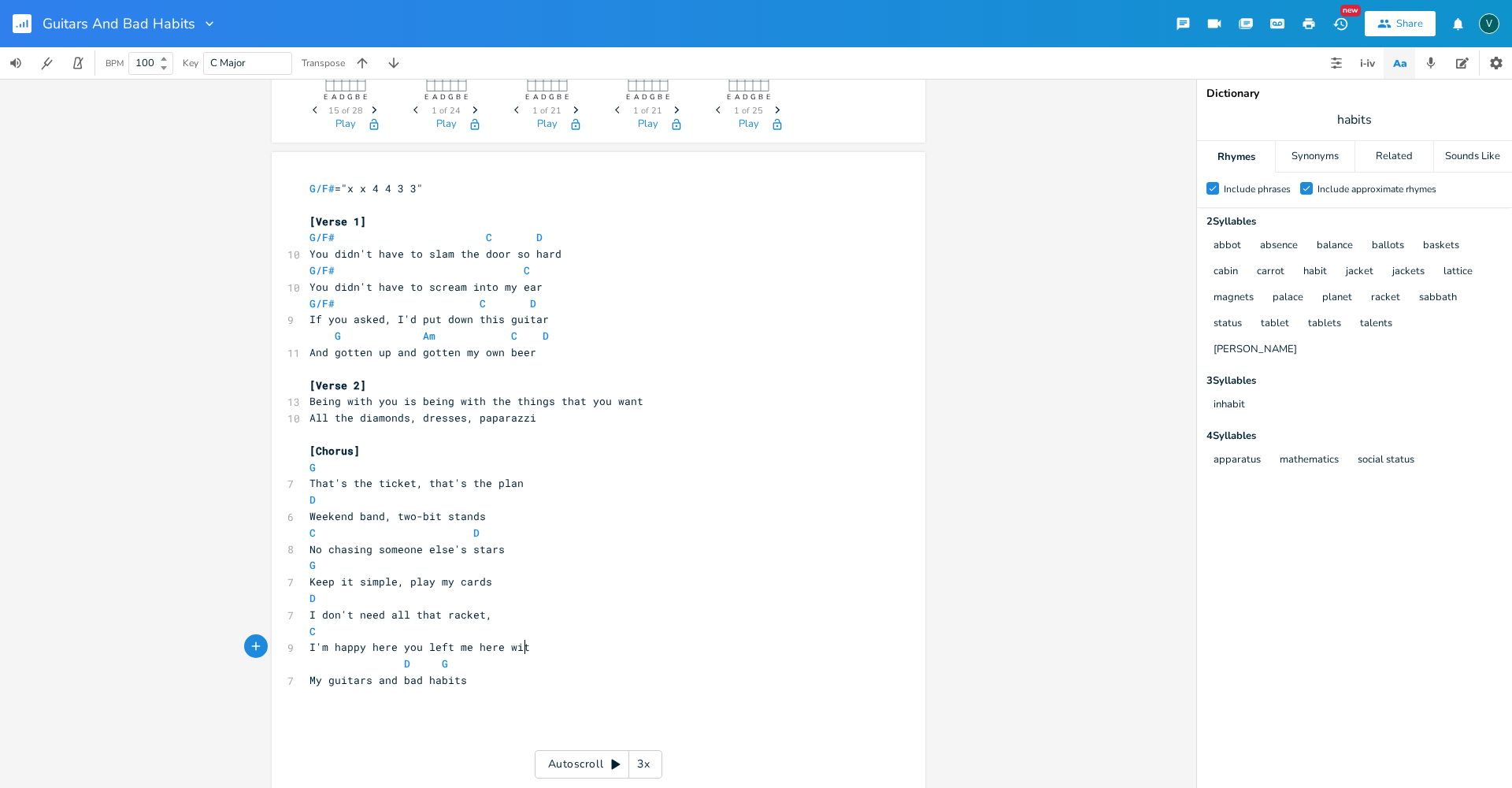
scroll to position [0, 102]
click at [382, 646] on span "I'm happy here you left me here with" at bounding box center [423, 646] width 227 height 14
type textarea "here"
click at [382, 646] on span "I'm happy here you left me here with" at bounding box center [423, 646] width 227 height 14
click at [449, 646] on span "I'm happy you left me here with" at bounding box center [407, 646] width 195 height 14
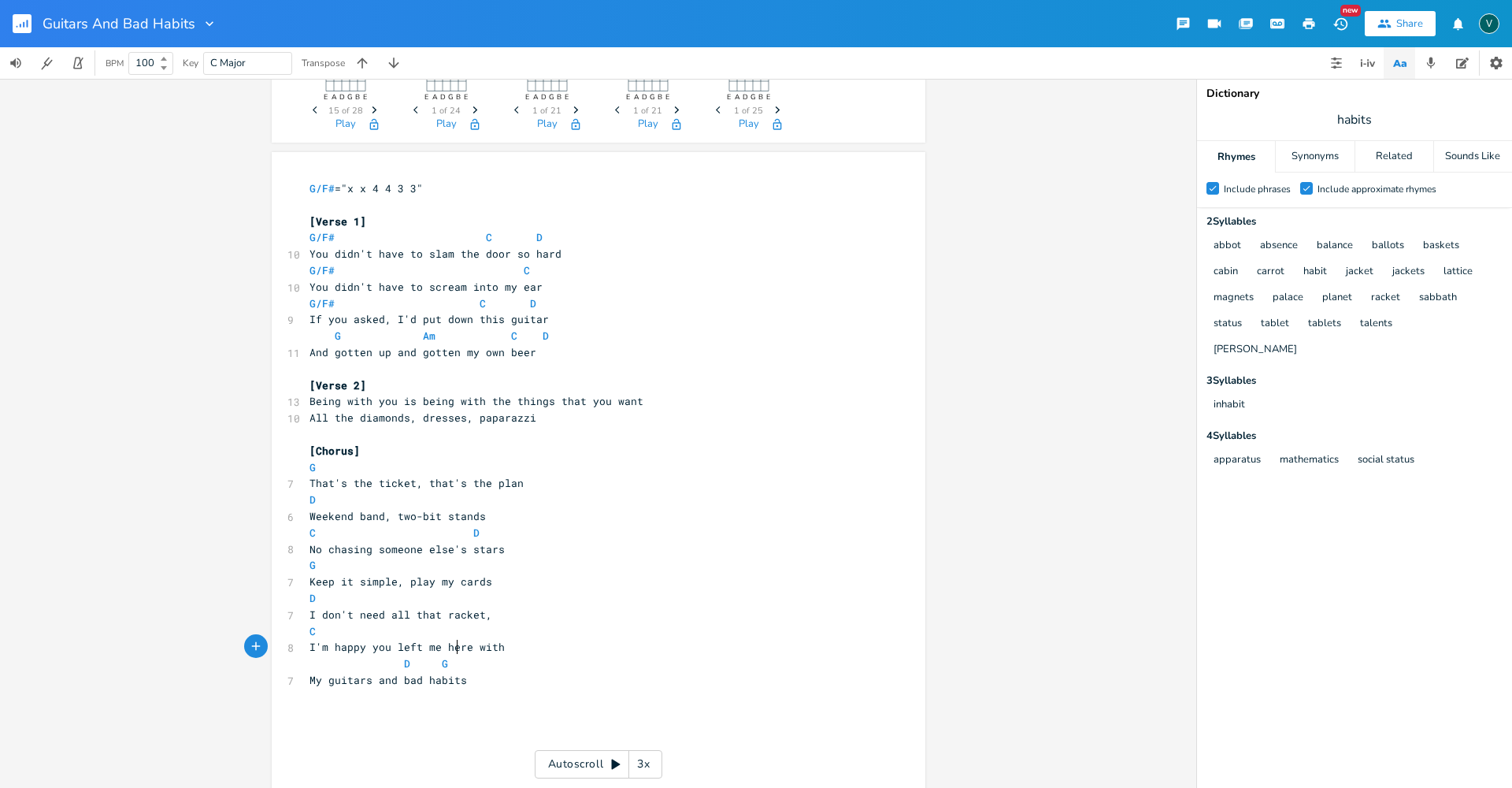
type textarea "here"
click at [449, 646] on span "I'm happy you left me here with" at bounding box center [407, 646] width 195 height 14
click at [528, 312] on span "If you asked, I'd put down this guitar" at bounding box center [429, 319] width 239 height 14
click at [538, 419] on pre "All the diamonds, dresses, paparazzi" at bounding box center [590, 418] width 568 height 17
click at [394, 664] on span "D G" at bounding box center [379, 663] width 139 height 14
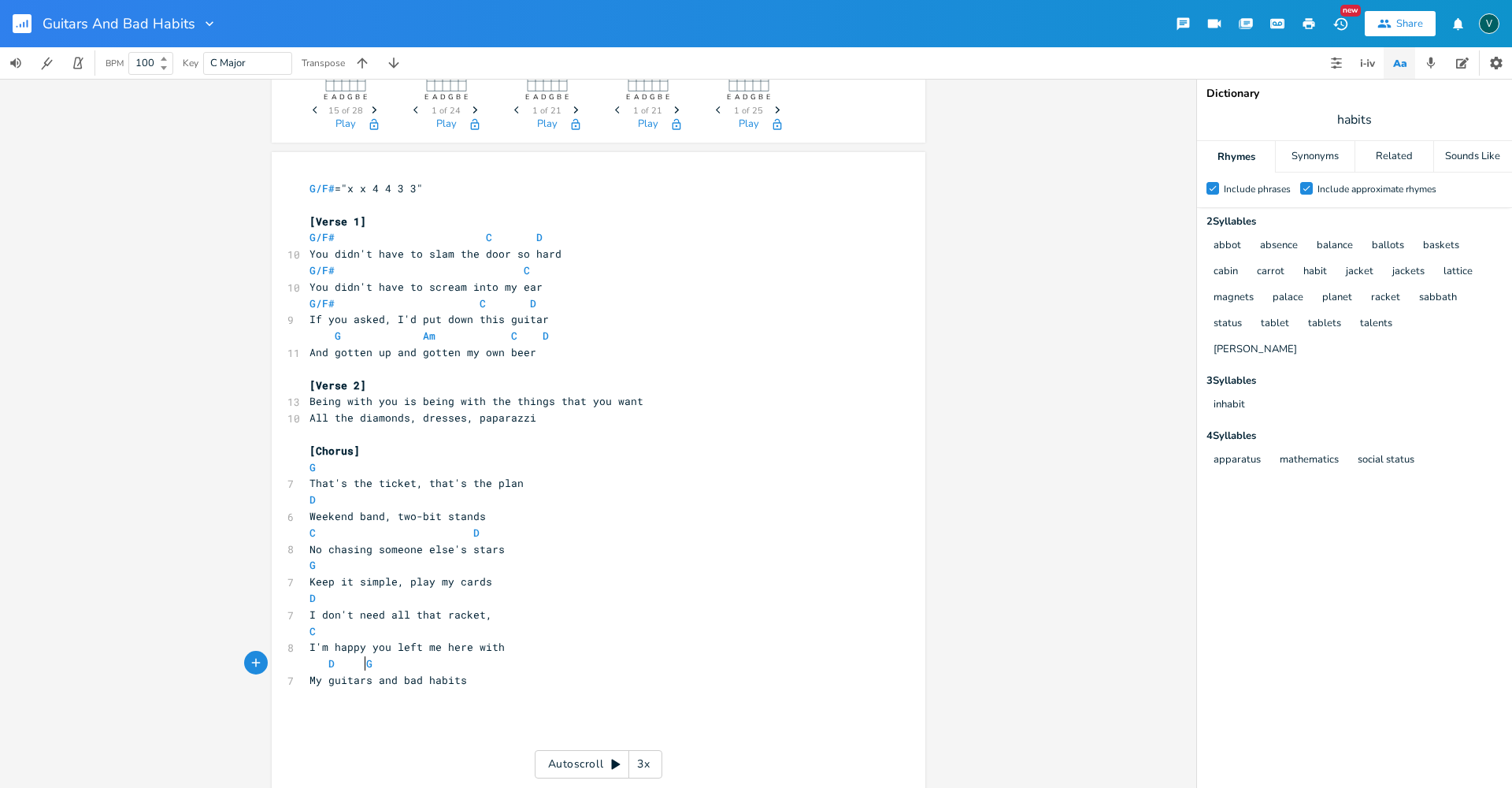
click at [359, 664] on span "D G" at bounding box center [341, 663] width 63 height 14
type textarea "C"
drag, startPoint x: 442, startPoint y: 665, endPoint x: 433, endPoint y: 665, distance: 9.0
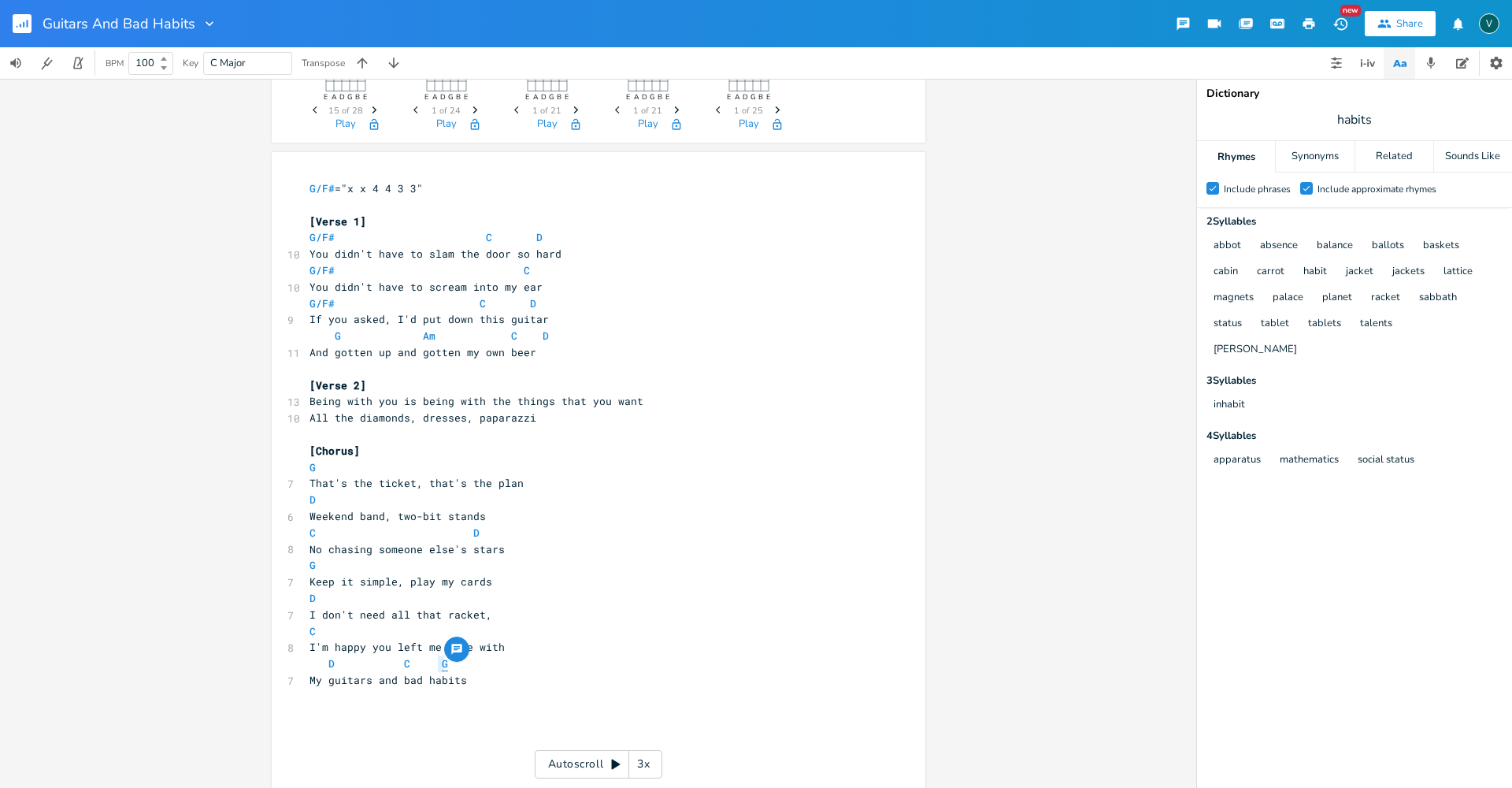
click at [433, 665] on pre "D C G" at bounding box center [590, 664] width 568 height 17
type textarea "D G"
click at [661, 559] on pre "G" at bounding box center [590, 565] width 568 height 17
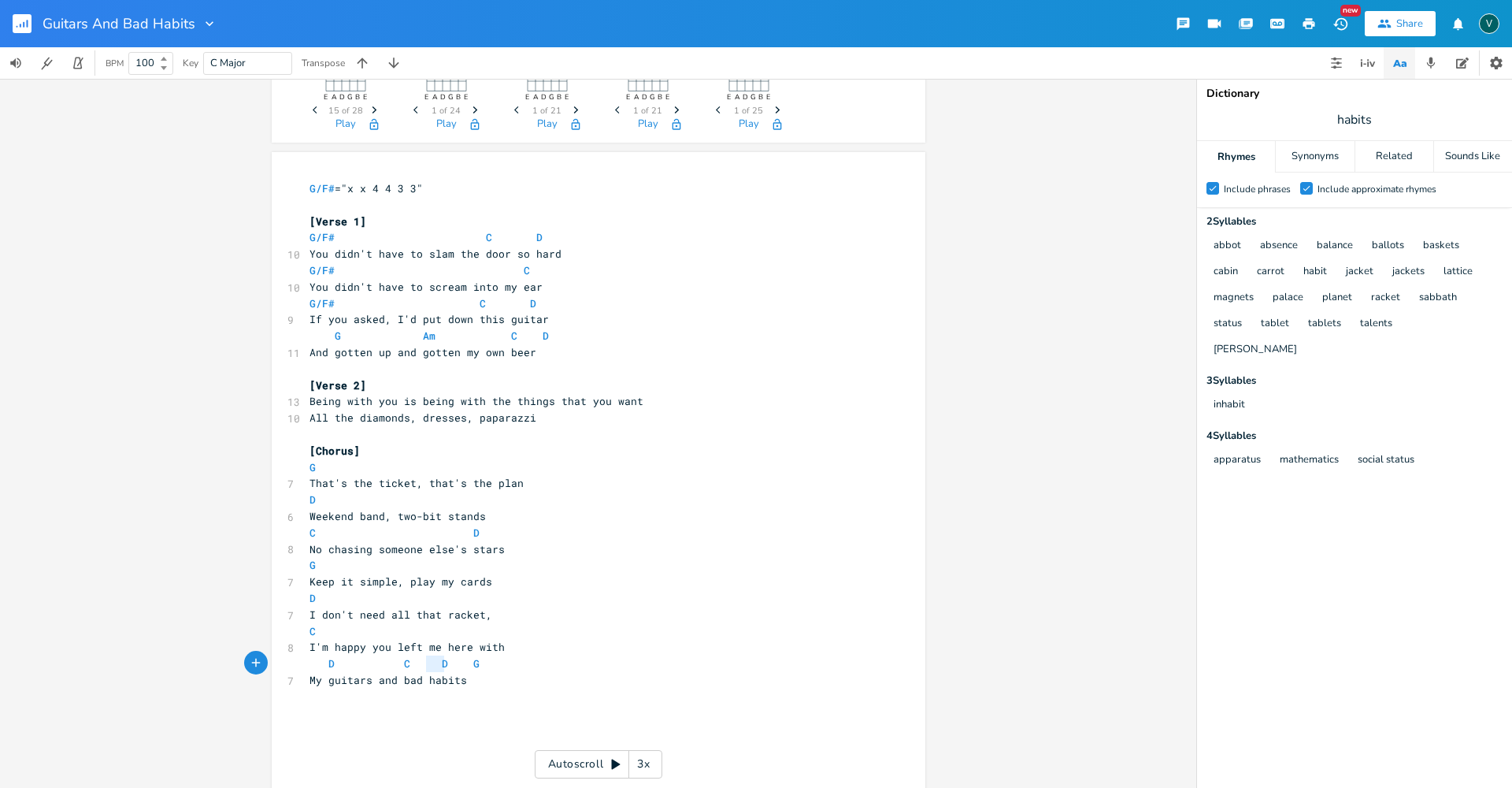
type textarea "C D"
drag, startPoint x: 443, startPoint y: 666, endPoint x: 394, endPoint y: 665, distance: 49.0
click at [394, 665] on span "D C D G" at bounding box center [394, 663] width 170 height 14
click at [546, 675] on pre "My guitars and bad habits" at bounding box center [590, 680] width 568 height 17
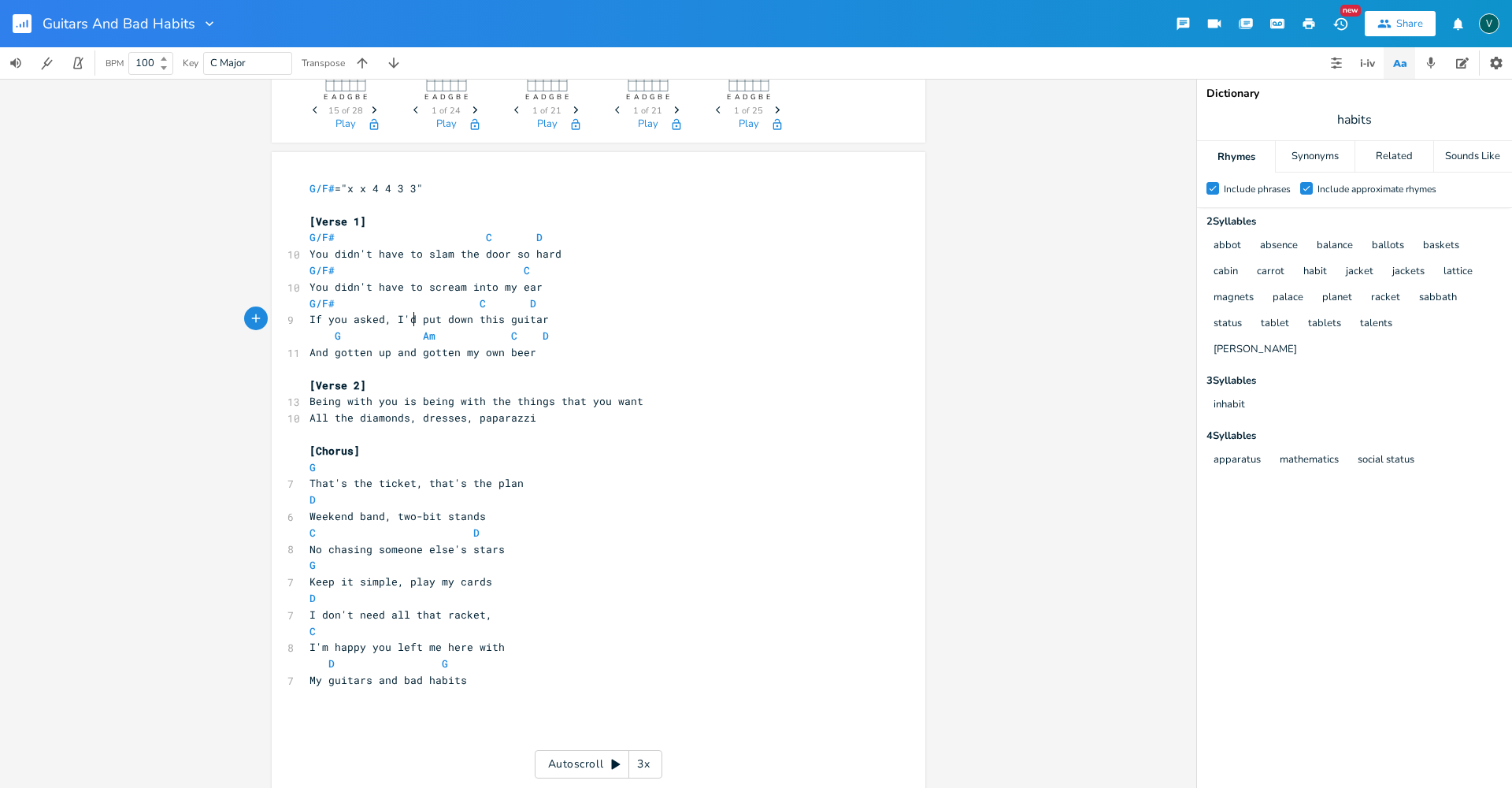
click at [408, 318] on span "If you asked, I'd put down this guitar" at bounding box center [429, 319] width 239 height 14
type textarea "a"
click at [480, 304] on span "C" at bounding box center [483, 304] width 7 height 15
drag, startPoint x: 475, startPoint y: 400, endPoint x: 301, endPoint y: 401, distance: 174.0
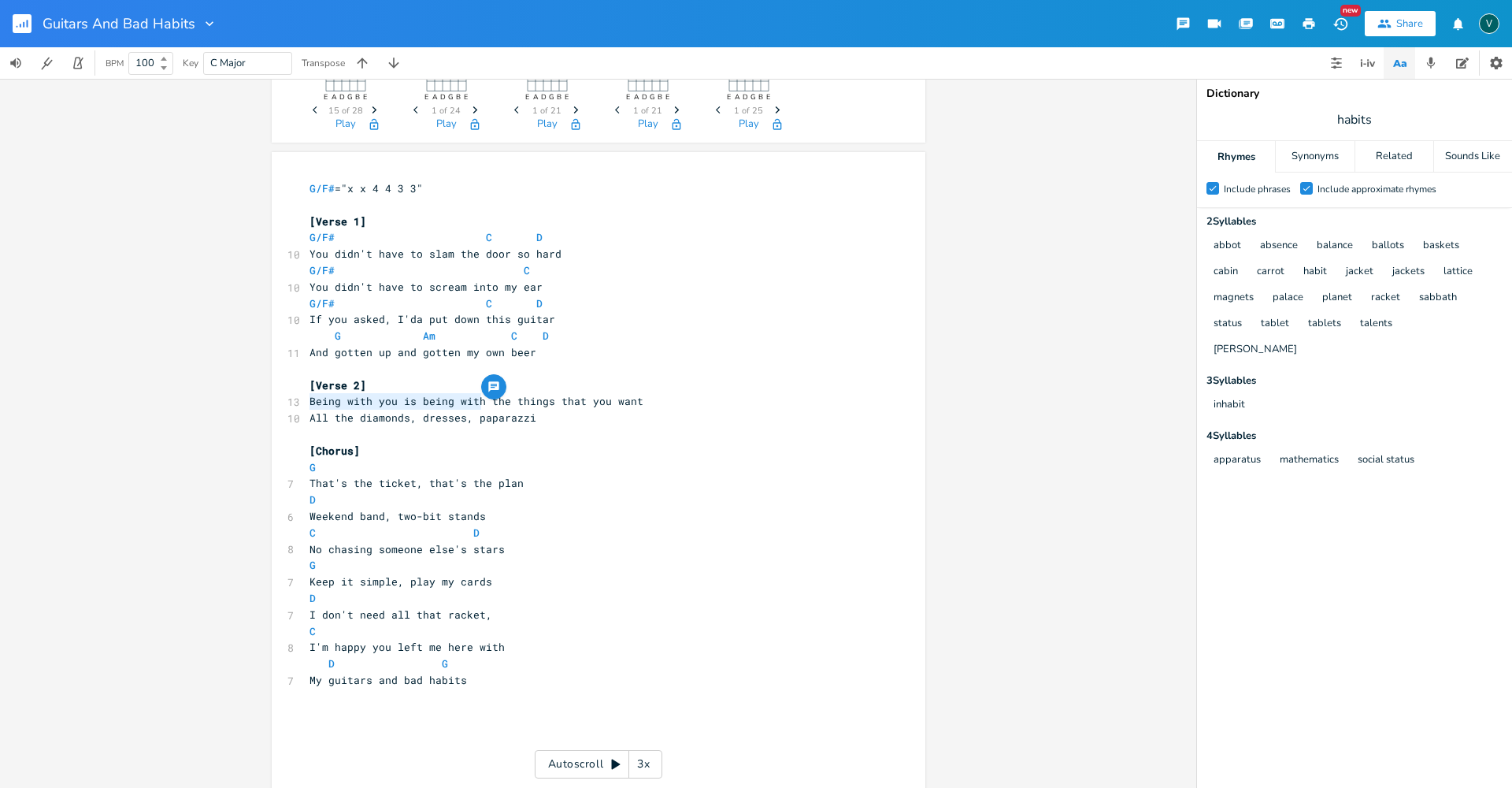
click at [306, 401] on pre "Being with you is being with the things that you want" at bounding box center [590, 401] width 568 height 17
type textarea "You're about all"
drag, startPoint x: 332, startPoint y: 419, endPoint x: 279, endPoint y: 419, distance: 53.0
click at [279, 419] on div "All t x G/F# ="x x 4 4 3 3" ​ [Verse 1] G/F# C D 10 You didn't have to slam the…" at bounding box center [599, 498] width 654 height 692
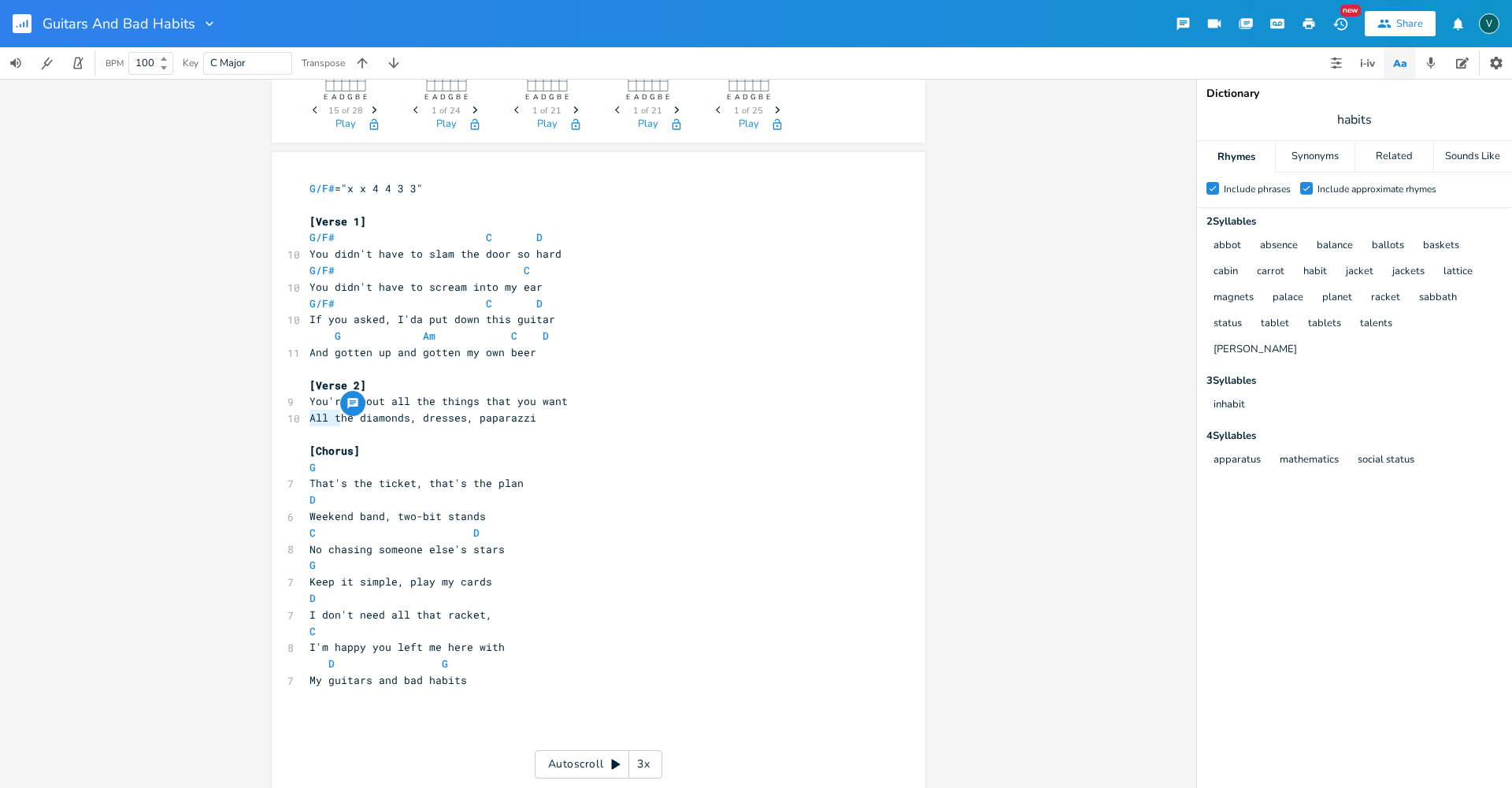
type textarea "T"
click at [505, 420] on pre "The diamonds, dresses, paparazzi" at bounding box center [590, 418] width 568 height 17
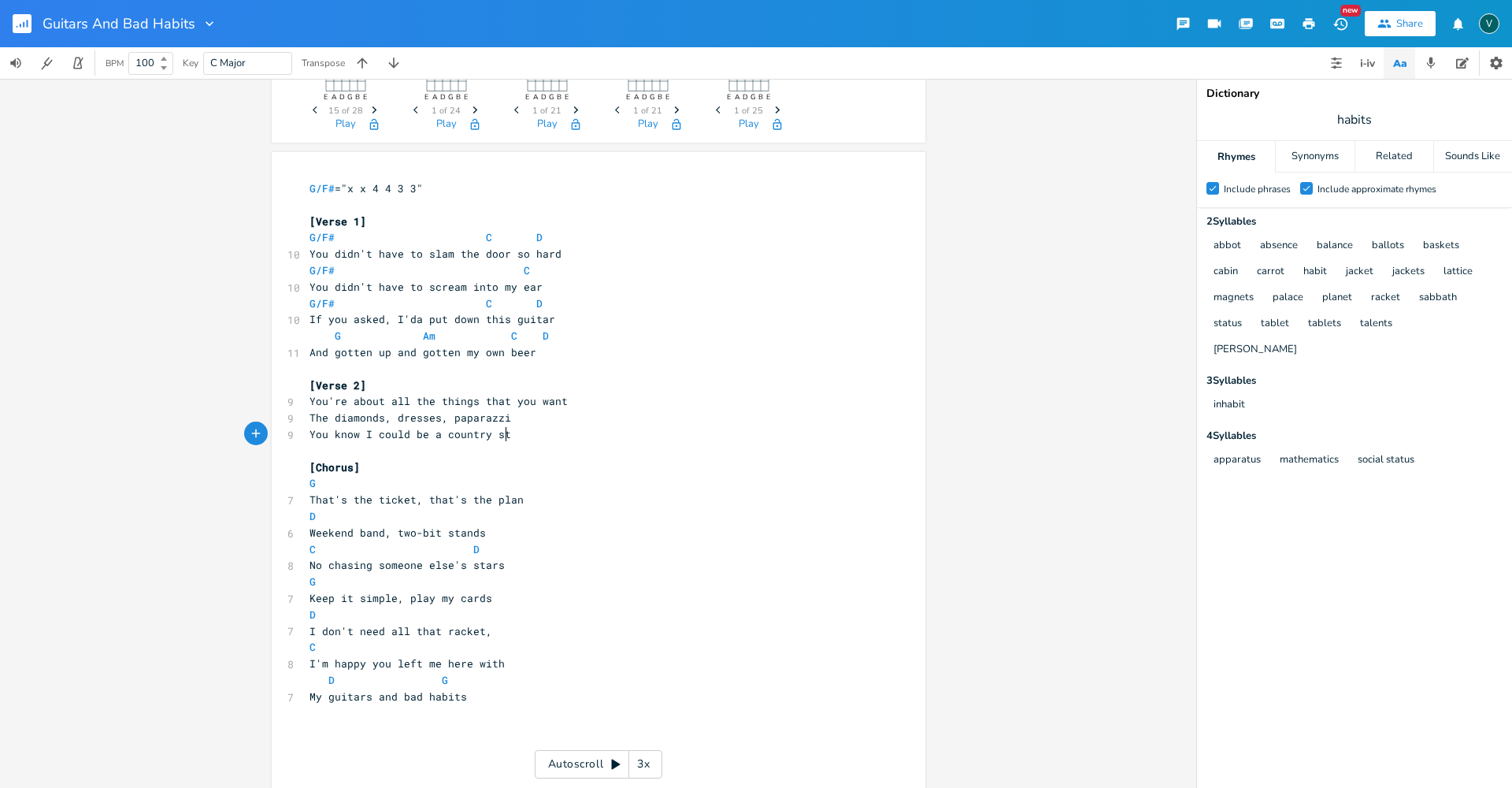
scroll to position [0, 156]
type textarea "You know I could be a country star"
click at [491, 416] on span "The diamonds, dresses, paparazzi" at bounding box center [410, 417] width 202 height 14
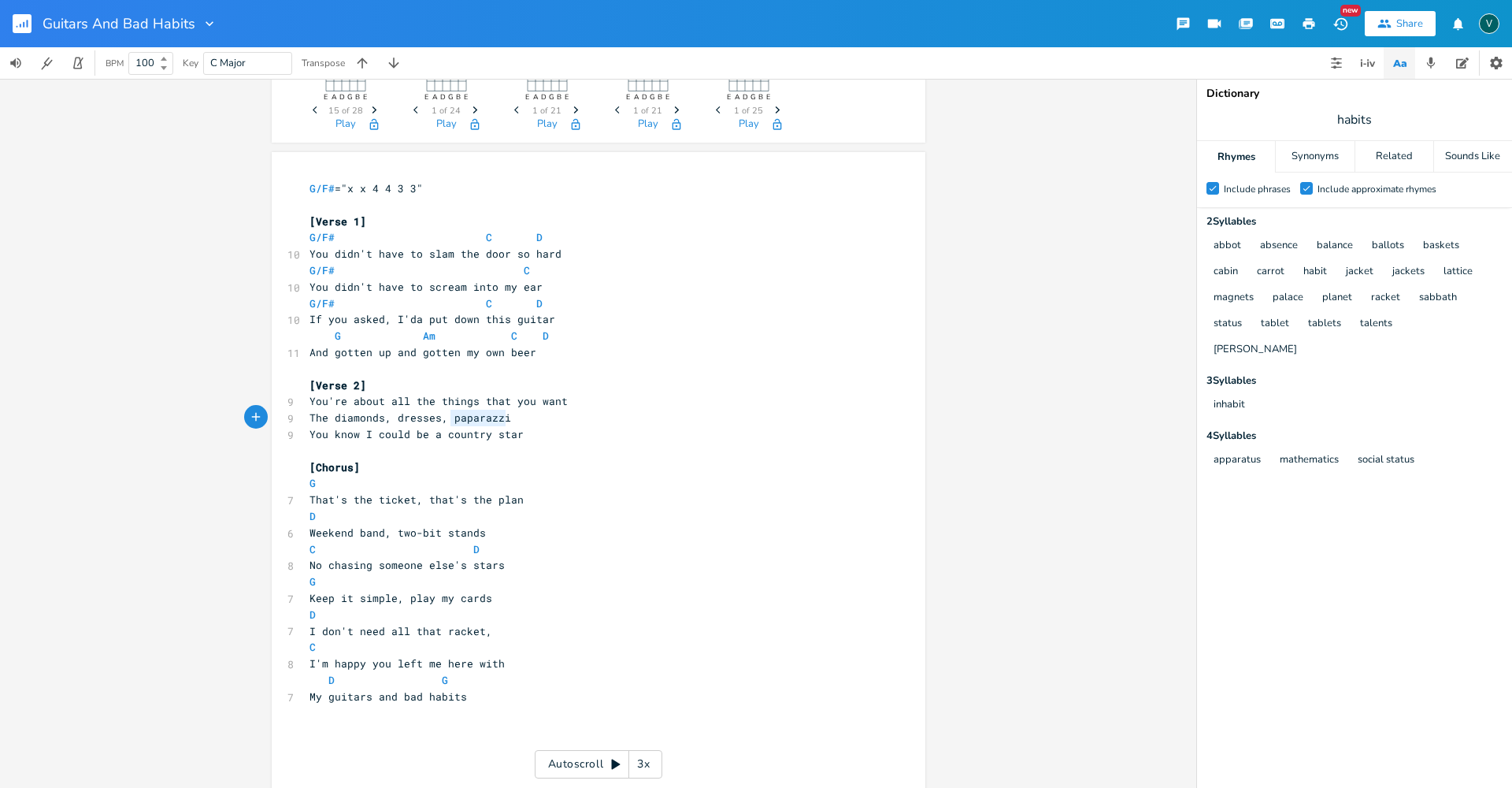
click at [491, 416] on span "The diamonds, dresses, paparazzi" at bounding box center [410, 417] width 202 height 14
type textarea "paparazzi"
click at [1381, 117] on span "habits" at bounding box center [1355, 120] width 315 height 28
type input "paparazzi"
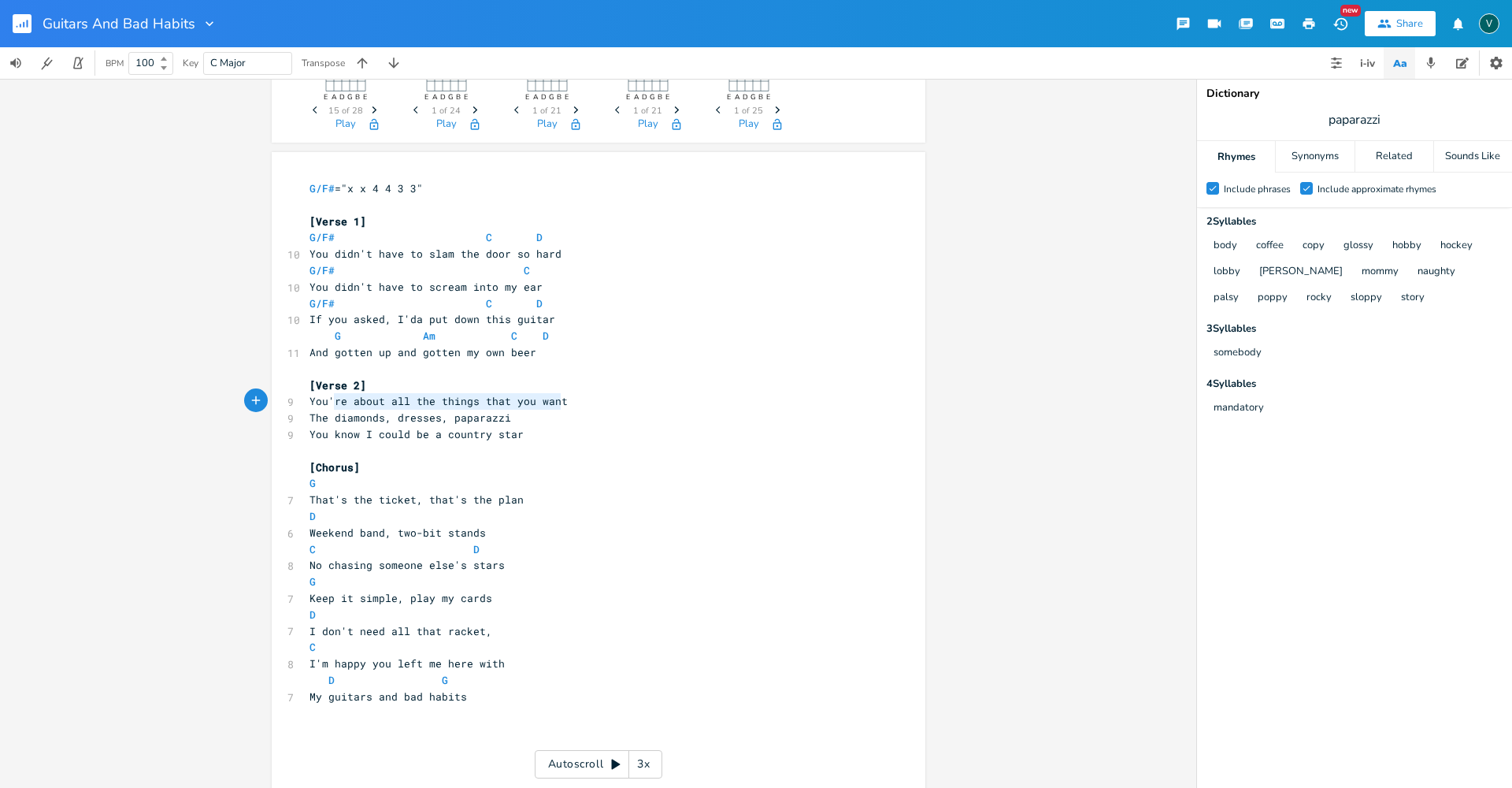
type textarea "You're about all the things that you want"
drag, startPoint x: 553, startPoint y: 403, endPoint x: 304, endPoint y: 399, distance: 249.0
click at [306, 399] on pre "You're about all the things that you want" at bounding box center [590, 401] width 568 height 17
drag, startPoint x: 557, startPoint y: 405, endPoint x: 509, endPoint y: 402, distance: 48.1
click at [509, 402] on pre "You're about all the things that you want" at bounding box center [590, 401] width 568 height 17
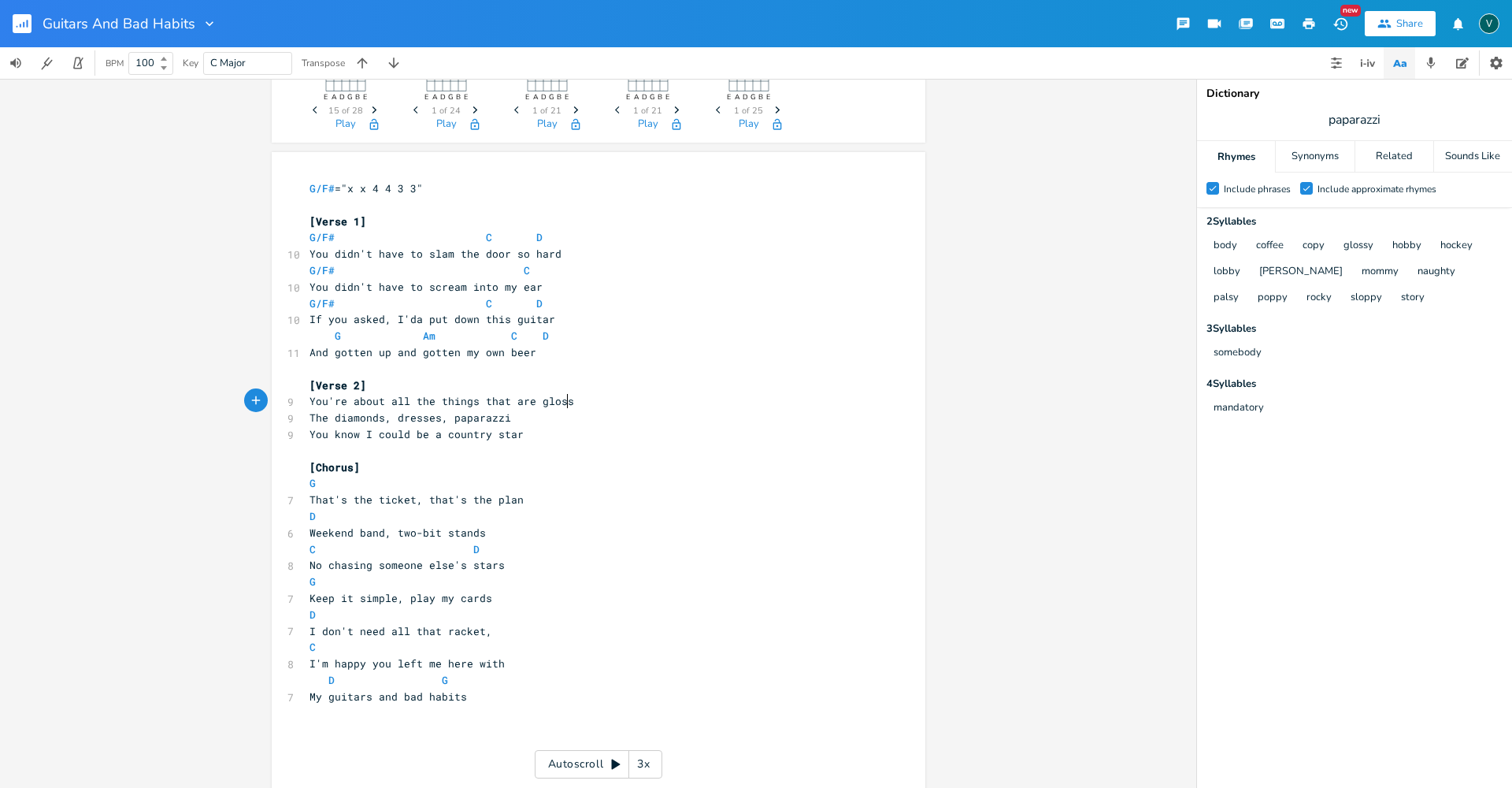
type textarea "are glossy"
click at [517, 435] on pre "You know I could be a country star" at bounding box center [590, 435] width 568 height 17
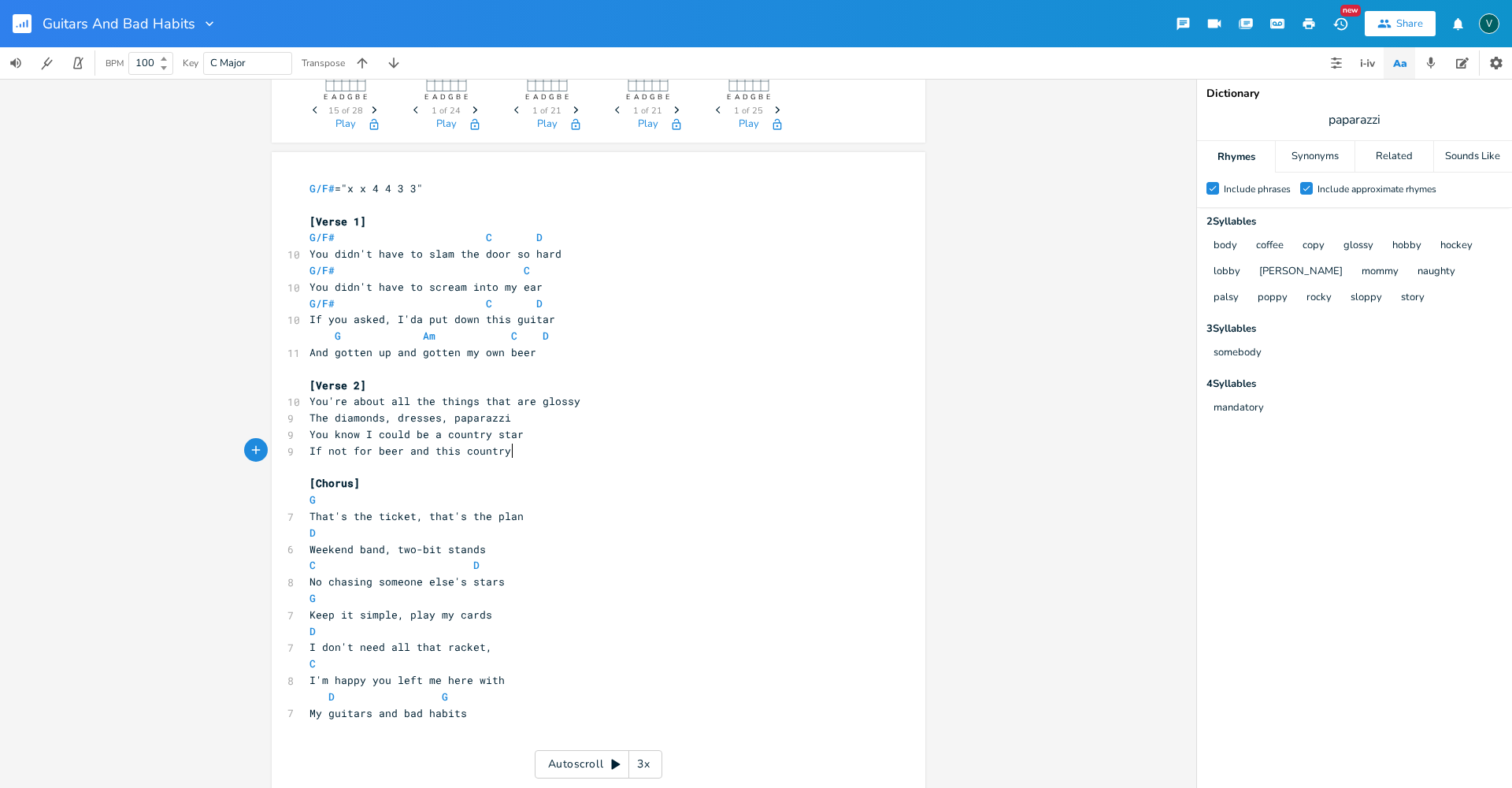
scroll to position [0, 144]
type textarea "If not for beer and this country bar"
type textarea "all the"
drag, startPoint x: 429, startPoint y: 400, endPoint x: 383, endPoint y: 401, distance: 46.0
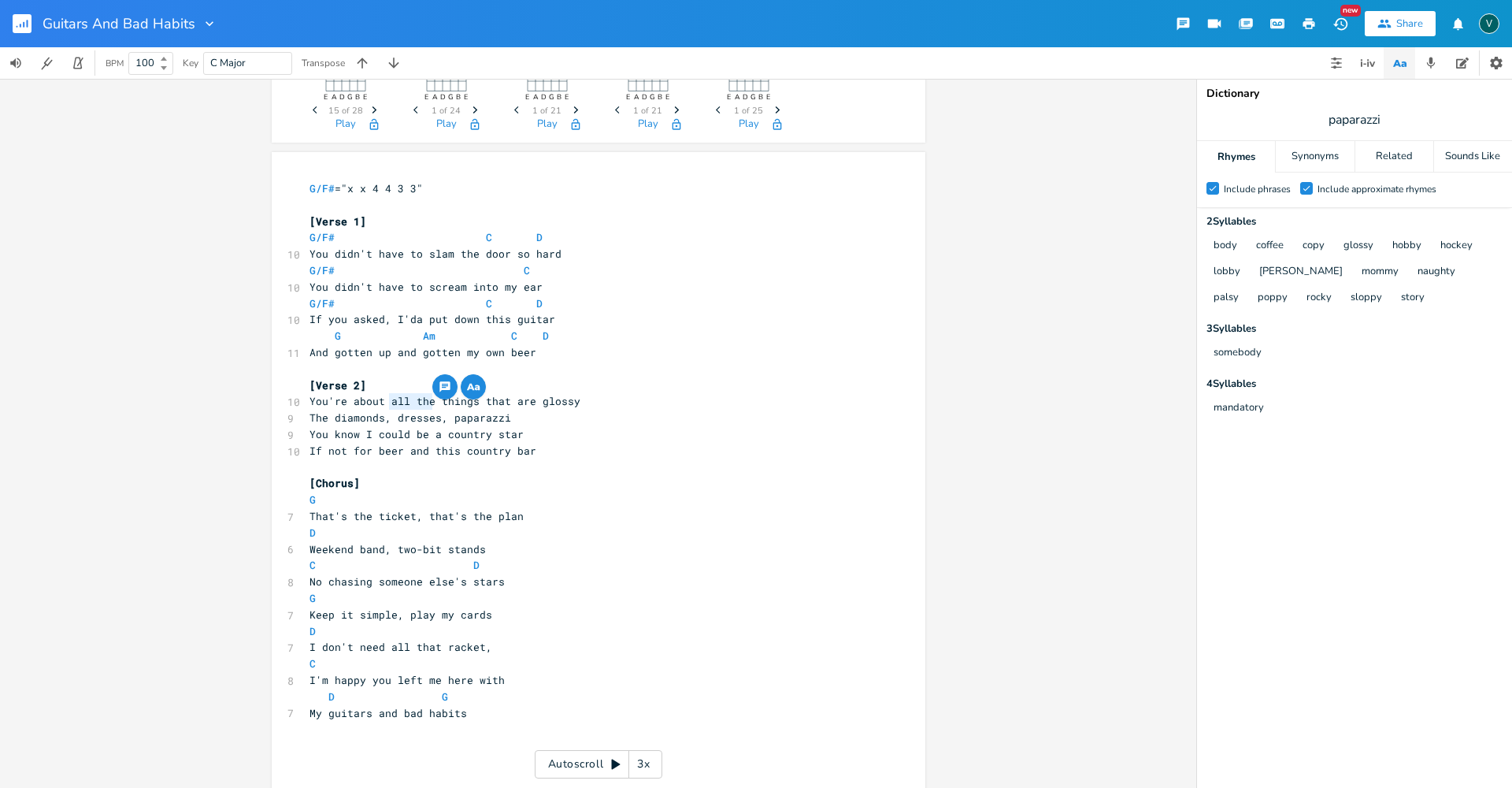
click at [383, 401] on span "You're about all the things that are glossy" at bounding box center [445, 400] width 271 height 14
click at [475, 403] on span "You're about things that are glossy" at bounding box center [419, 400] width 220 height 14
click at [472, 402] on span "You're about things that are glossy" at bounding box center [419, 400] width 220 height 14
drag, startPoint x: 475, startPoint y: 401, endPoint x: 430, endPoint y: 403, distance: 45.0
click at [430, 403] on span "You're about things that are glossy" at bounding box center [419, 400] width 220 height 14
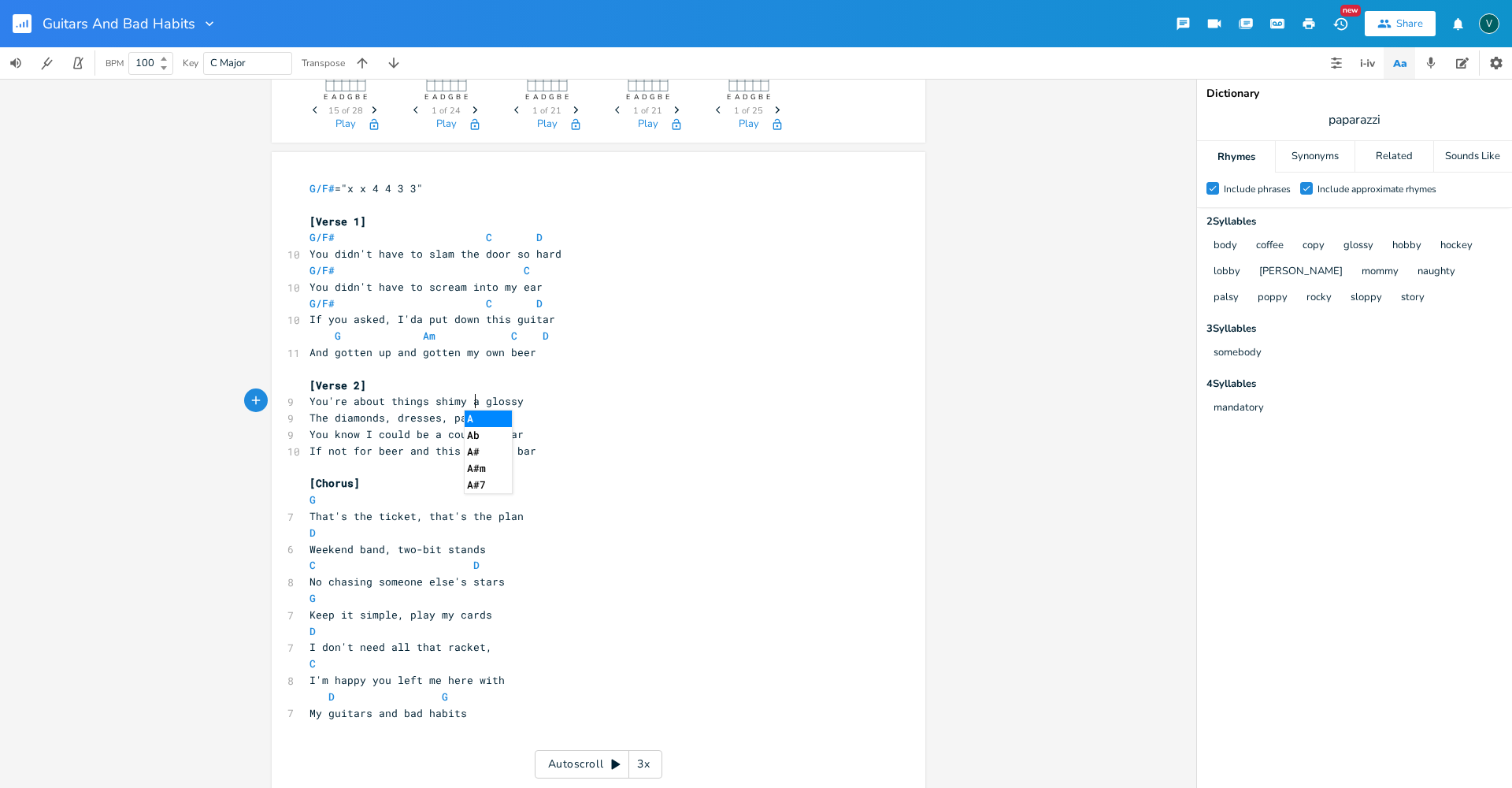
type textarea "shimy ad"
type textarea "ny amd"
type textarea "nd"
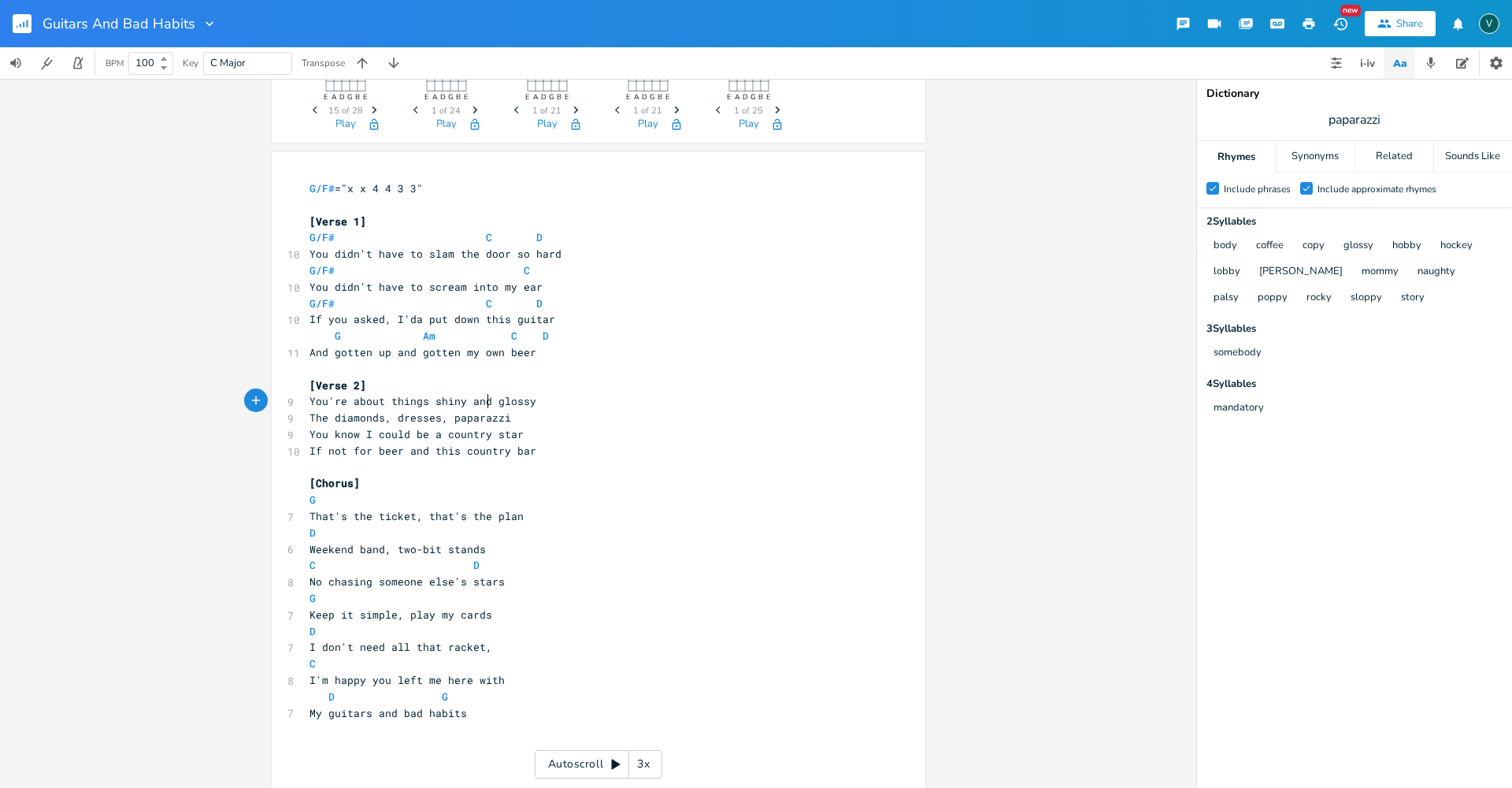
scroll to position [0, 11]
click at [439, 475] on pre "[Chorus]" at bounding box center [590, 483] width 568 height 17
click at [495, 431] on span "You know I could be a country star" at bounding box center [417, 434] width 214 height 14
click at [537, 412] on pre "The diamonds, dresses, paparazzi" at bounding box center [590, 418] width 568 height 17
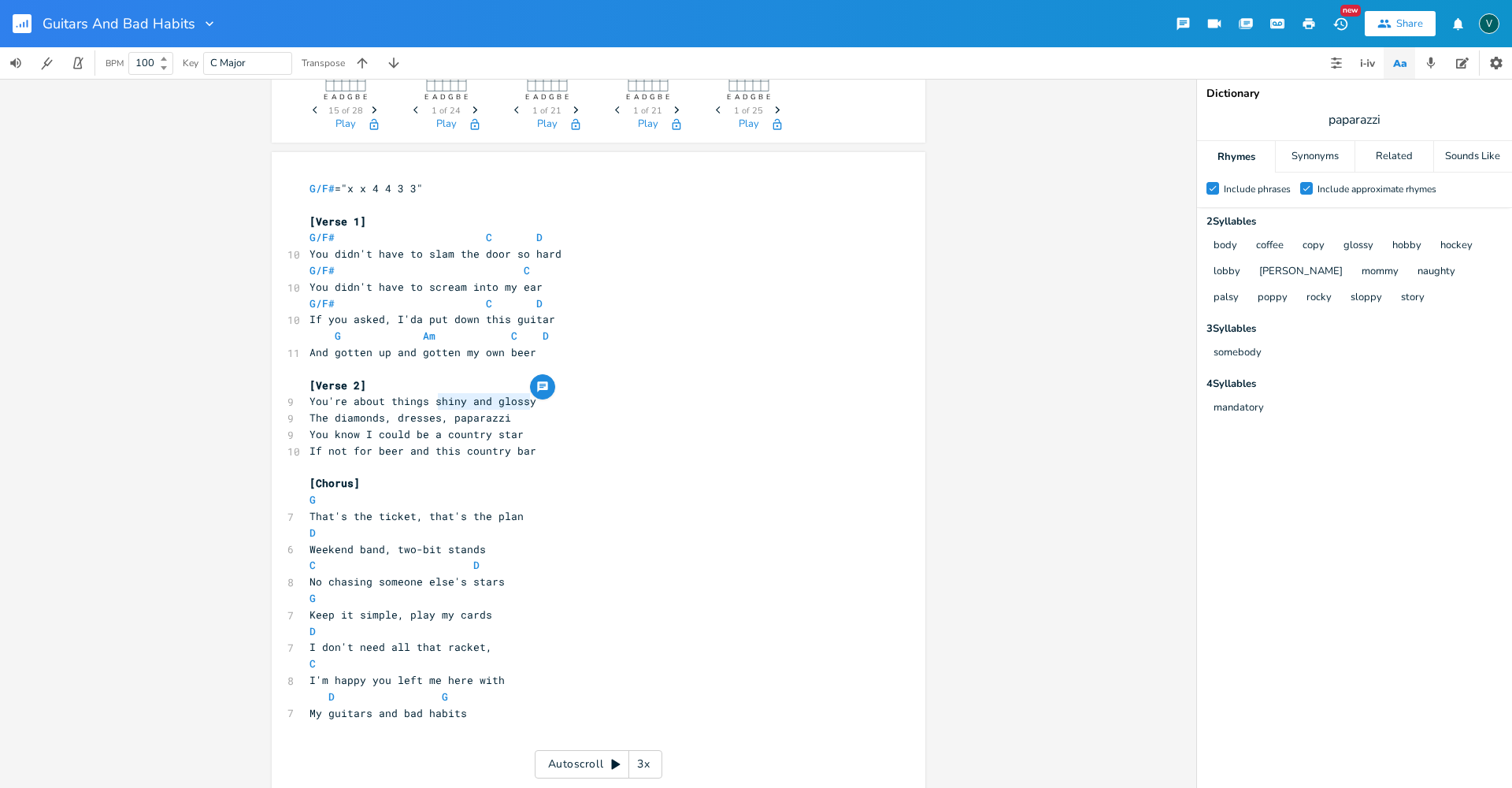
type textarea "shiny and glossy"
drag, startPoint x: 525, startPoint y: 401, endPoint x: 429, endPoint y: 399, distance: 96.0
click at [429, 399] on pre "You're about things shiny and glossy" at bounding box center [590, 401] width 568 height 17
click at [522, 412] on pre "The diamonds, dresses, paparazzi" at bounding box center [590, 418] width 568 height 17
drag, startPoint x: 527, startPoint y: 403, endPoint x: 384, endPoint y: 403, distance: 143.0
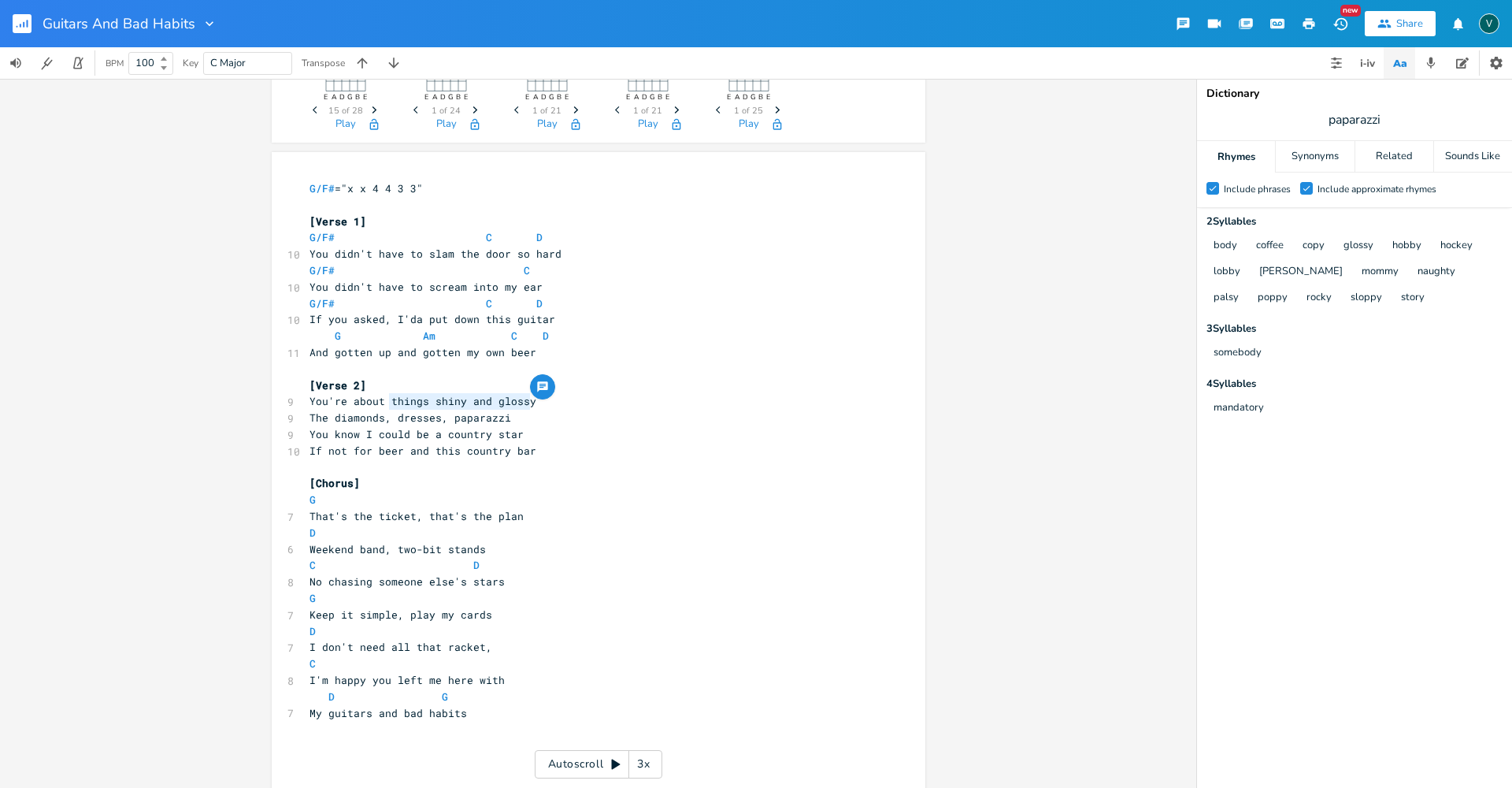
click at [384, 403] on pre "You're about things shiny and glossy" at bounding box center [590, 401] width 568 height 17
type textarea "reaching so far"
type textarea "far"
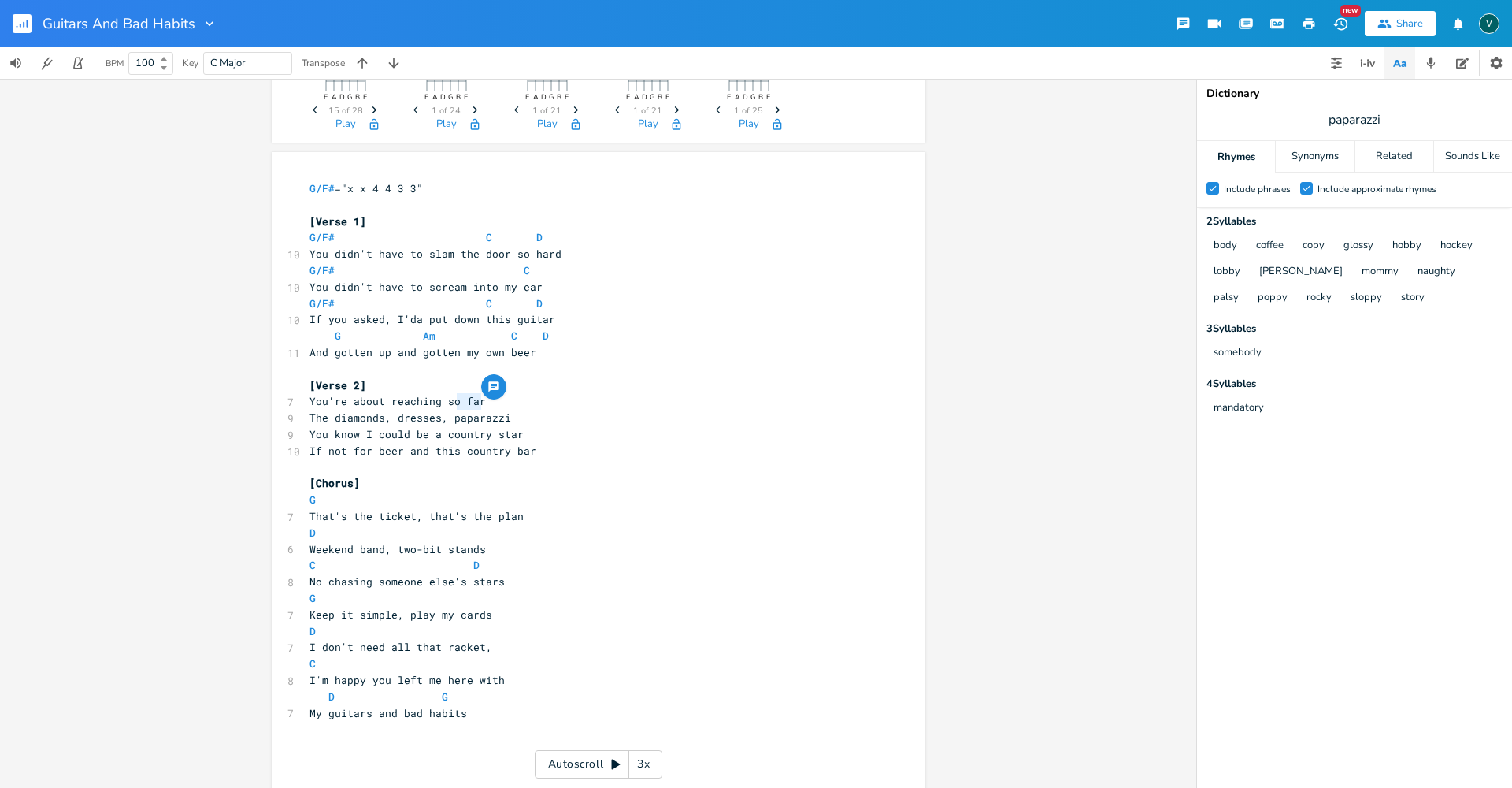
drag, startPoint x: 479, startPoint y: 404, endPoint x: 453, endPoint y: 400, distance: 26.3
click at [453, 400] on pre "You're about reaching so far" at bounding box center [590, 401] width 568 height 17
click at [573, 443] on pre "If not for beer and this country bar" at bounding box center [590, 451] width 568 height 17
drag, startPoint x: 475, startPoint y: 400, endPoint x: 439, endPoint y: 403, distance: 36.1
click at [439, 403] on span "You're about reaching so far" at bounding box center [398, 400] width 177 height 14
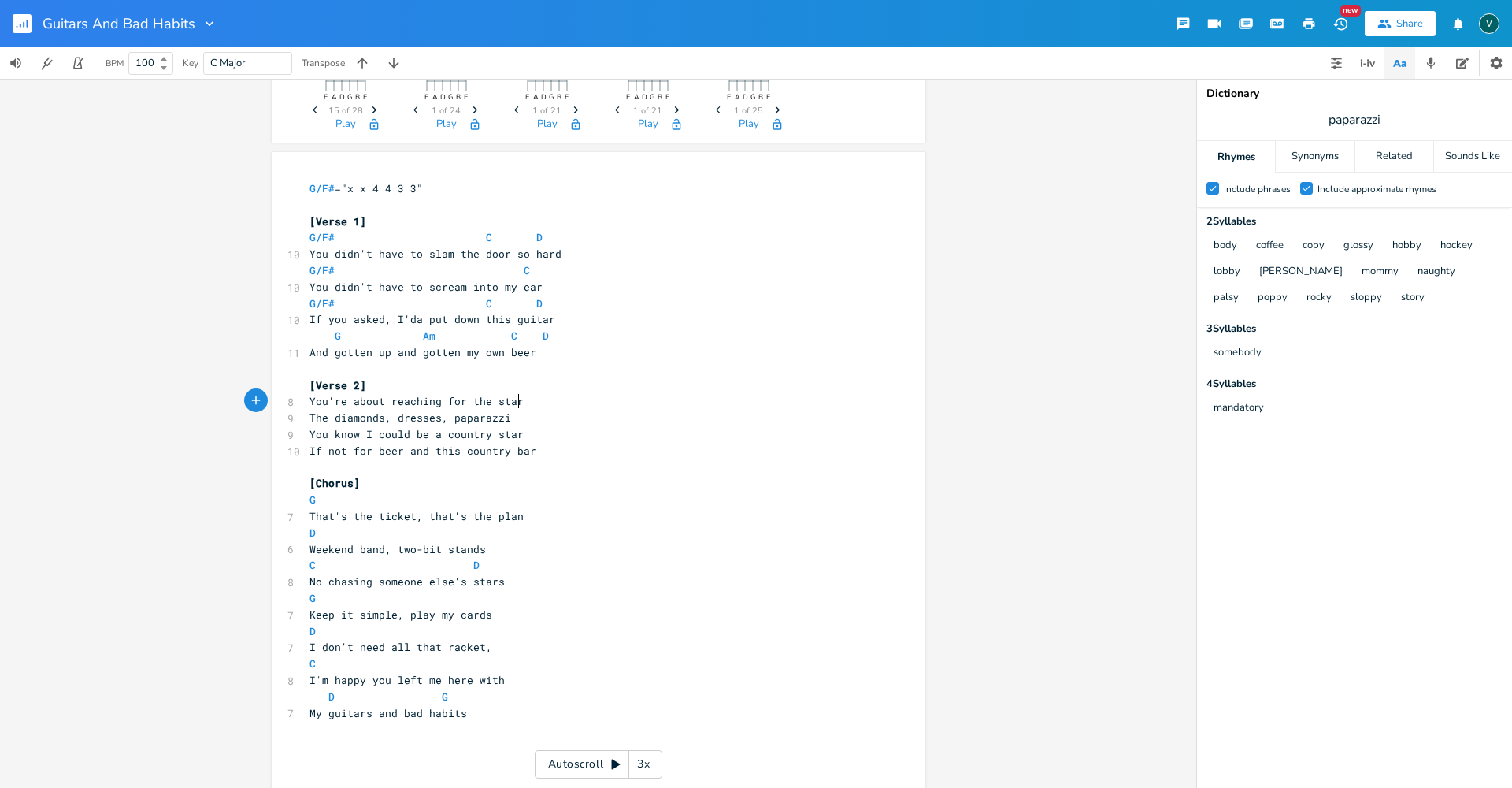
type textarea "for the stars"
drag, startPoint x: 529, startPoint y: 451, endPoint x: 301, endPoint y: 436, distance: 228.5
click at [306, 436] on div "G/F# ="x x 4 4 3 3" ​ [Verse 1] G/F# C D 10 You didn't have to slam the door so…" at bounding box center [590, 475] width 568 height 590
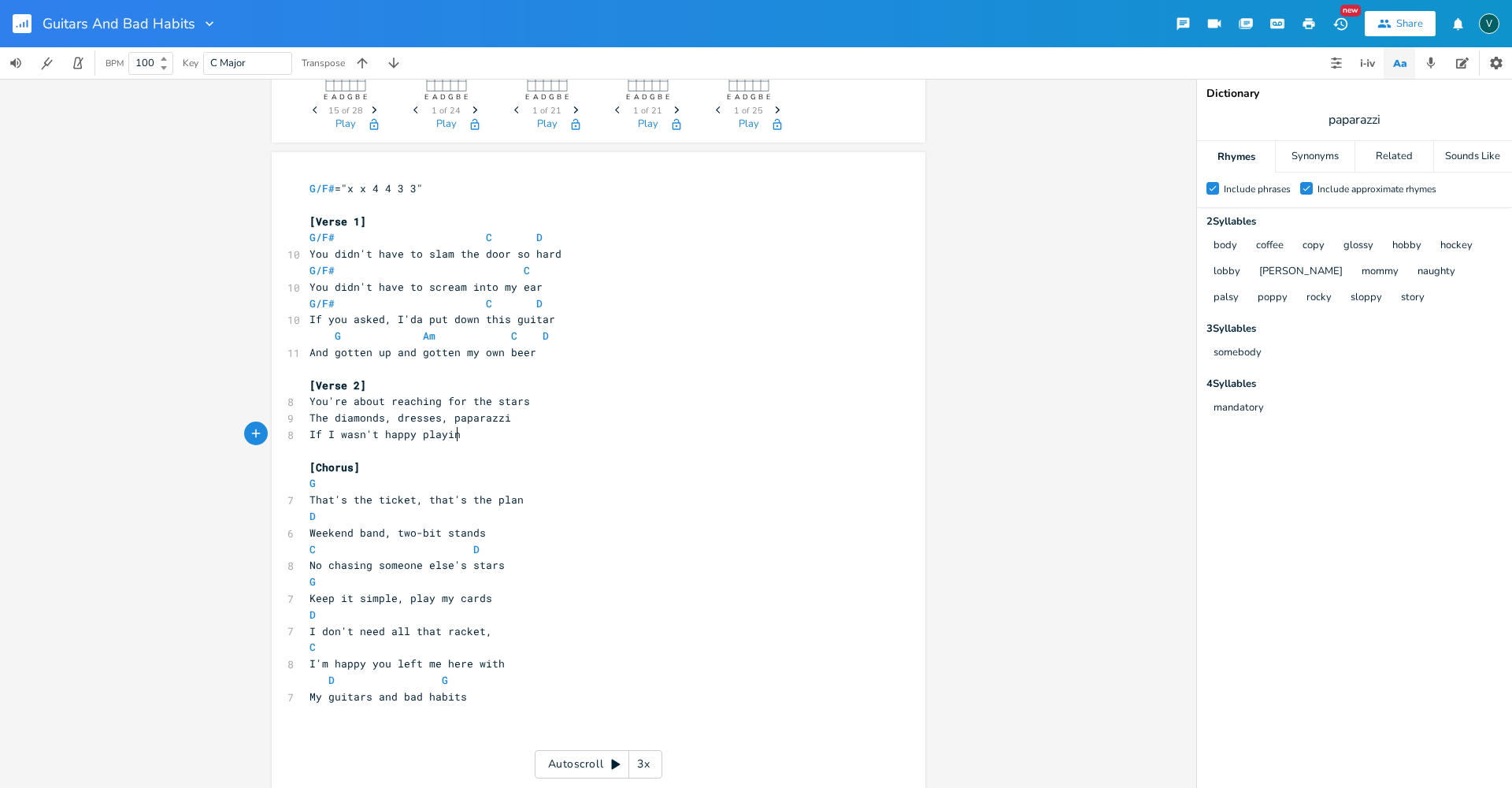
type textarea "If I wasn't happy playing"
type textarea "int htese"
type textarea "I'm happy playing a friendly bar"
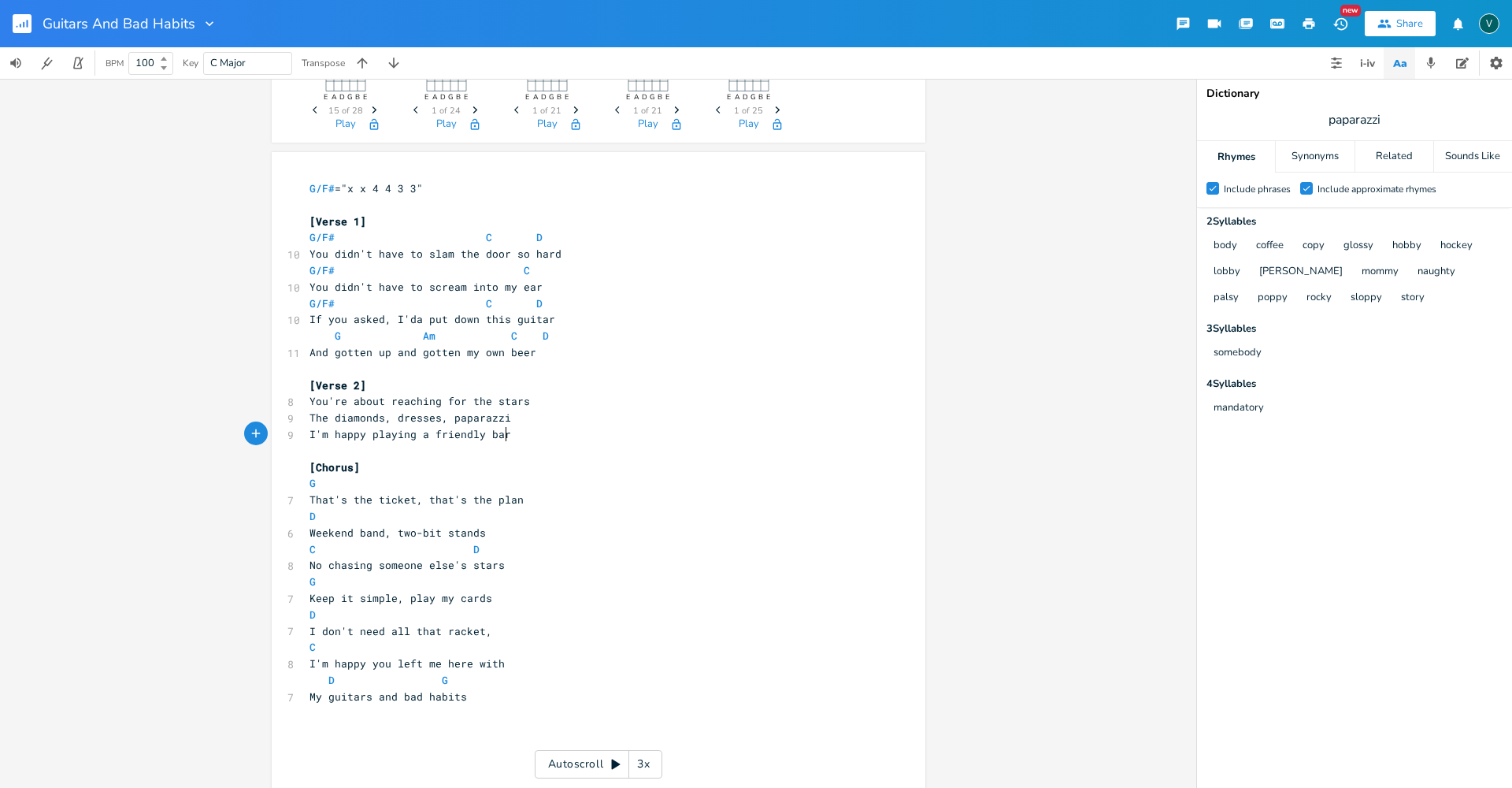
scroll to position [0, 148]
